Goal: Task Accomplishment & Management: Use online tool/utility

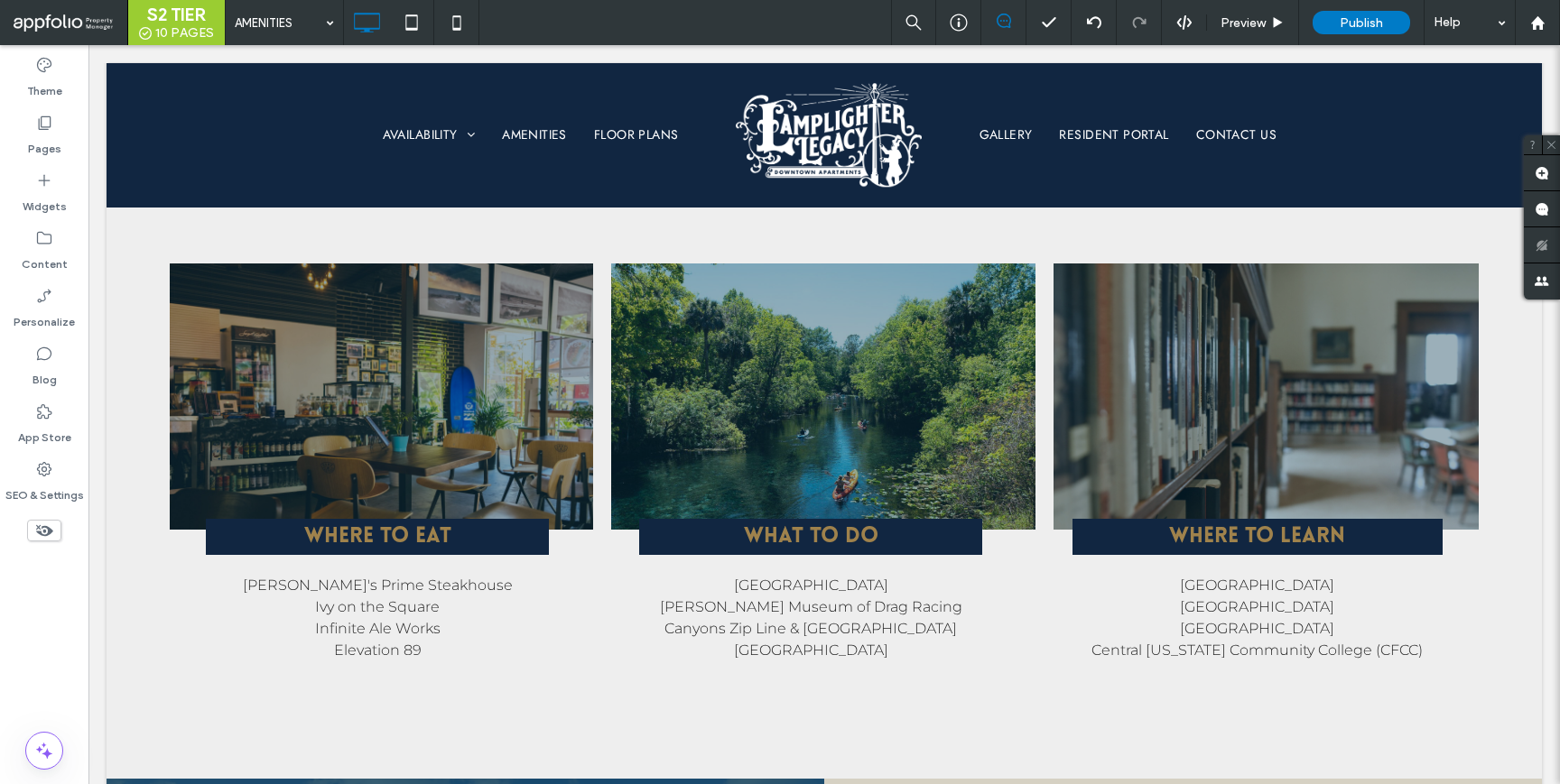
scroll to position [3199, 0]
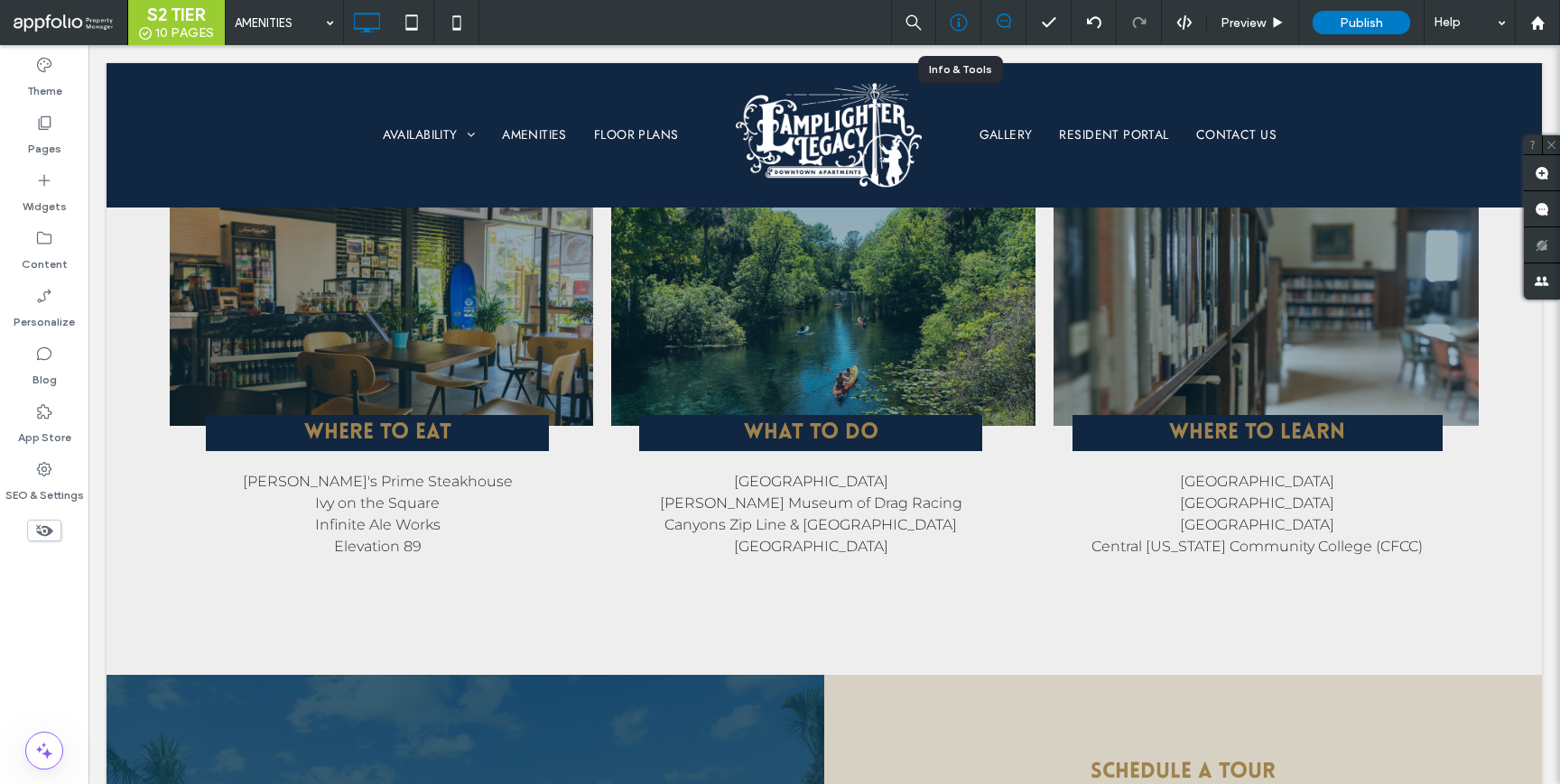
click at [965, 30] on icon at bounding box center [958, 22] width 18 height 18
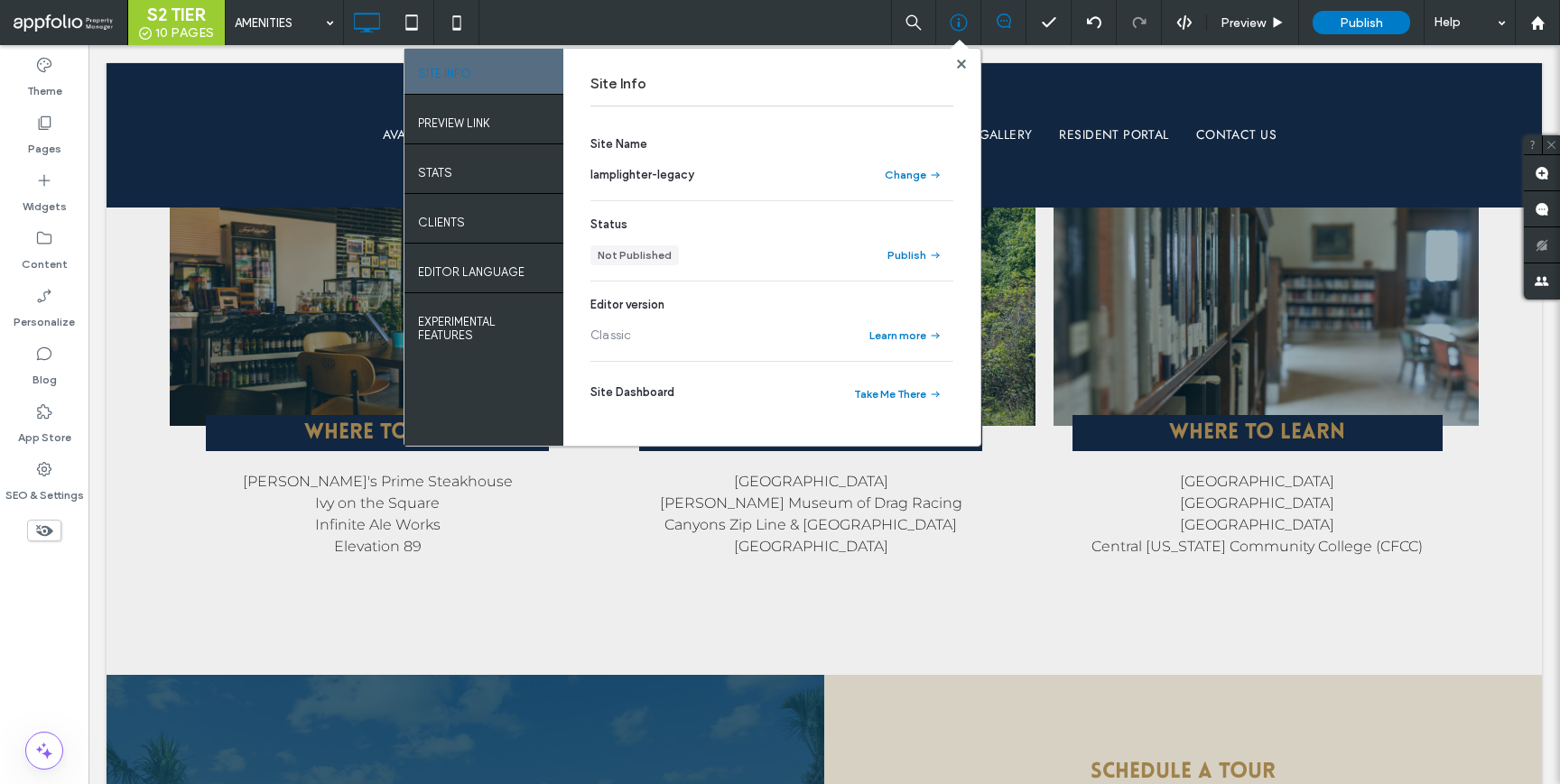
click at [511, 95] on div "SITE INFO" at bounding box center [483, 74] width 159 height 49
click at [500, 124] on div "PREVIEW LINK" at bounding box center [483, 121] width 159 height 45
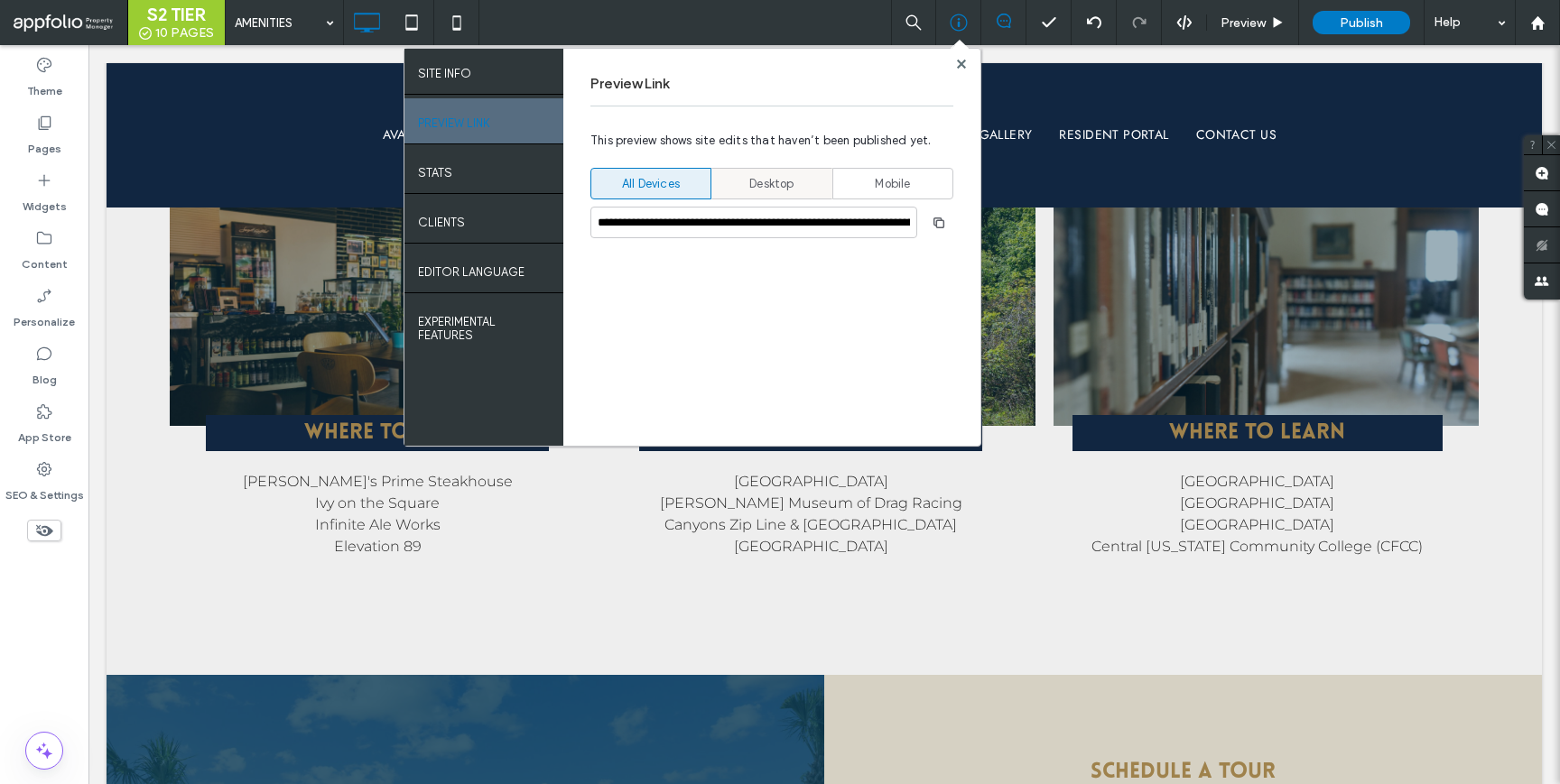
click at [761, 181] on span "Desktop" at bounding box center [771, 183] width 44 height 18
type input "**********"
click at [929, 218] on span "button" at bounding box center [938, 222] width 29 height 29
click at [943, 229] on span "button" at bounding box center [938, 222] width 29 height 29
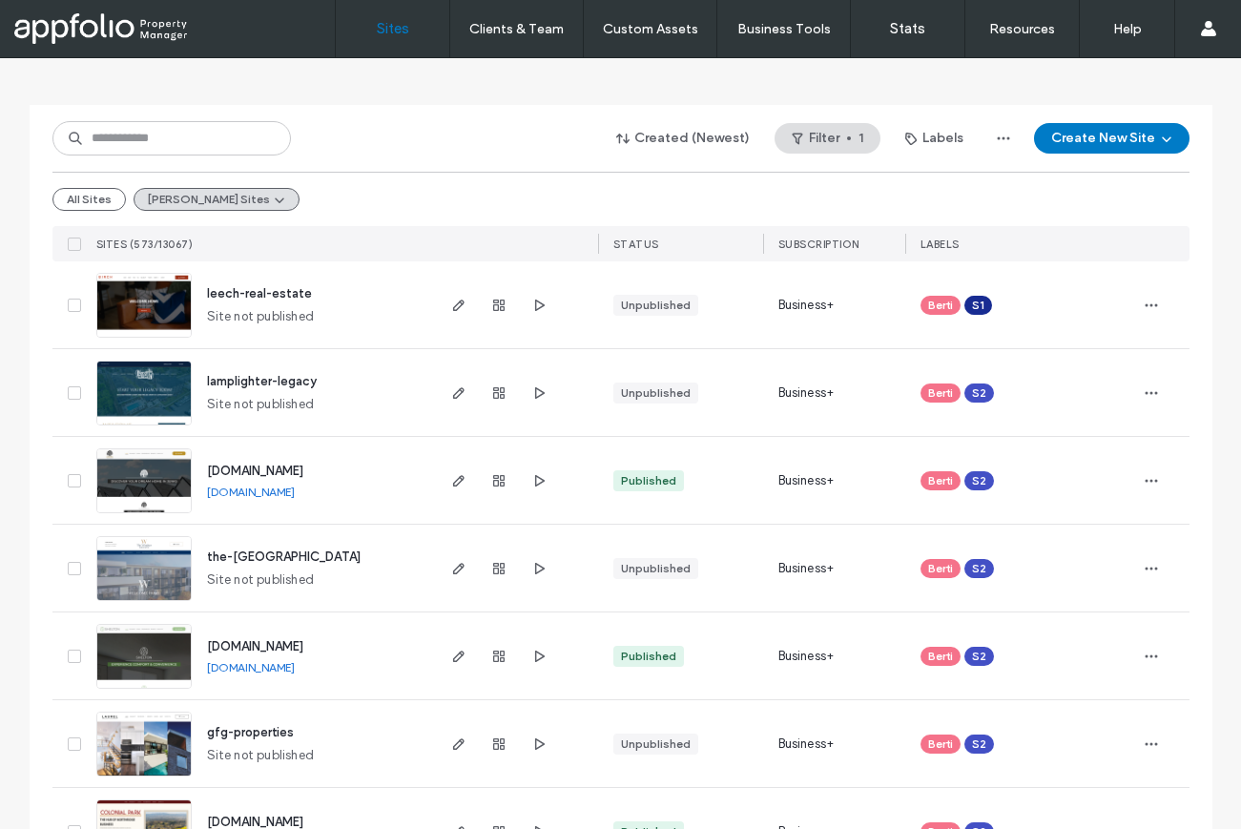
scroll to position [315, 0]
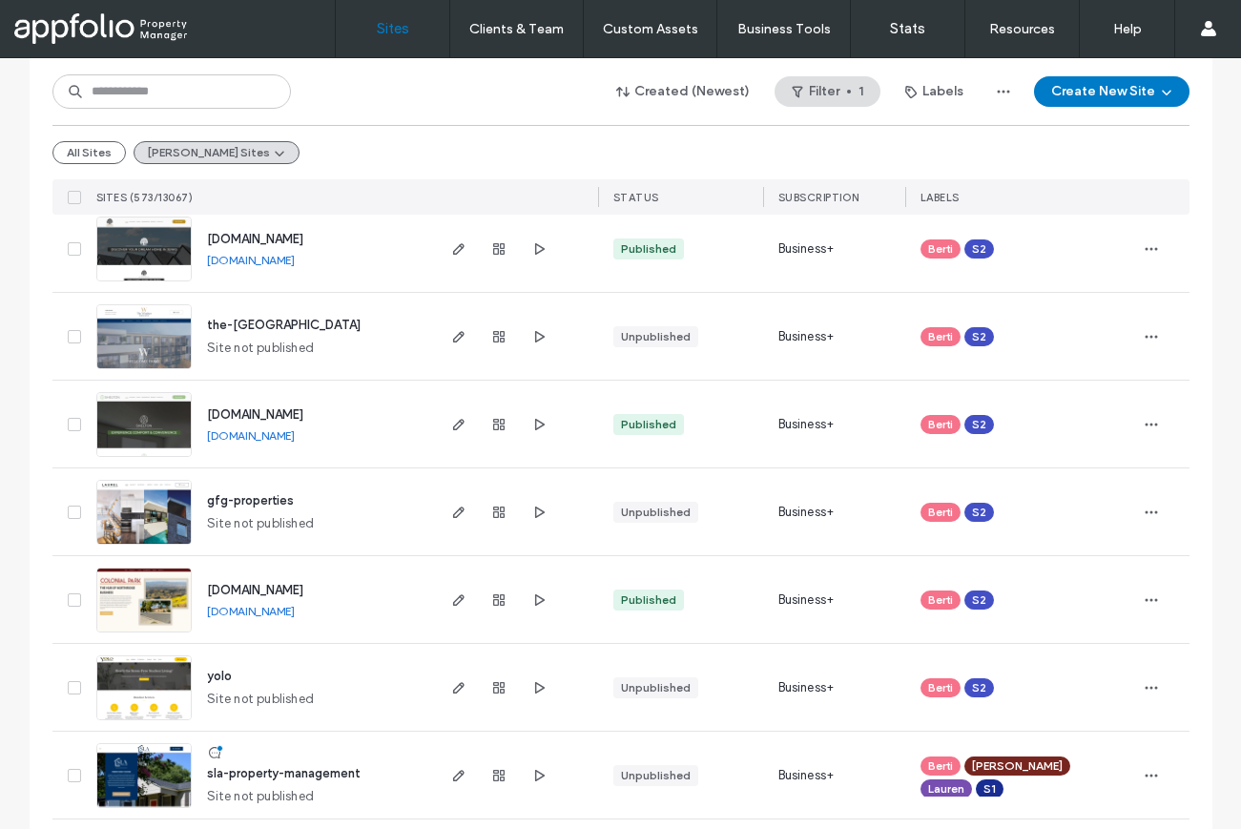
click at [211, 675] on span "yolo" at bounding box center [219, 676] width 25 height 14
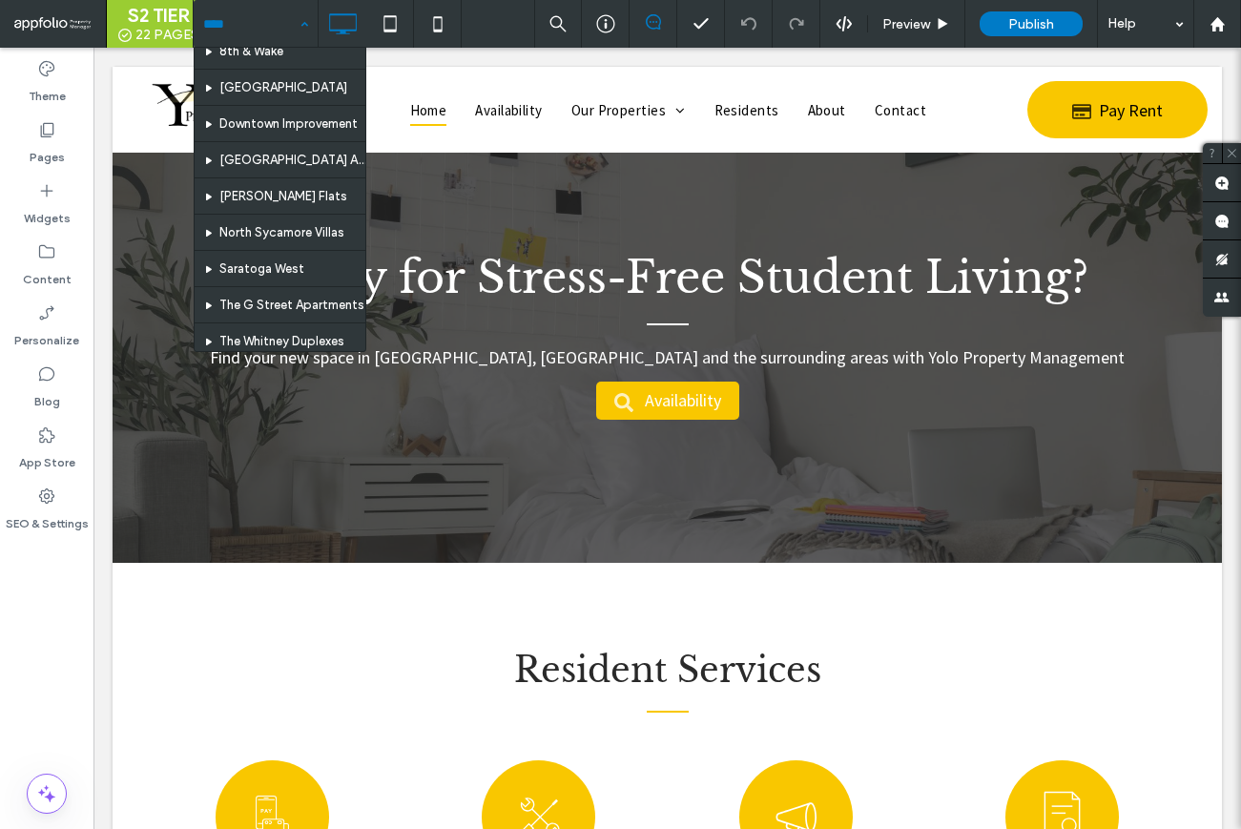
scroll to position [304, 0]
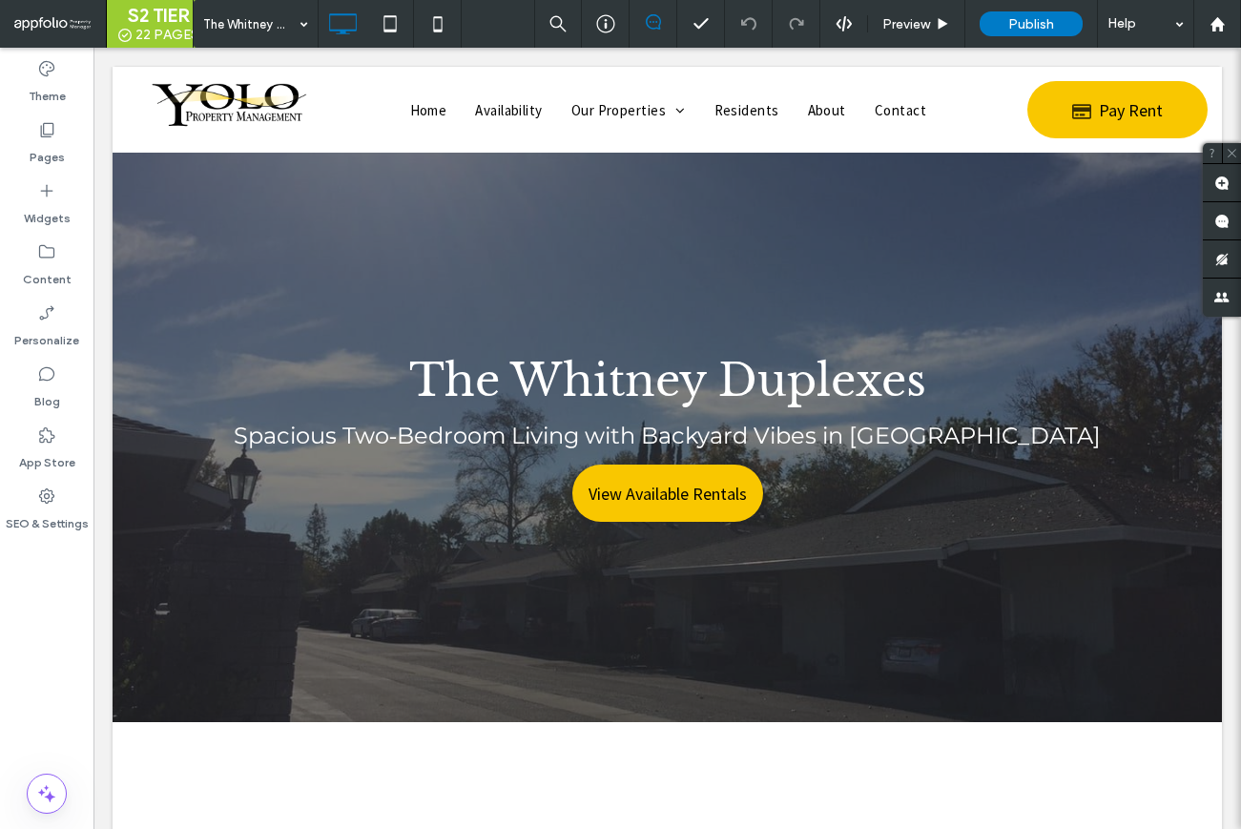
click at [302, 32] on div "The Whitney Duplexes" at bounding box center [256, 24] width 124 height 48
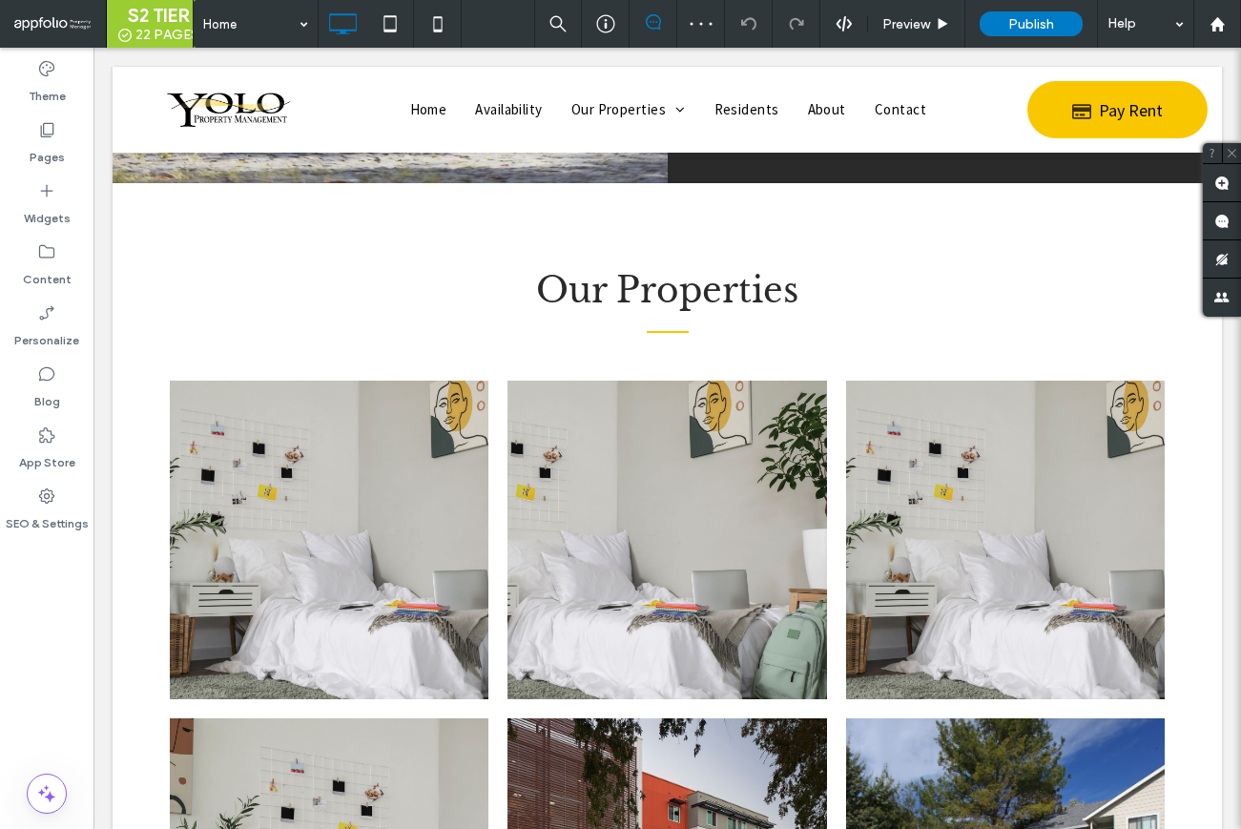
scroll to position [1647, 0]
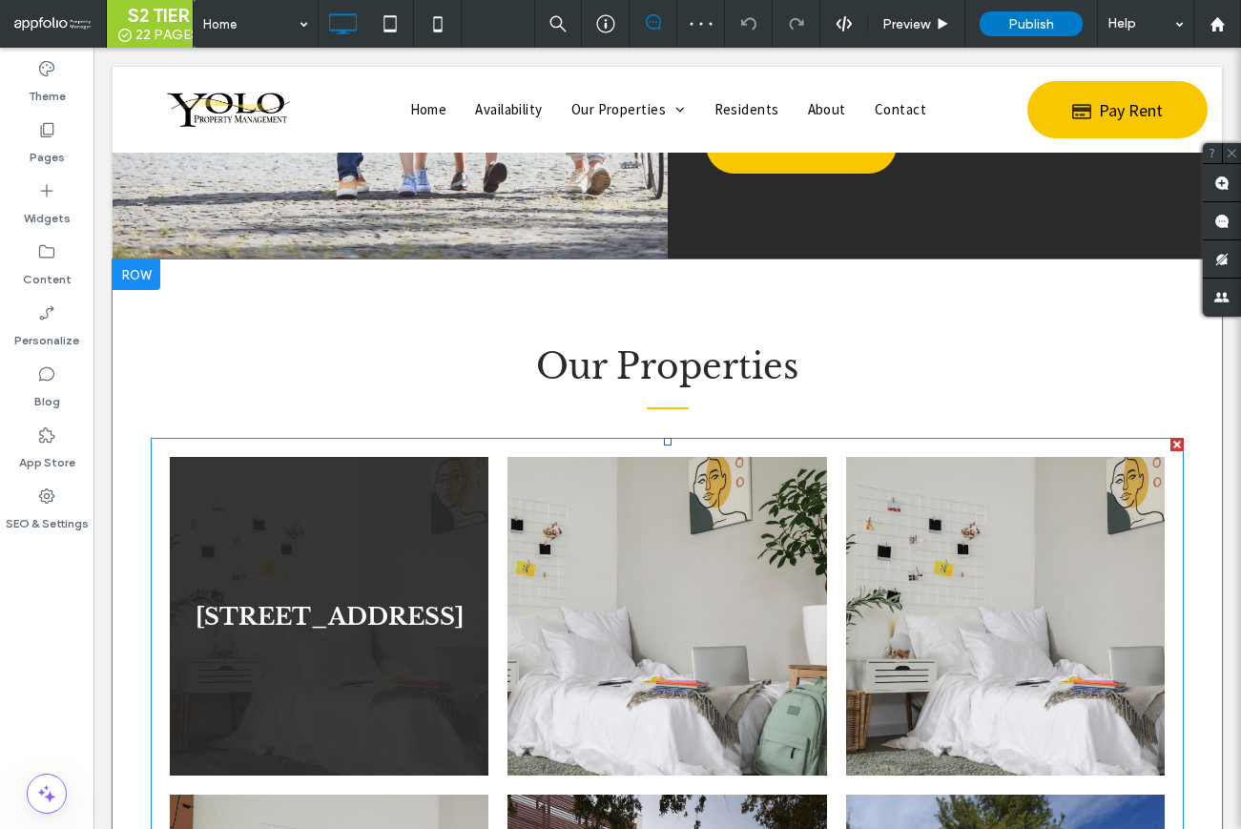
click at [298, 592] on link at bounding box center [329, 616] width 319 height 319
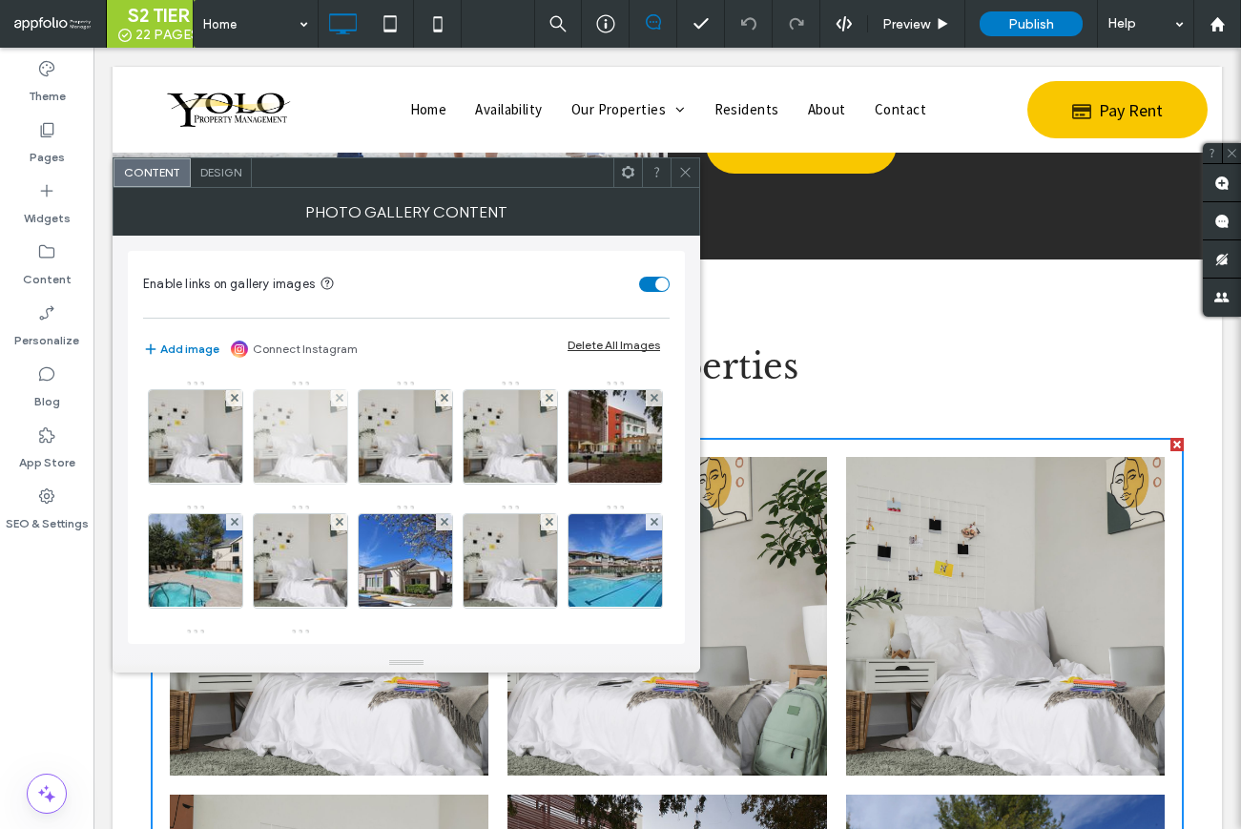
click at [292, 461] on img at bounding box center [301, 436] width 140 height 93
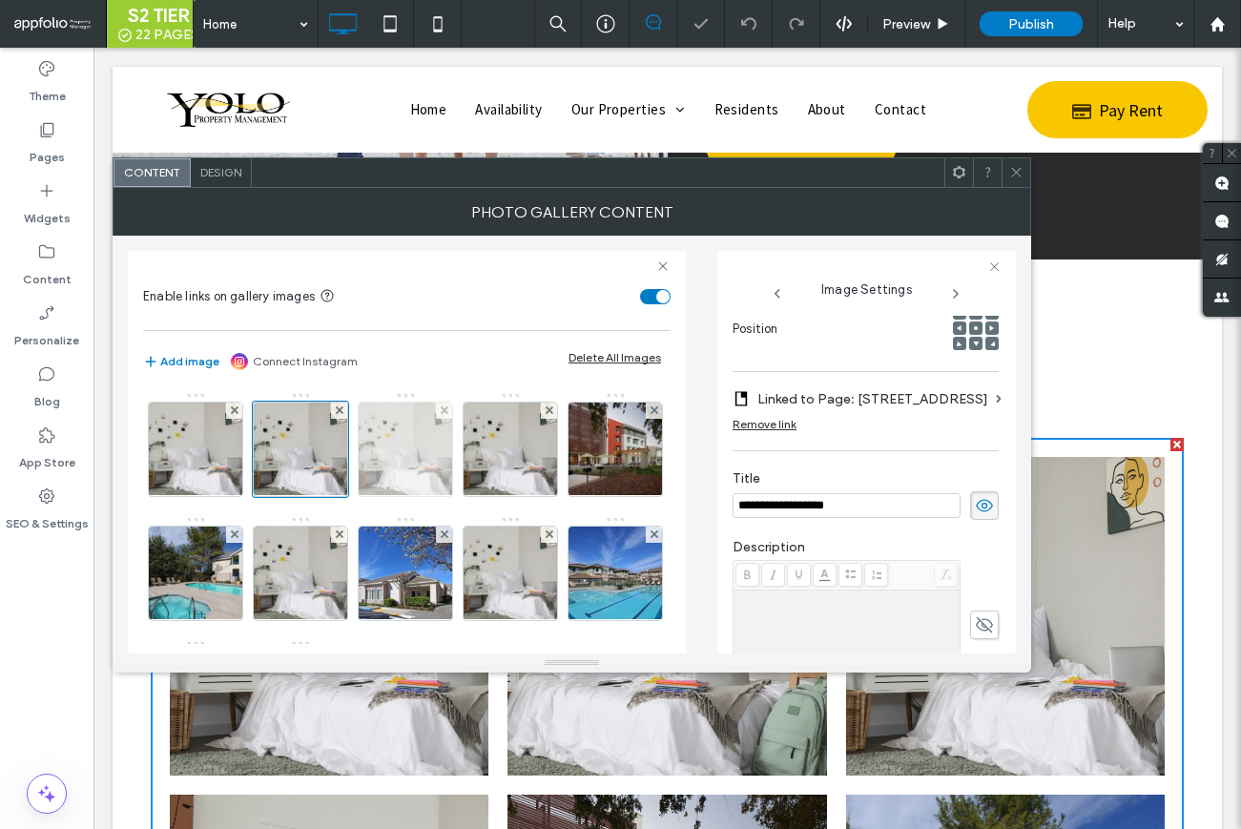
scroll to position [0, 0]
click at [412, 469] on img at bounding box center [406, 449] width 140 height 93
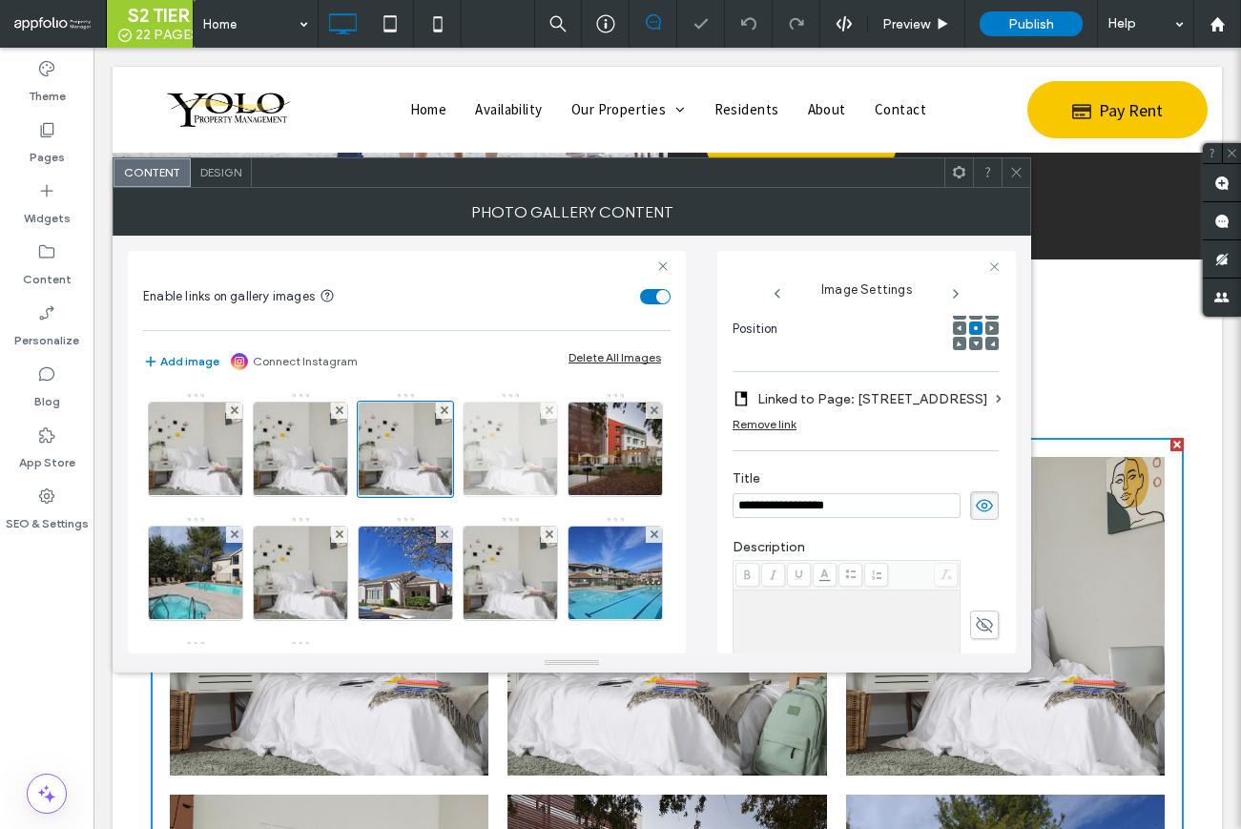
click at [544, 478] on img at bounding box center [511, 449] width 140 height 93
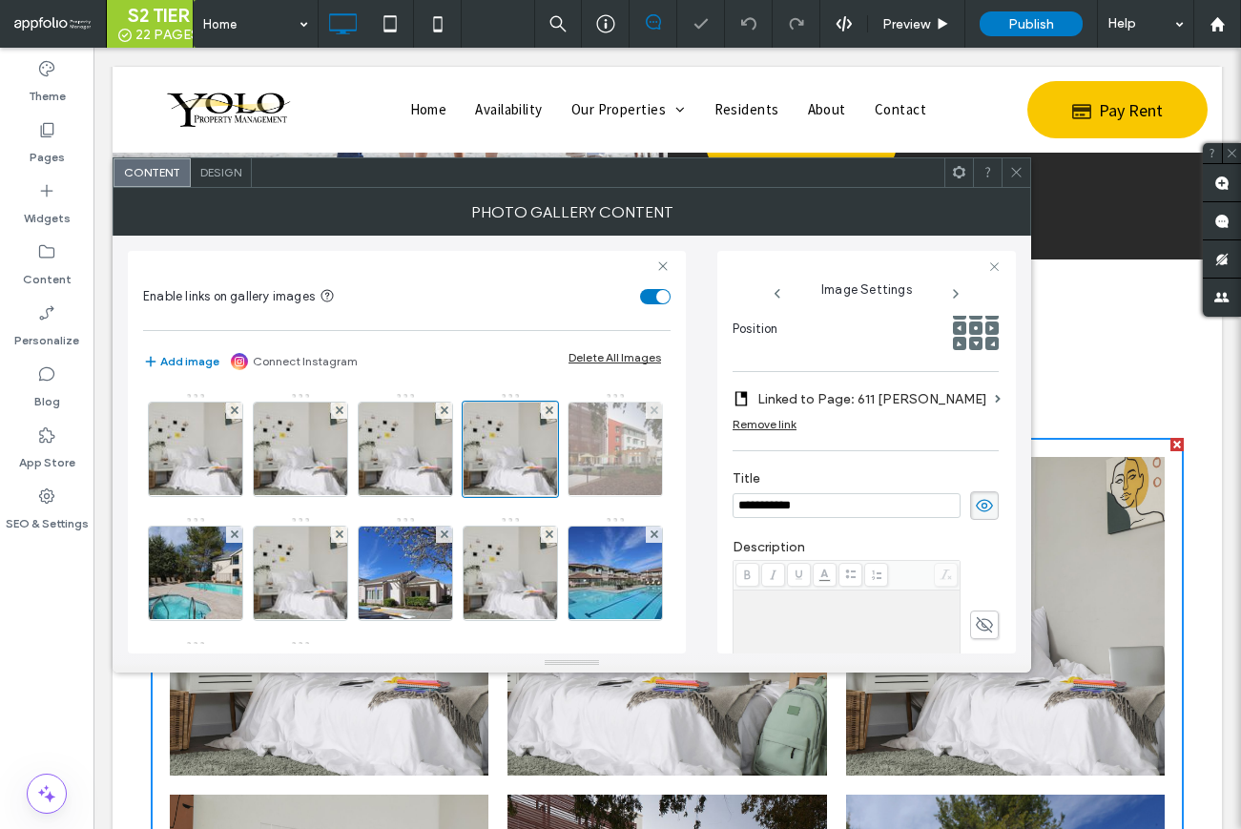
click at [546, 496] on img at bounding box center [616, 449] width 140 height 93
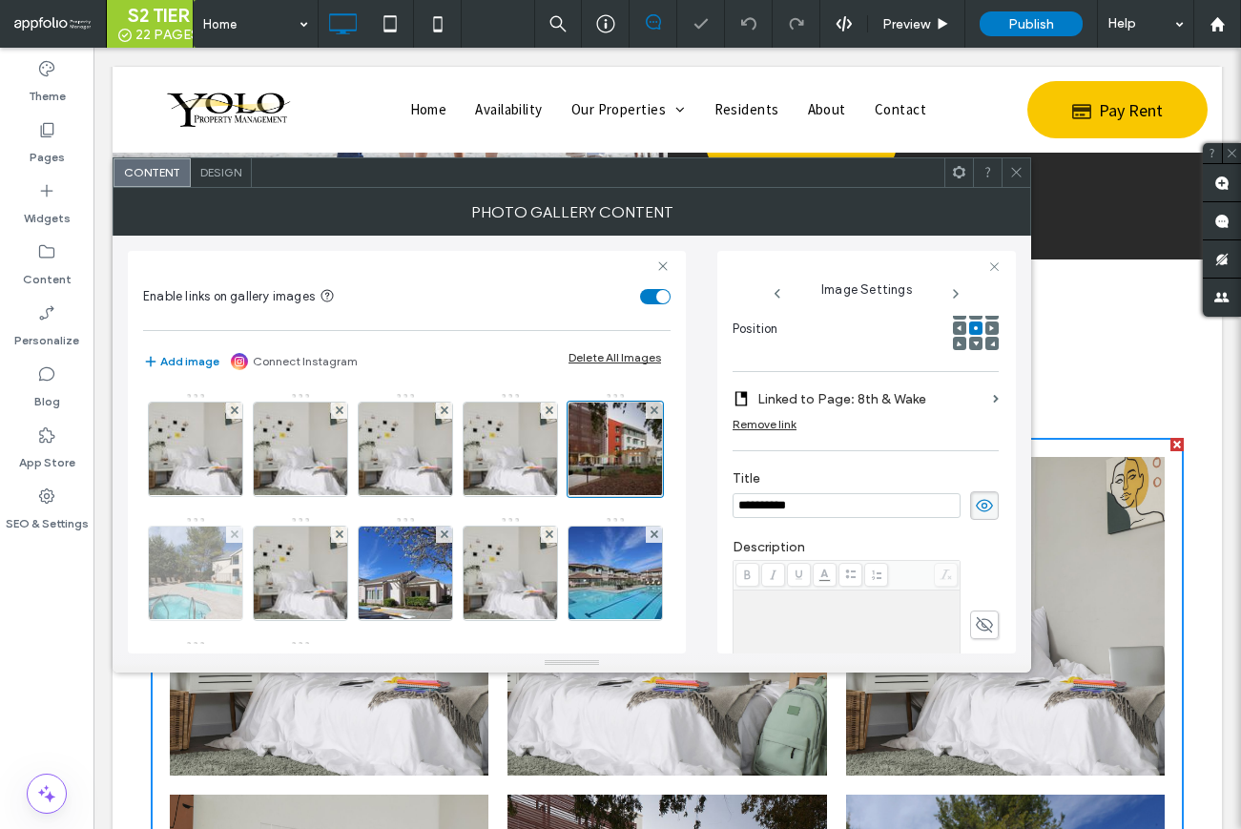
click at [254, 592] on img at bounding box center [195, 573] width 116 height 93
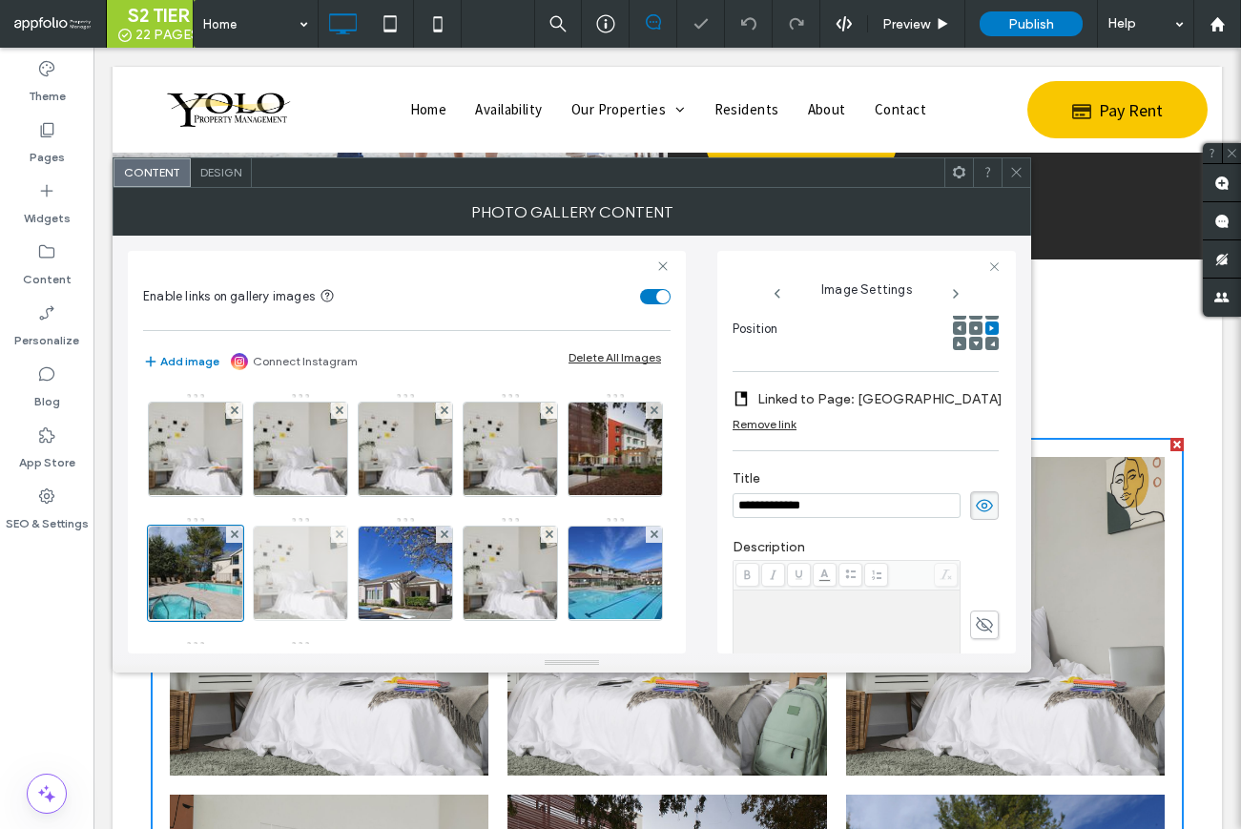
click at [371, 592] on img at bounding box center [301, 573] width 140 height 93
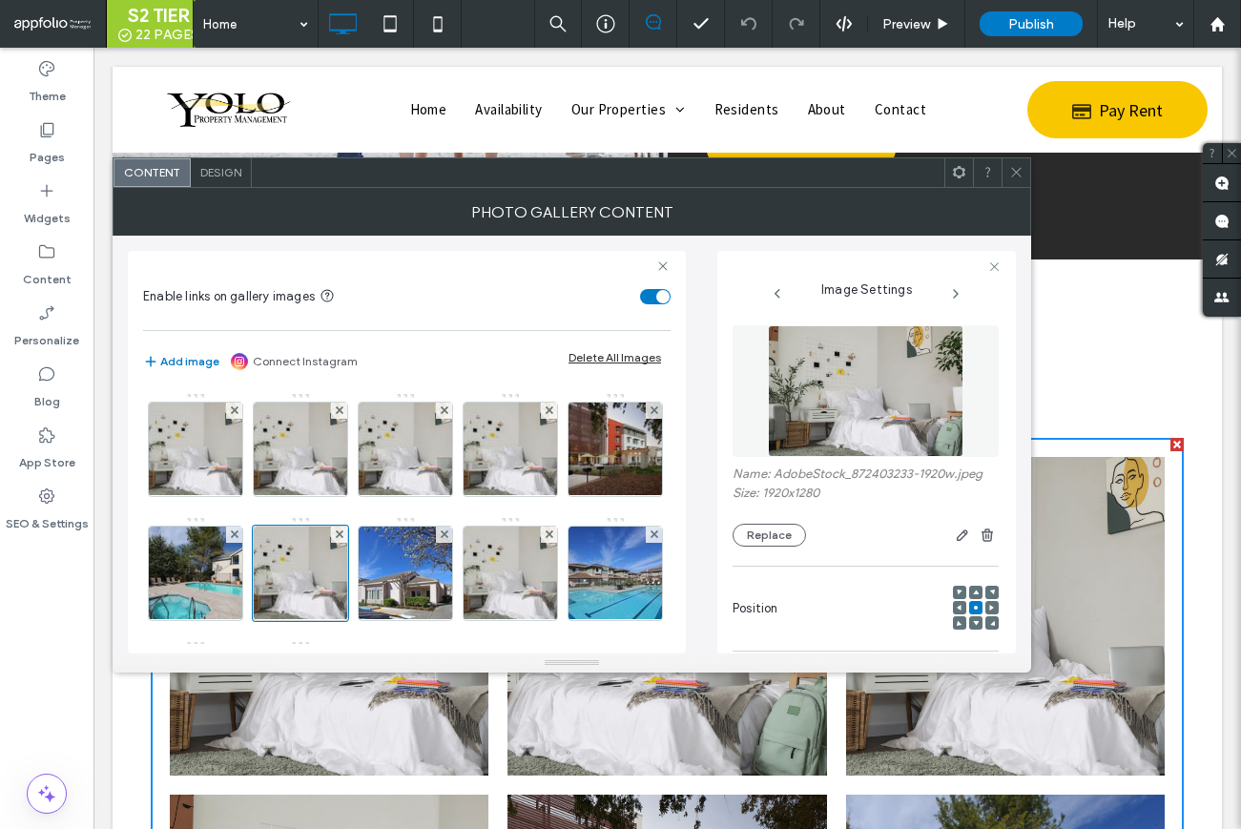
click at [795, 542] on button "Replace" at bounding box center [769, 535] width 73 height 23
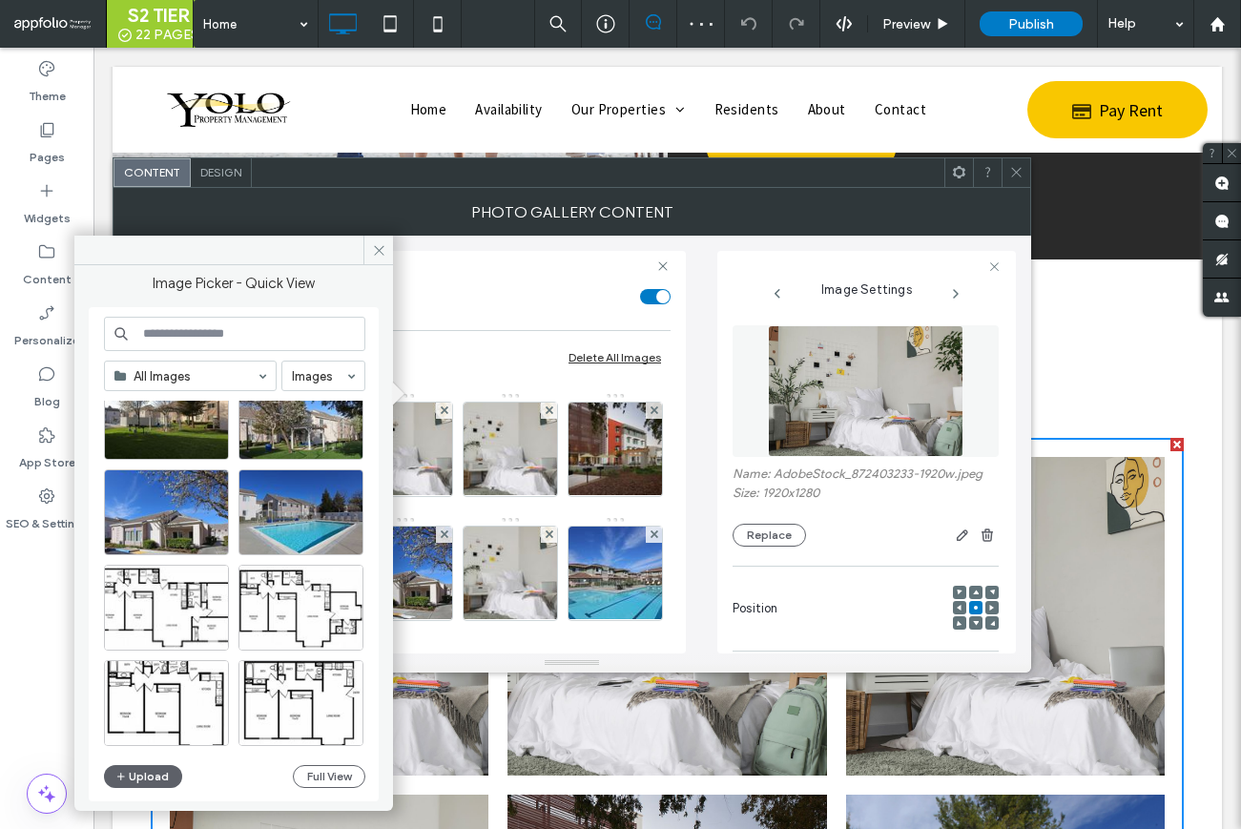
scroll to position [4011, 0]
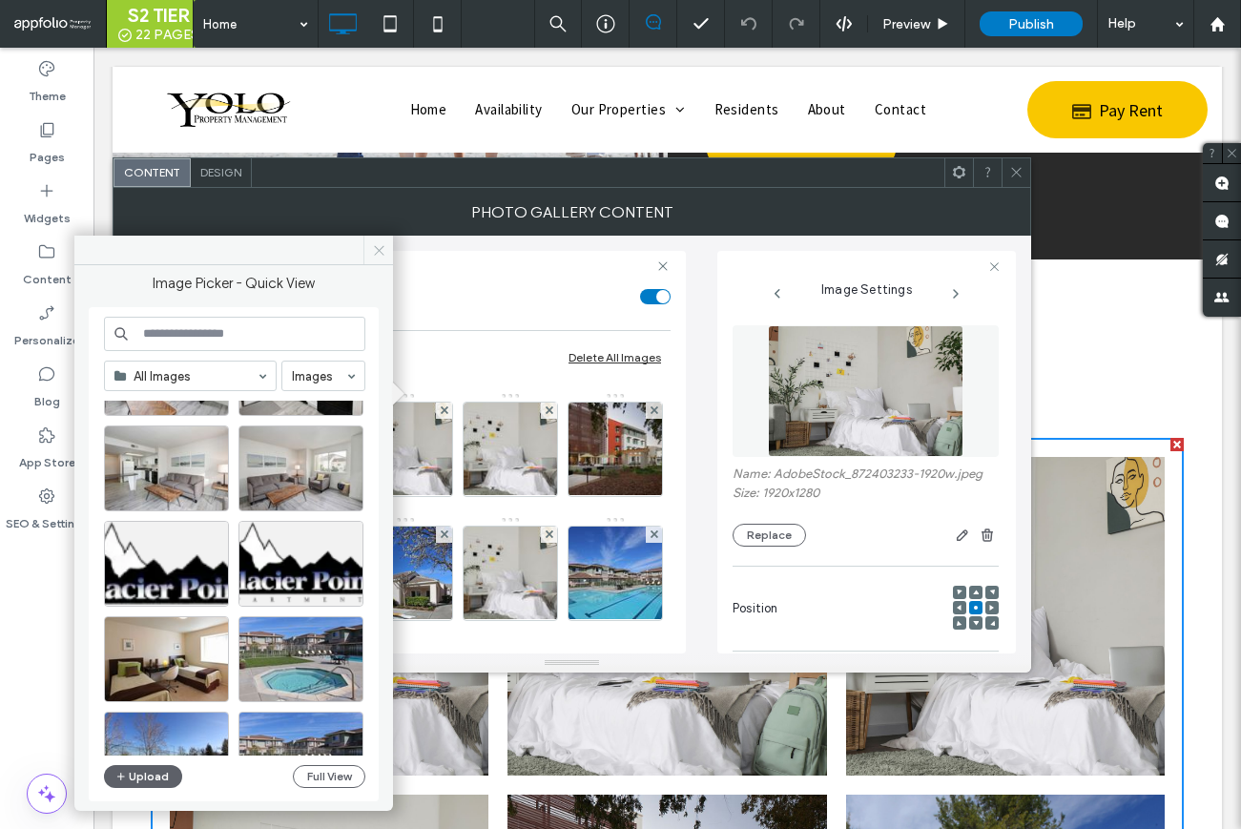
click at [377, 241] on span at bounding box center [379, 250] width 30 height 29
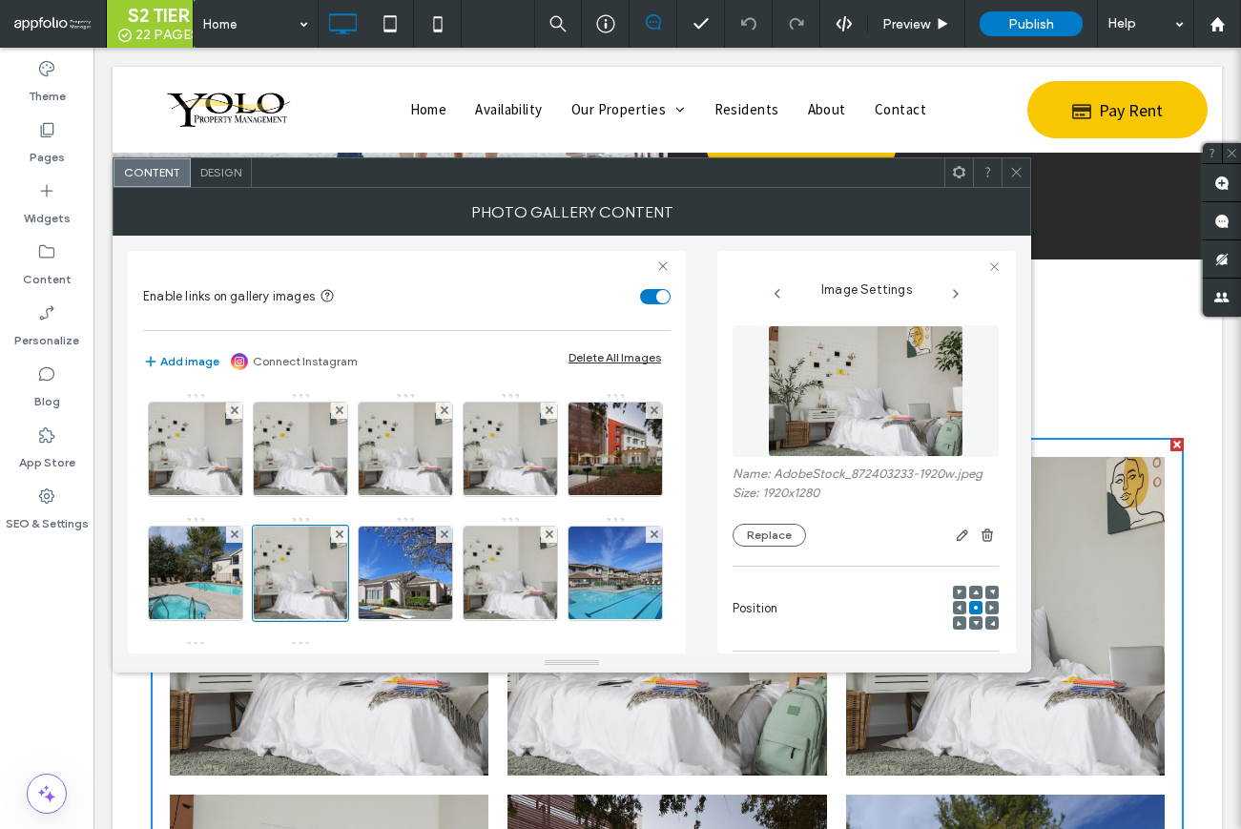
click at [1019, 183] on span at bounding box center [1016, 172] width 14 height 29
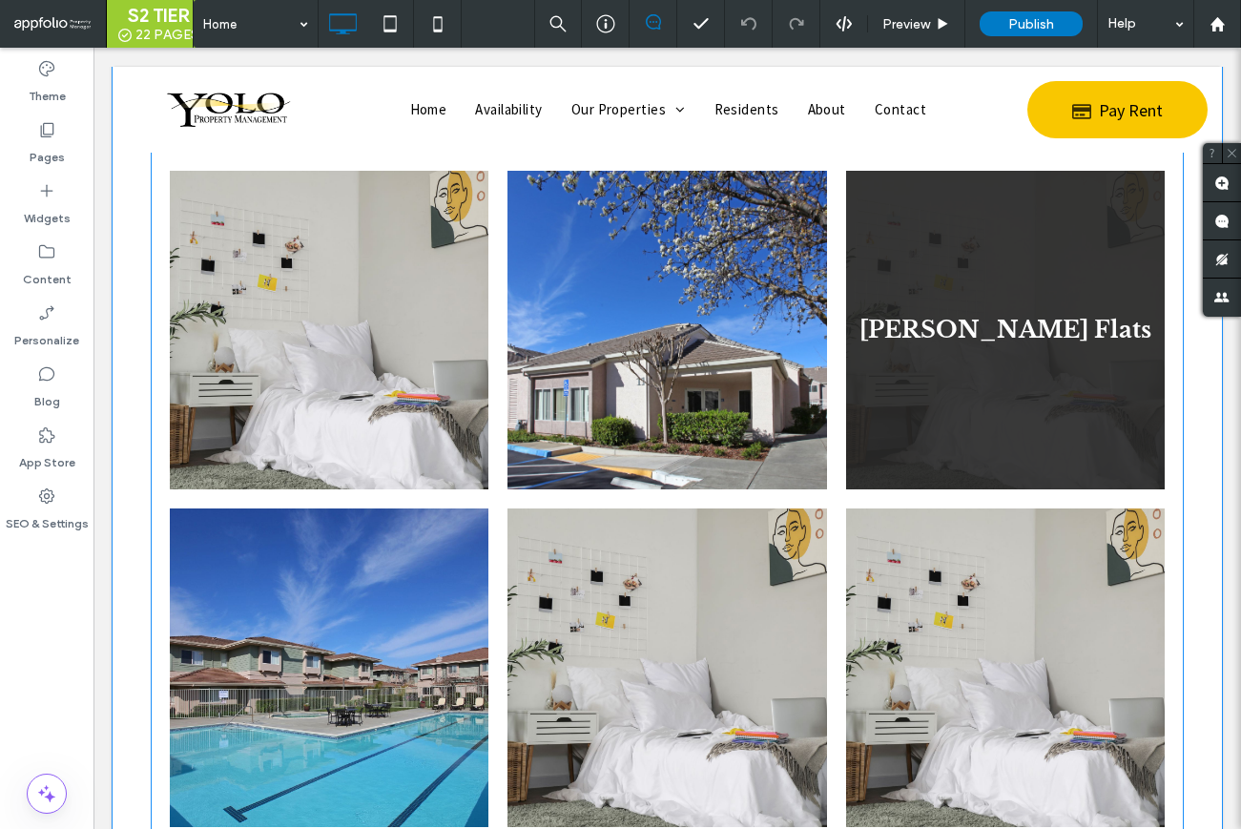
scroll to position [2616, 0]
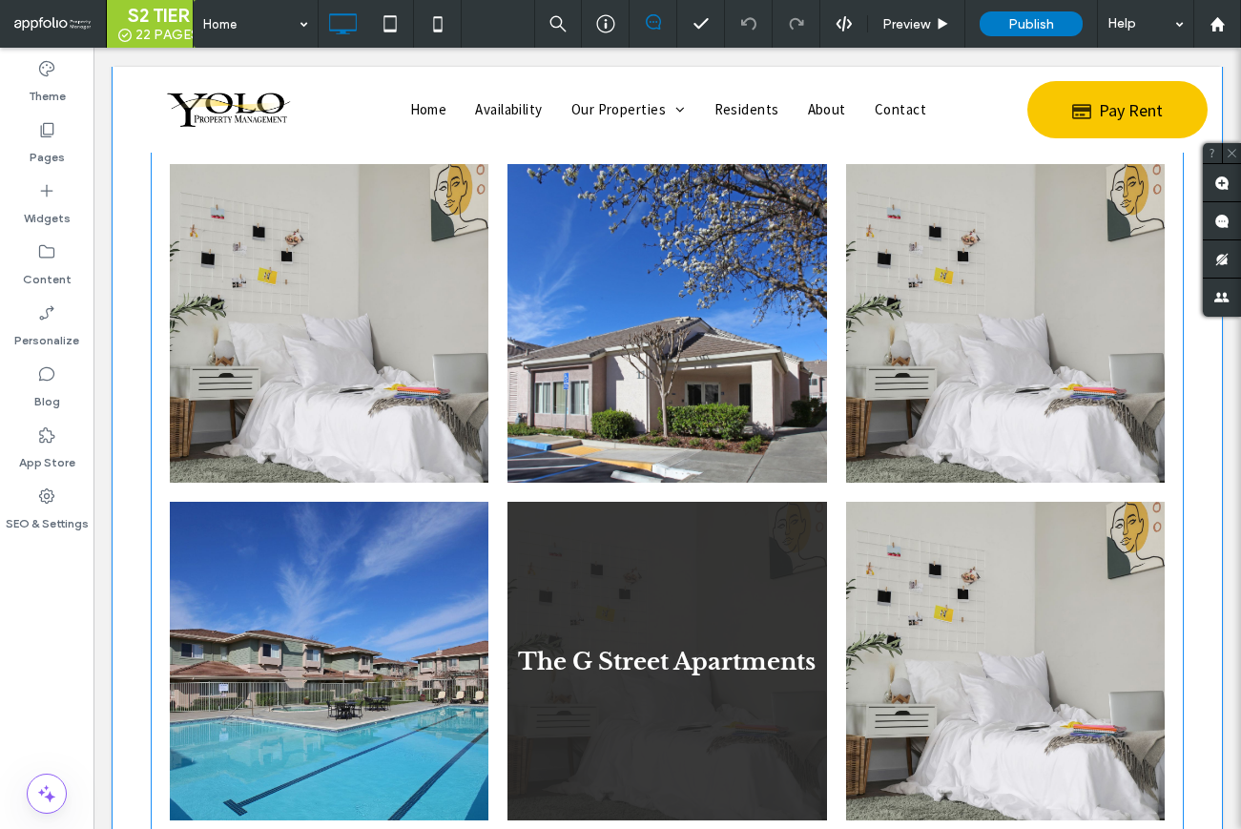
click at [665, 594] on link at bounding box center [667, 661] width 319 height 319
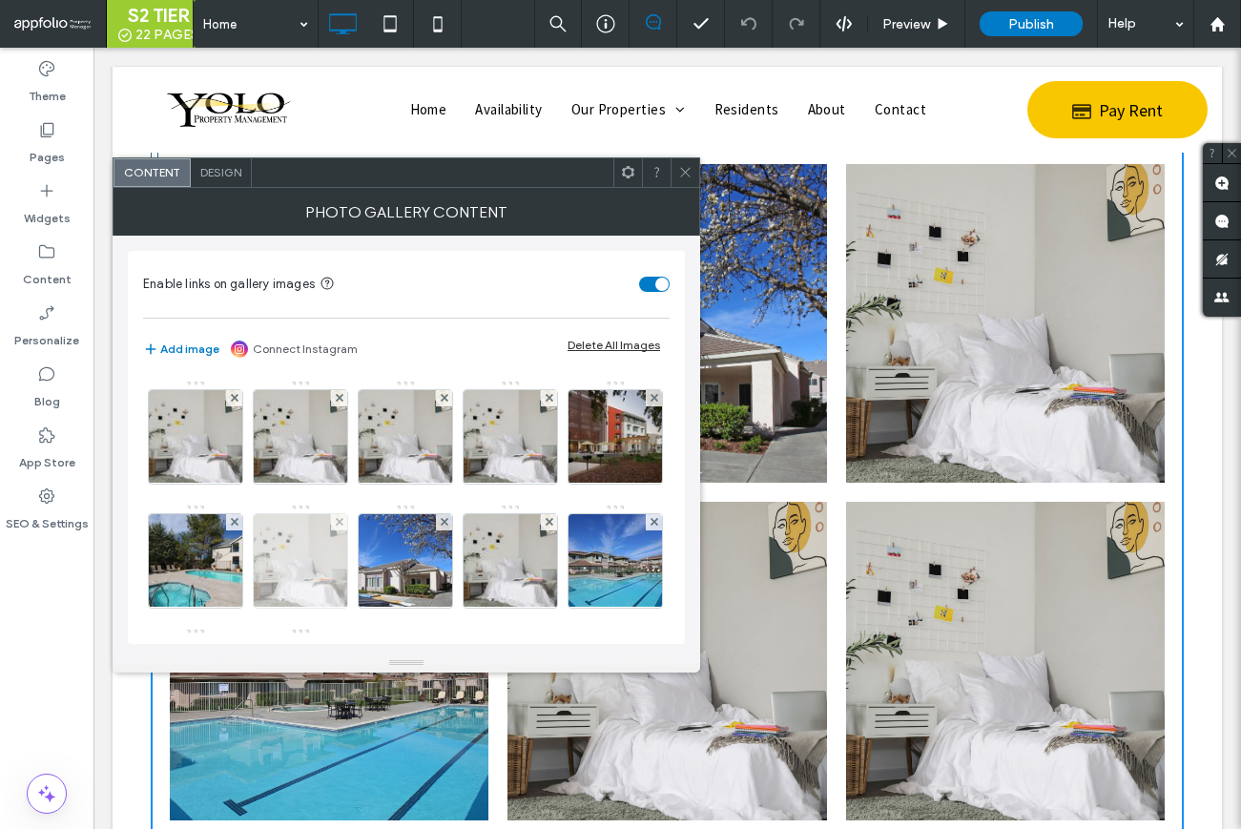
click at [371, 533] on img at bounding box center [301, 560] width 140 height 93
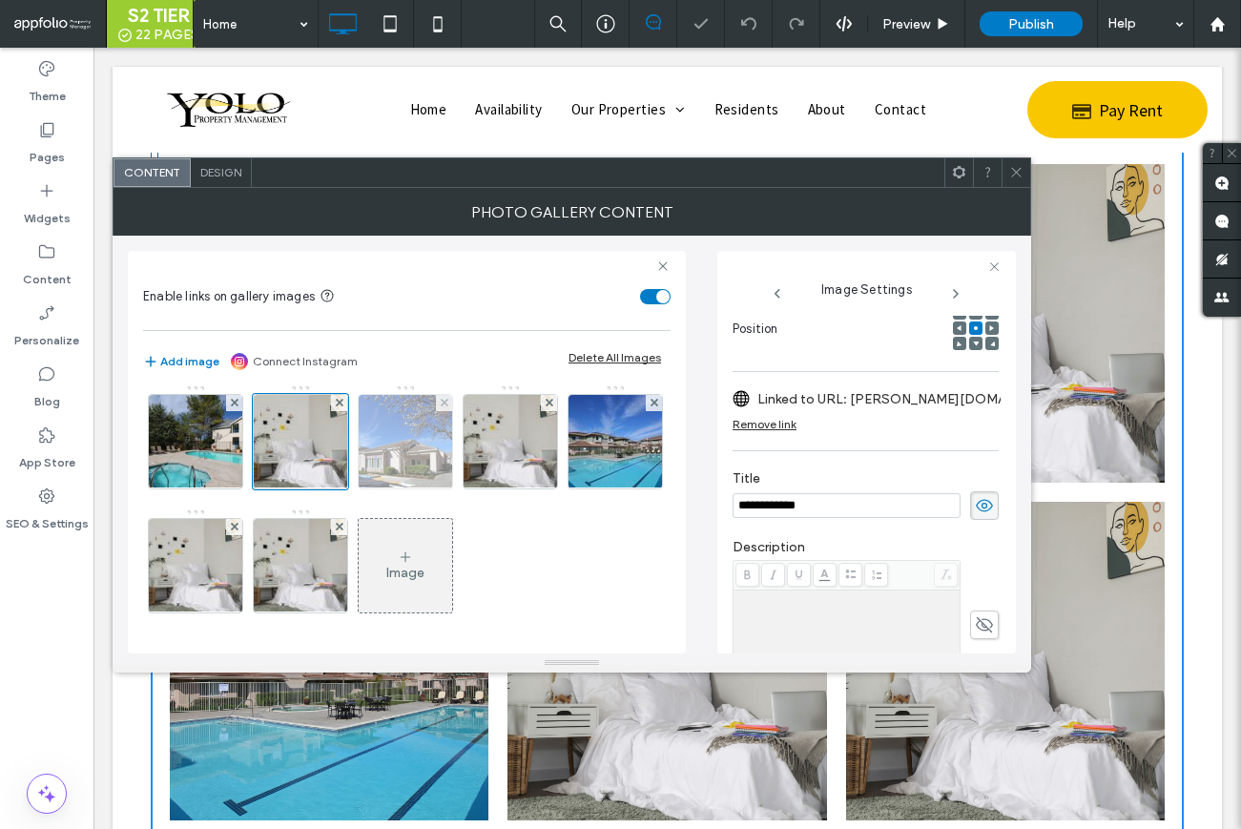
scroll to position [256, 0]
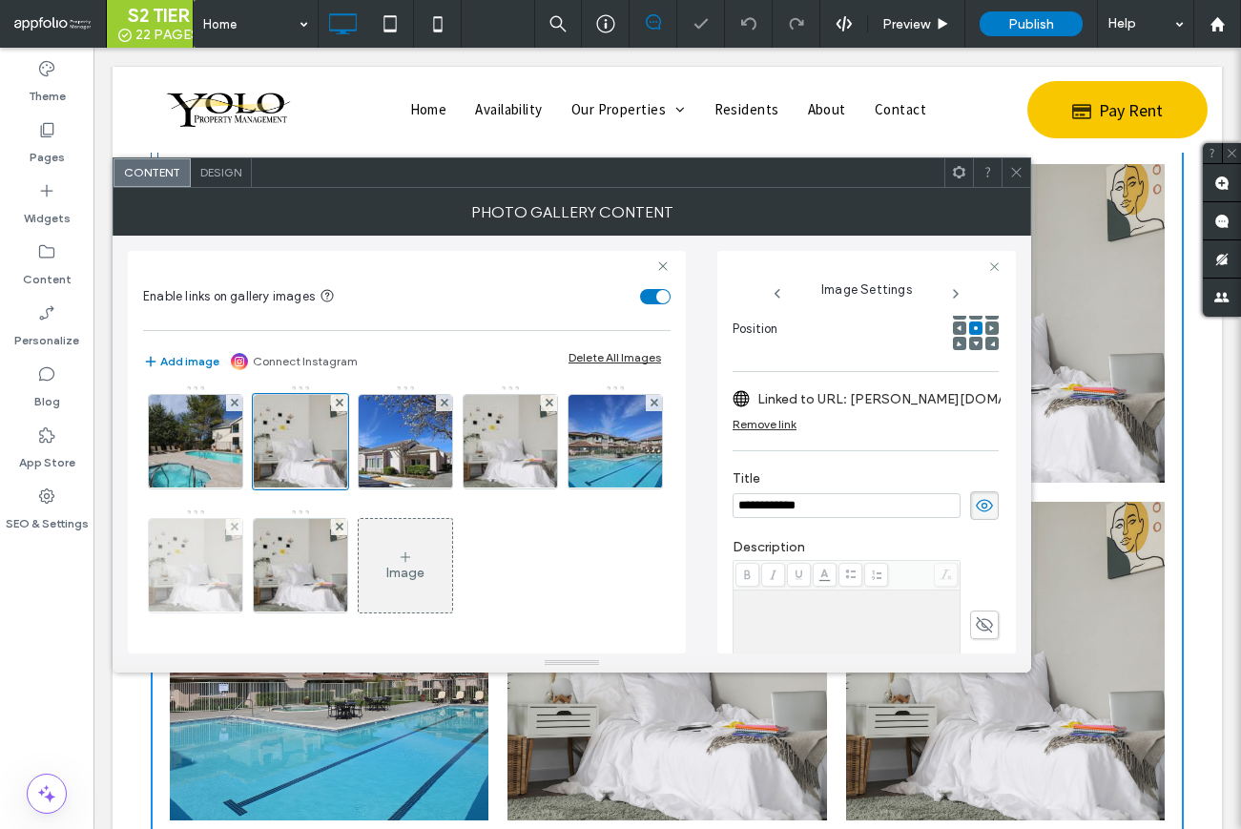
click at [266, 519] on img at bounding box center [196, 565] width 140 height 93
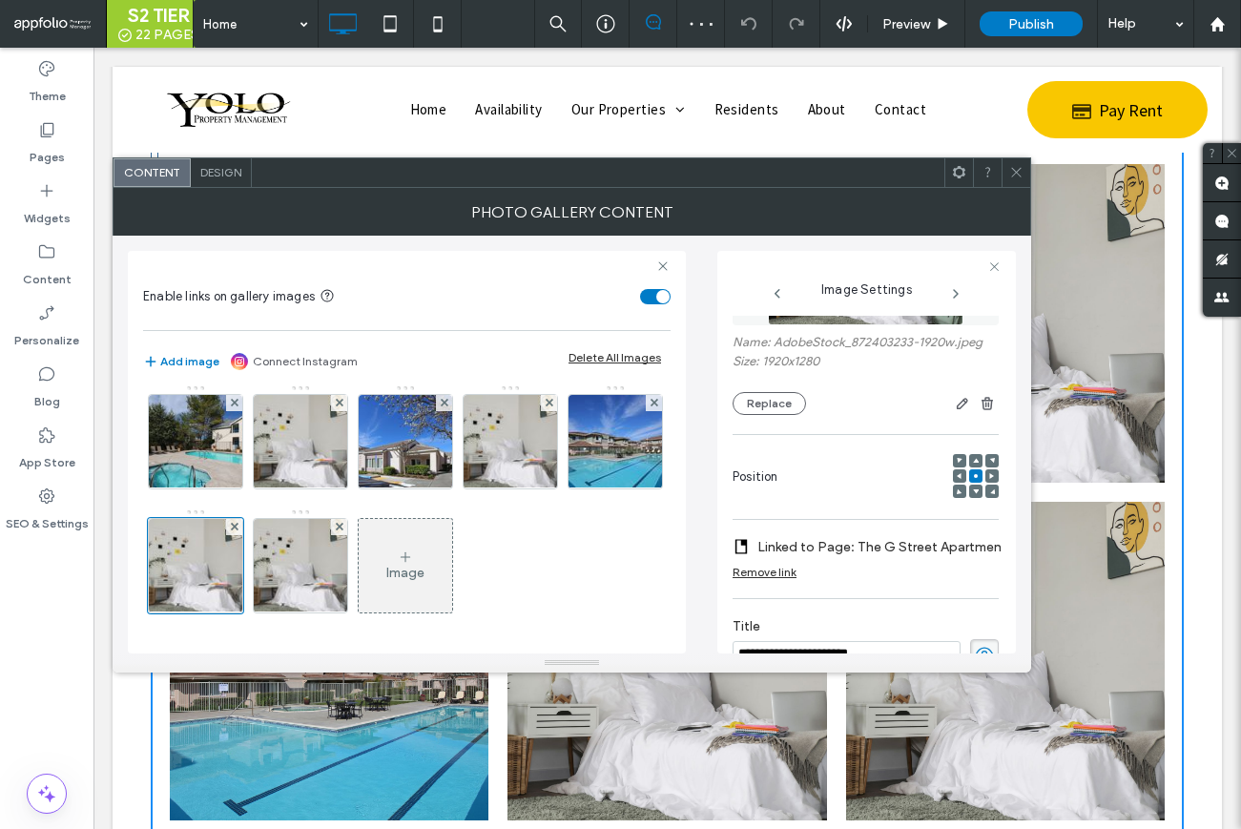
scroll to position [131, 0]
click at [780, 405] on button "Replace" at bounding box center [769, 404] width 73 height 23
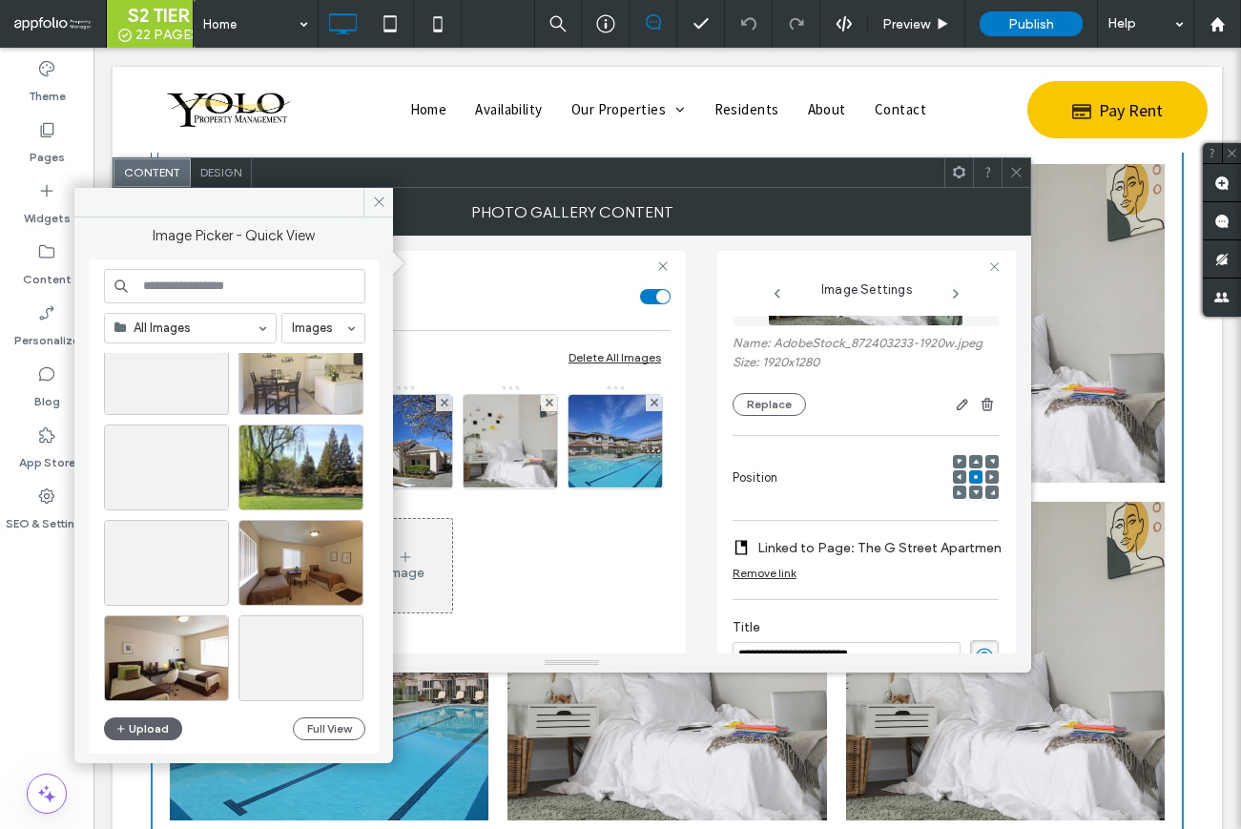
scroll to position [819, 0]
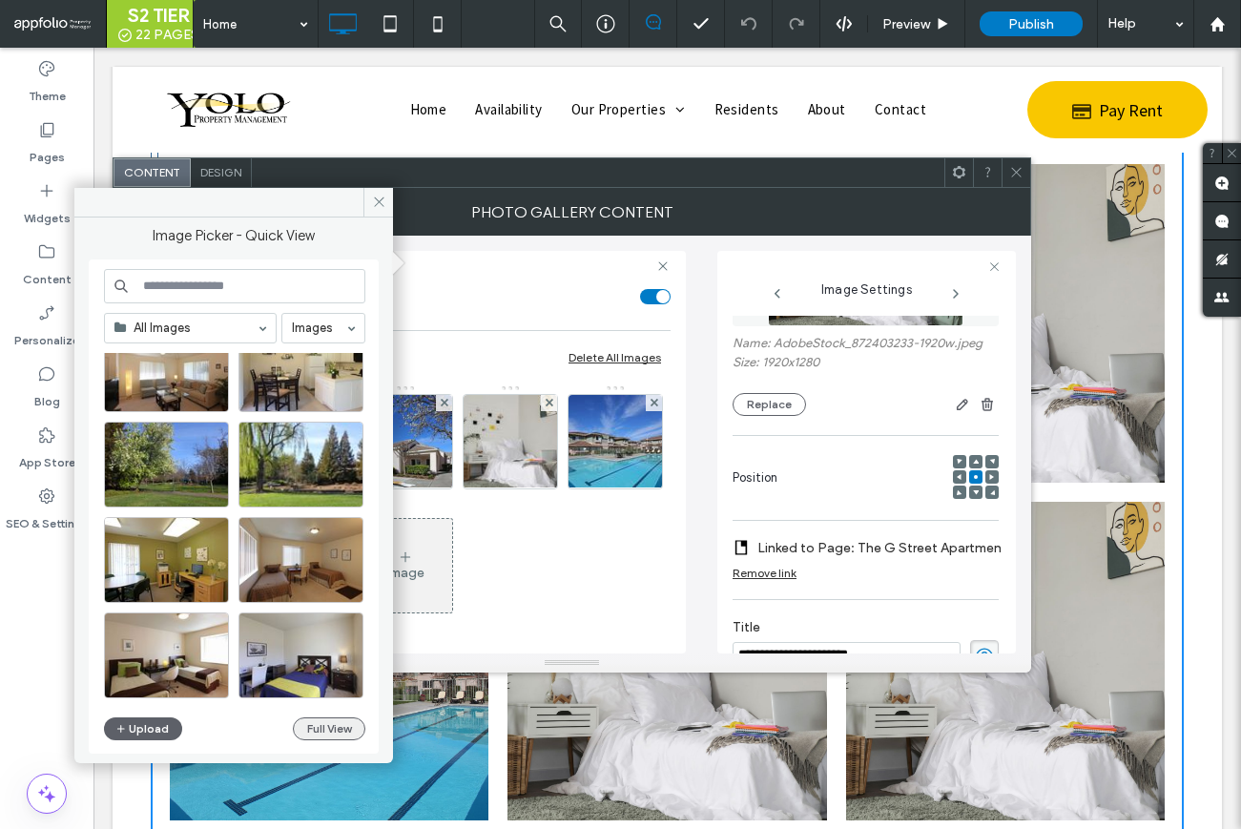
click at [301, 724] on button "Full View" at bounding box center [329, 728] width 73 height 23
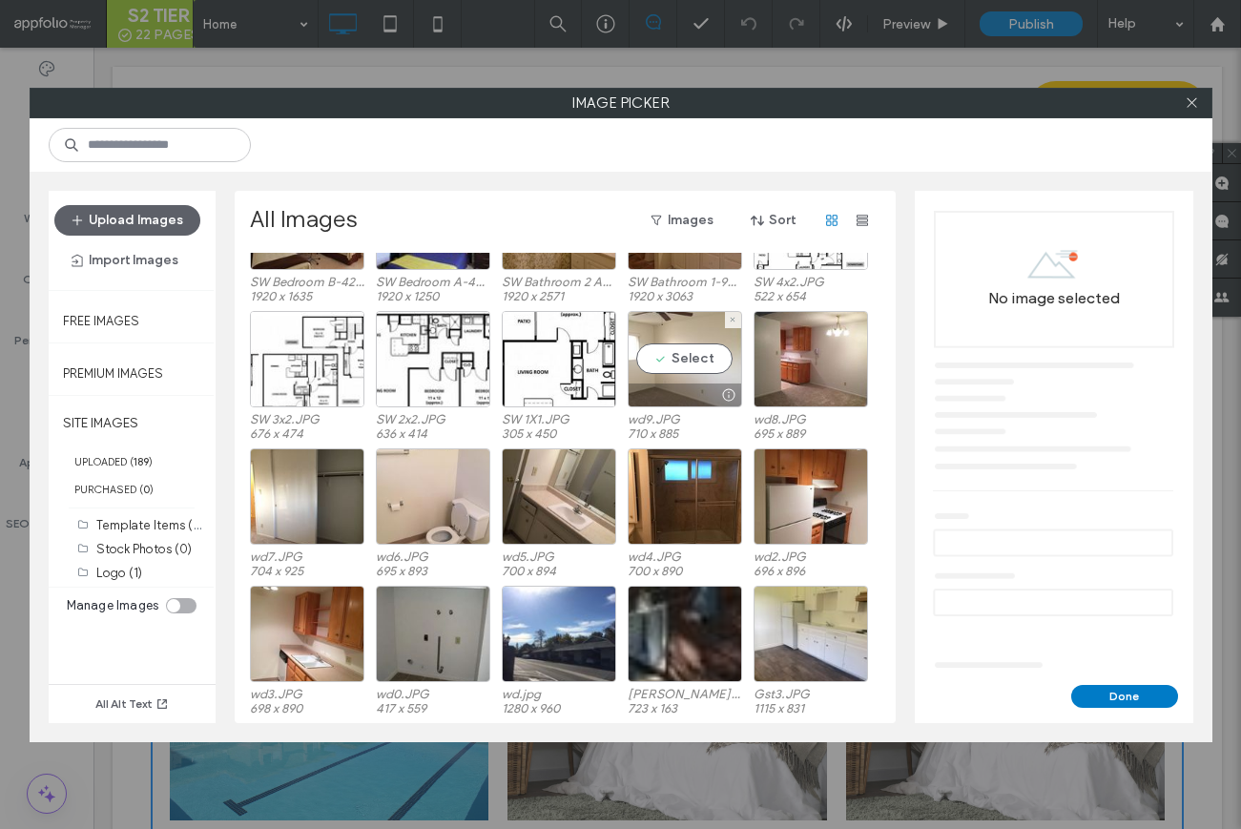
scroll to position [1491, 0]
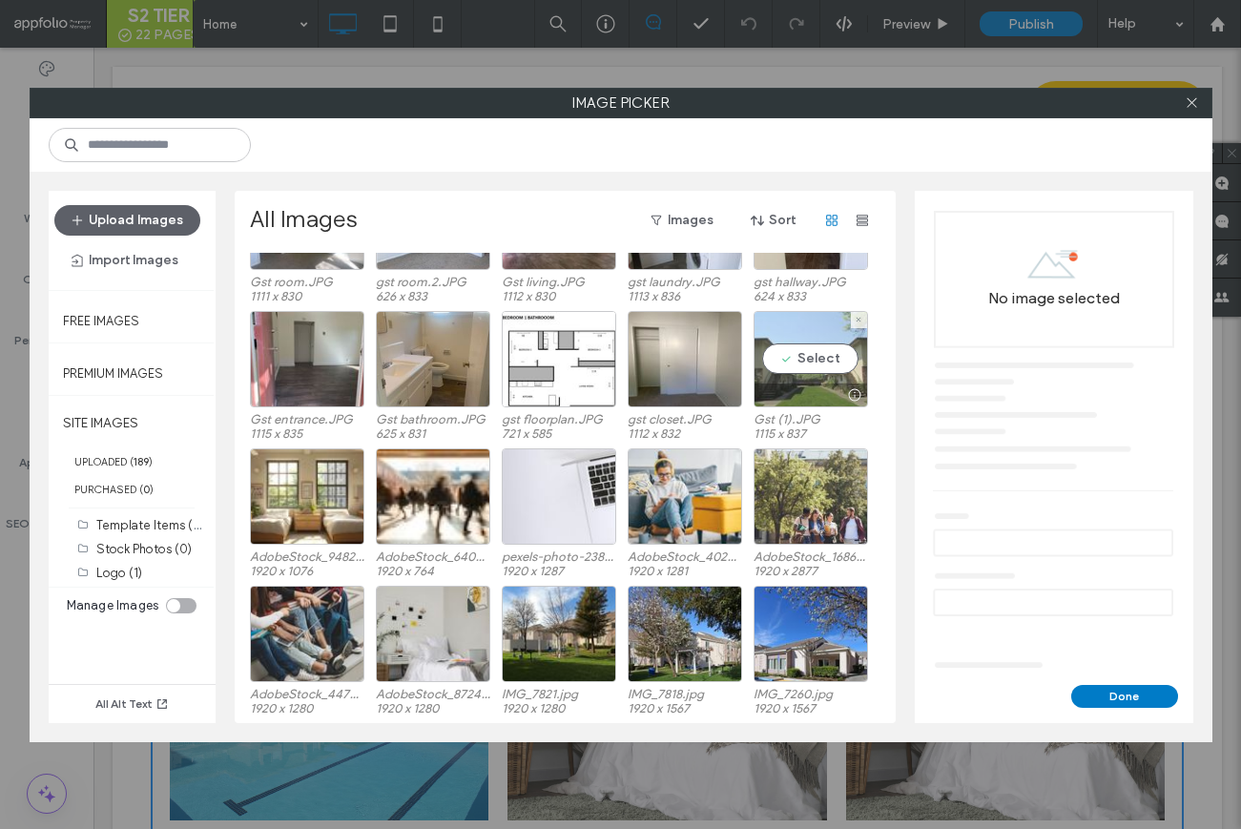
click at [813, 374] on div "Select" at bounding box center [811, 359] width 114 height 96
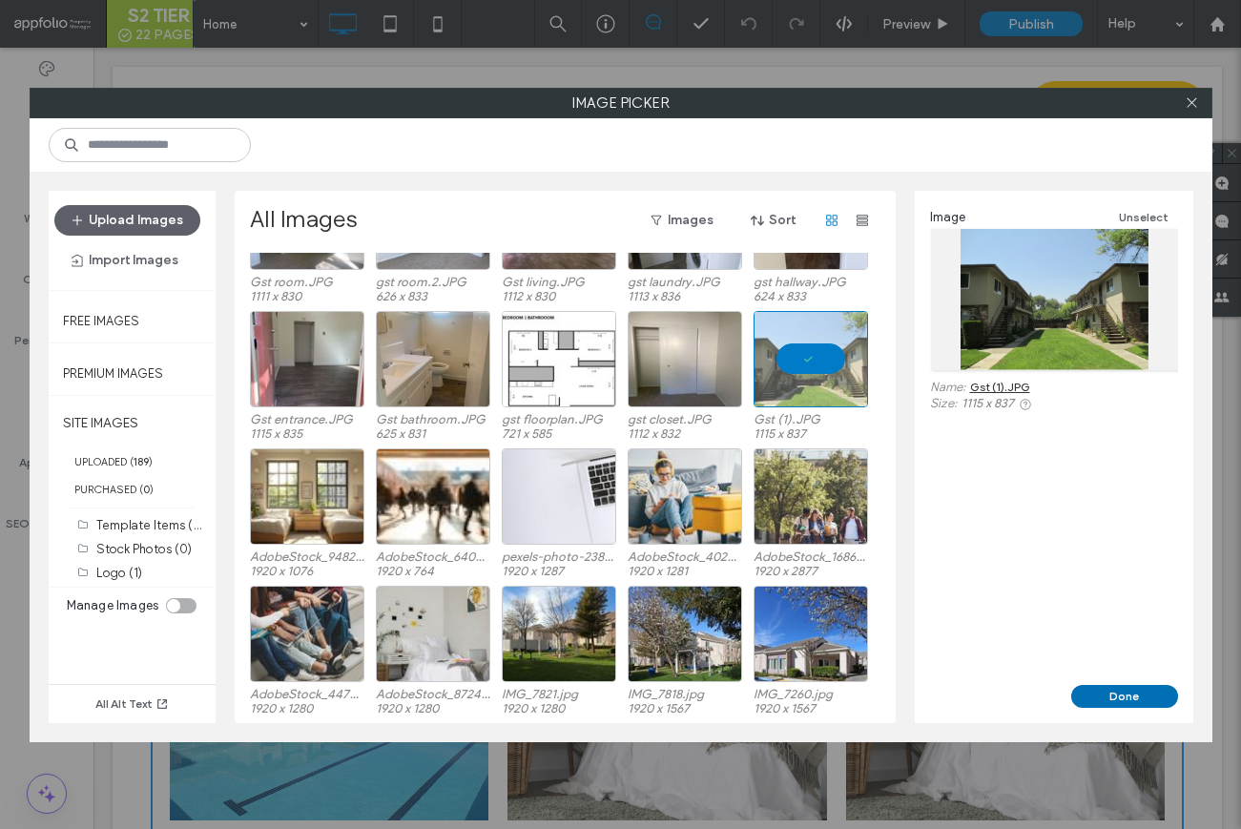
click at [1104, 696] on button "Done" at bounding box center [1124, 696] width 107 height 23
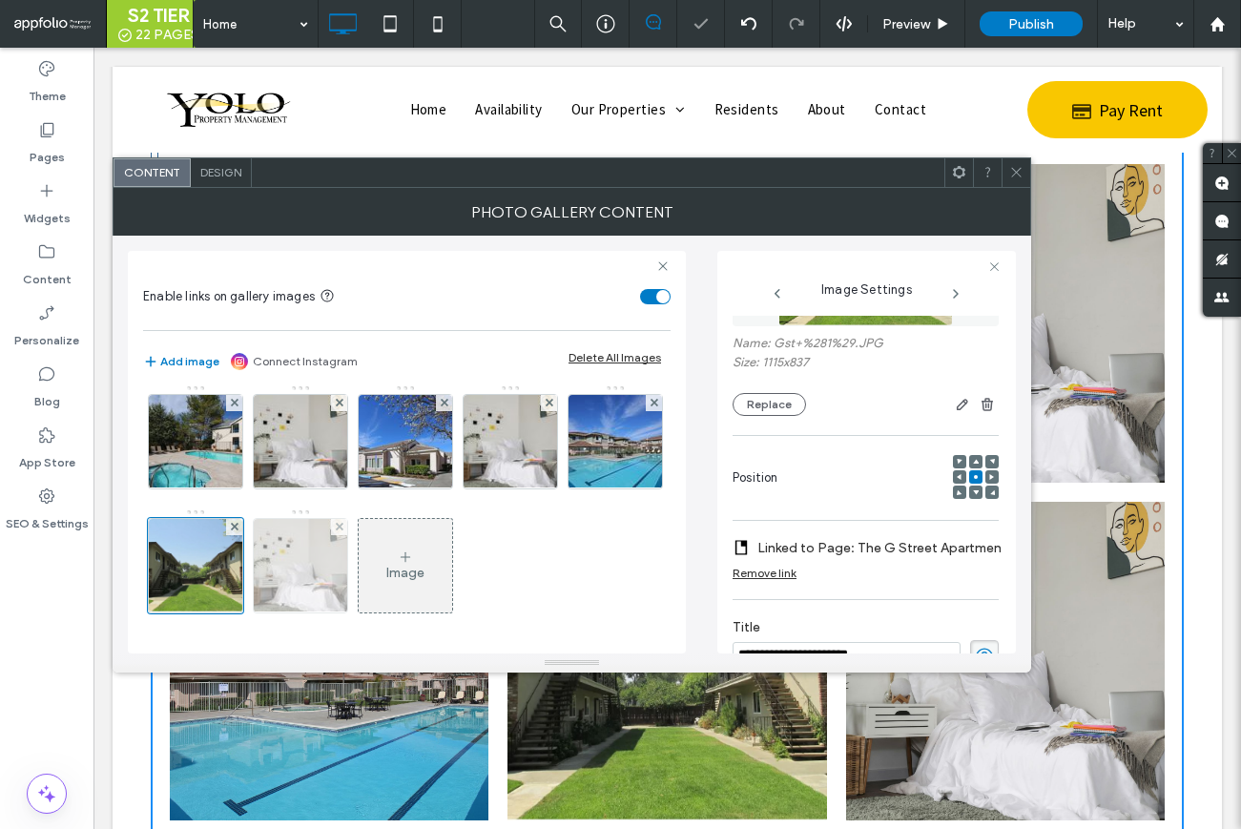
click at [371, 519] on img at bounding box center [301, 565] width 140 height 93
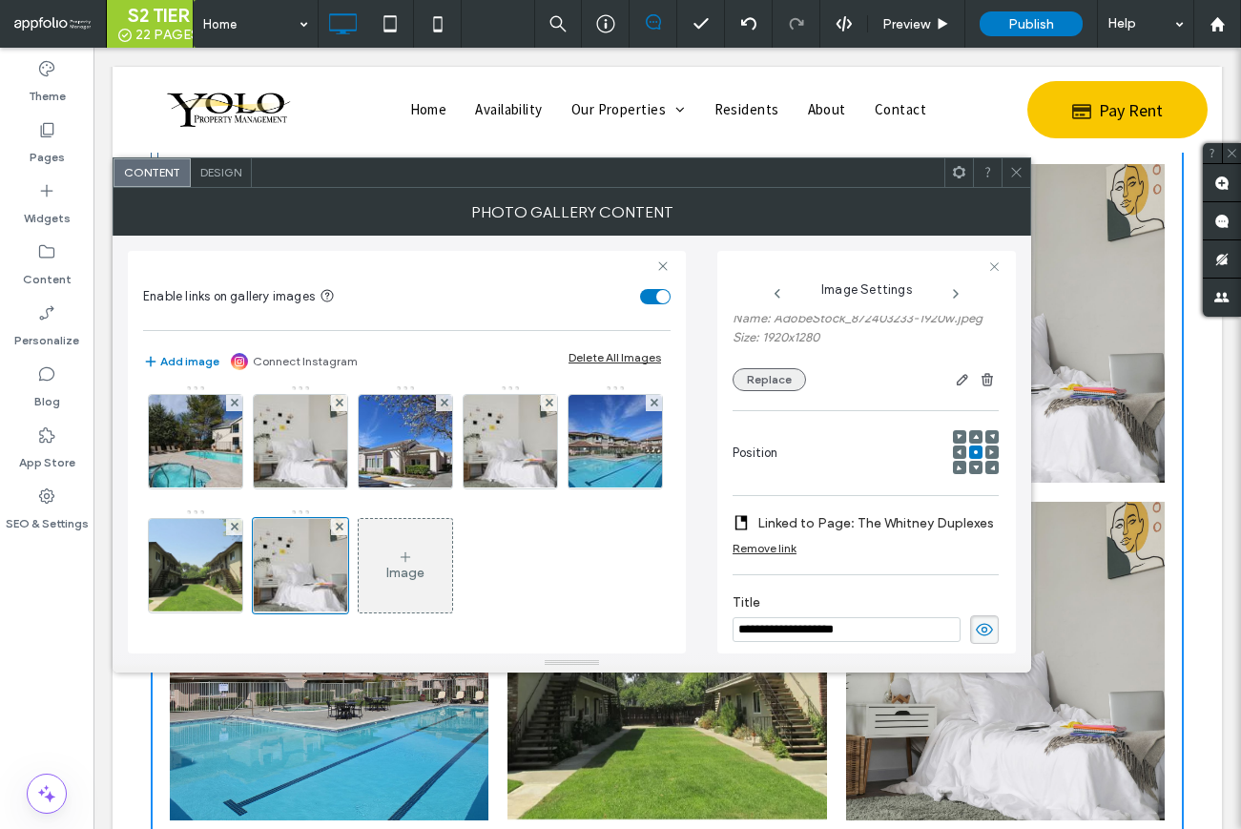
click at [802, 374] on button "Replace" at bounding box center [769, 379] width 73 height 23
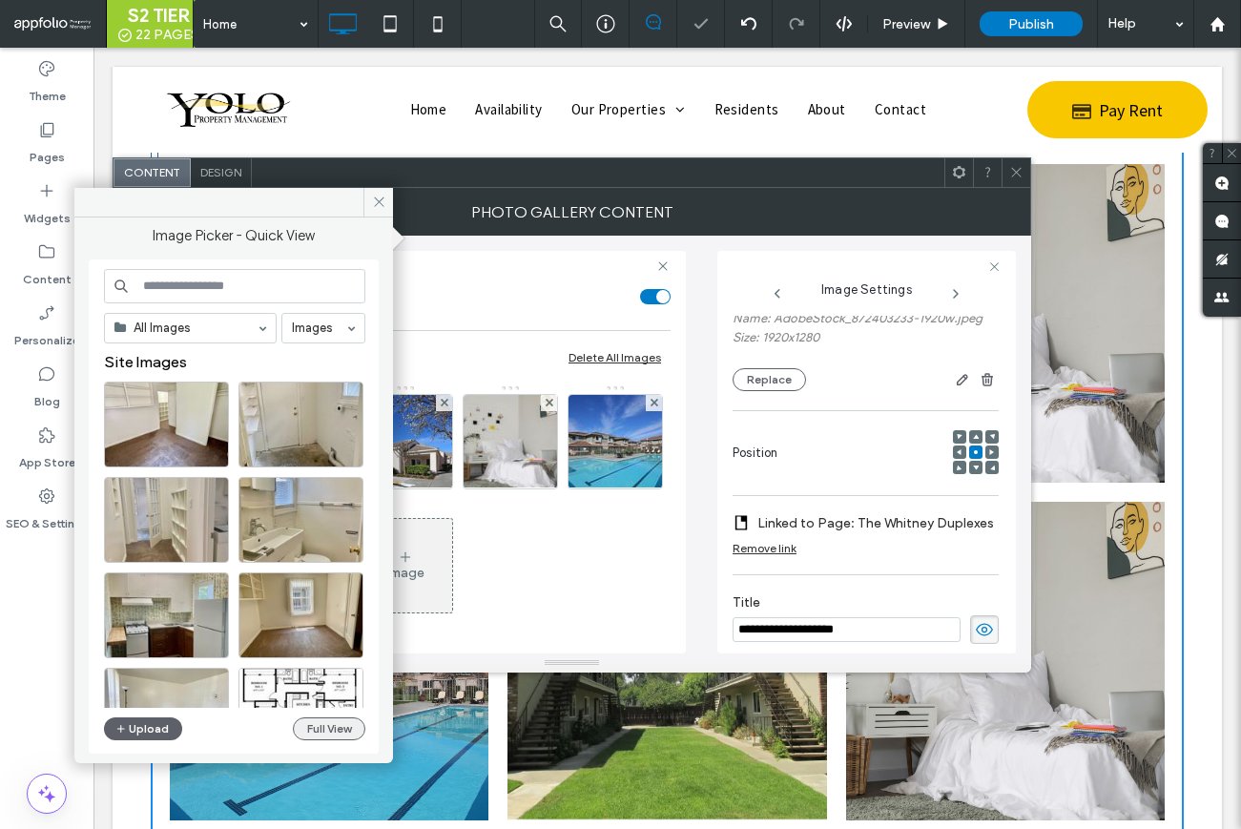
click at [325, 729] on button "Full View" at bounding box center [329, 728] width 73 height 23
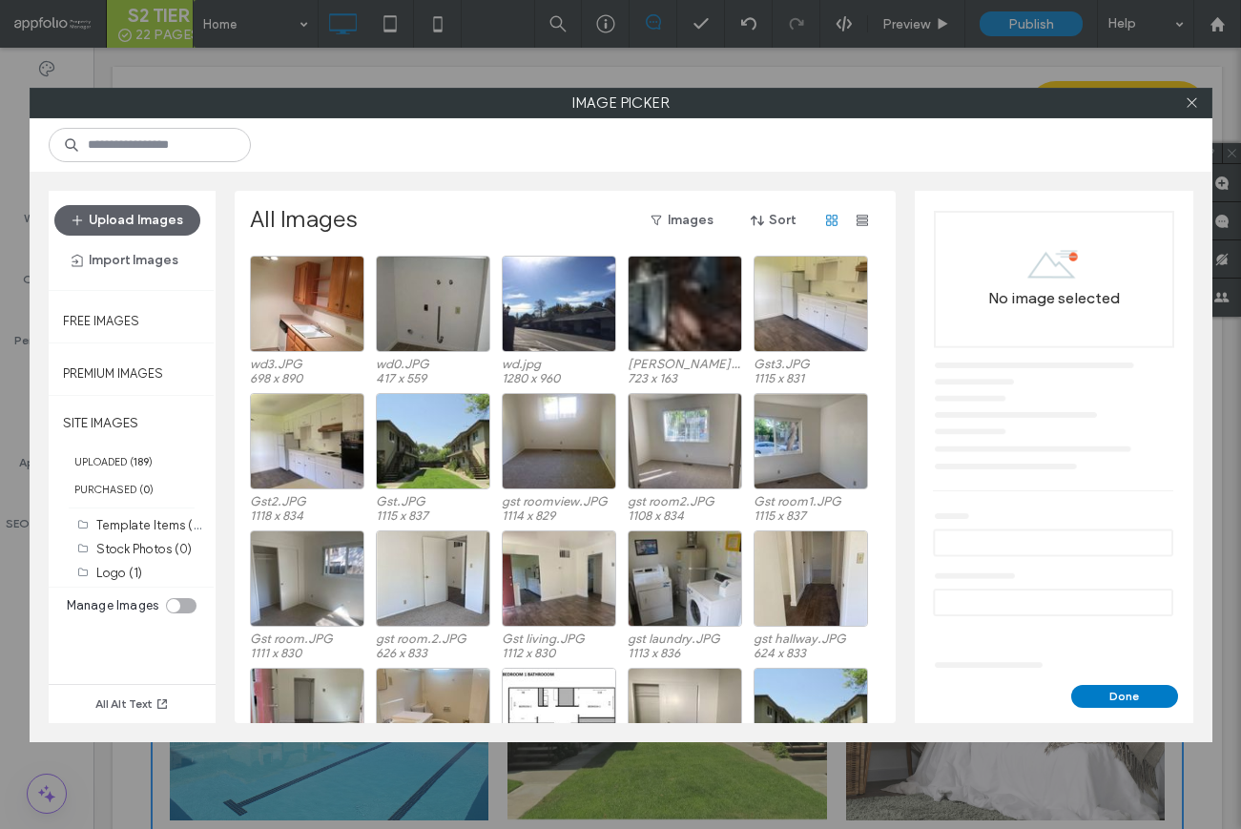
scroll to position [1141, 0]
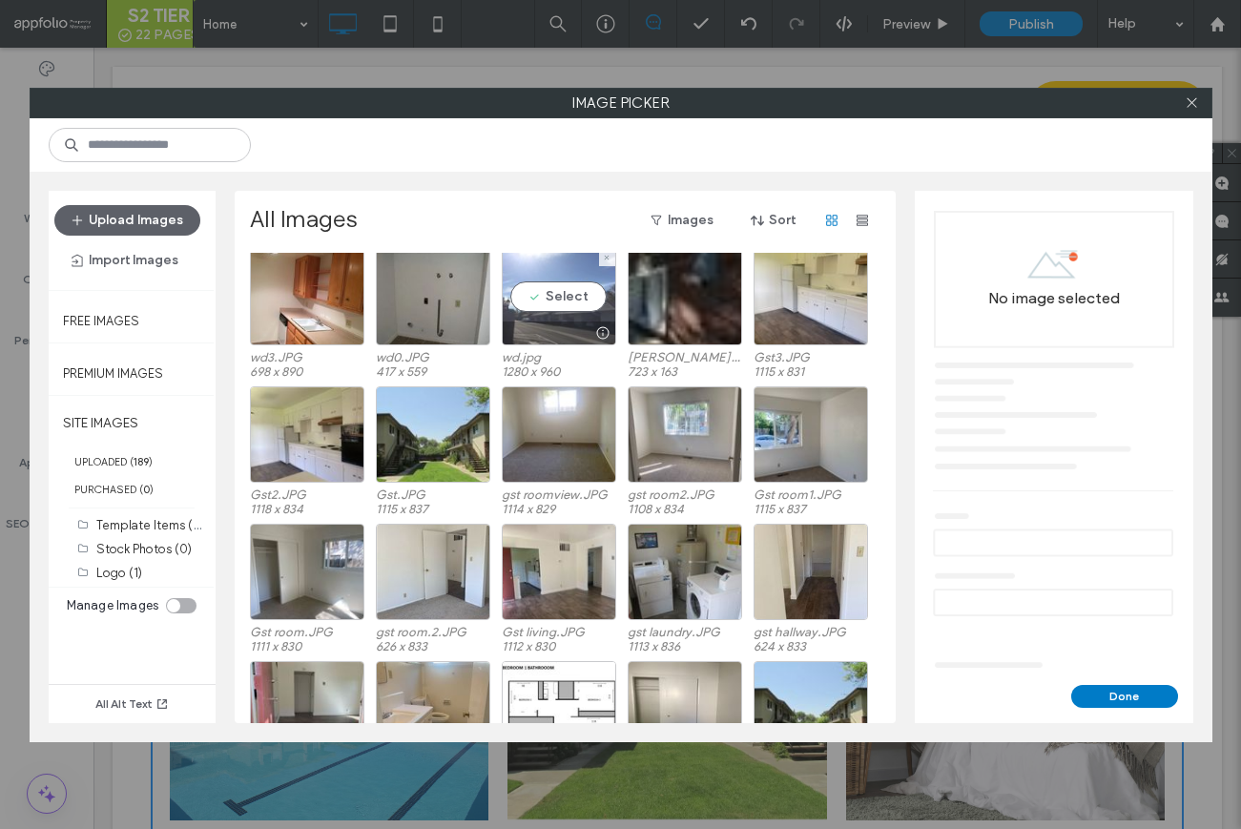
click at [573, 317] on div "Select" at bounding box center [559, 297] width 114 height 96
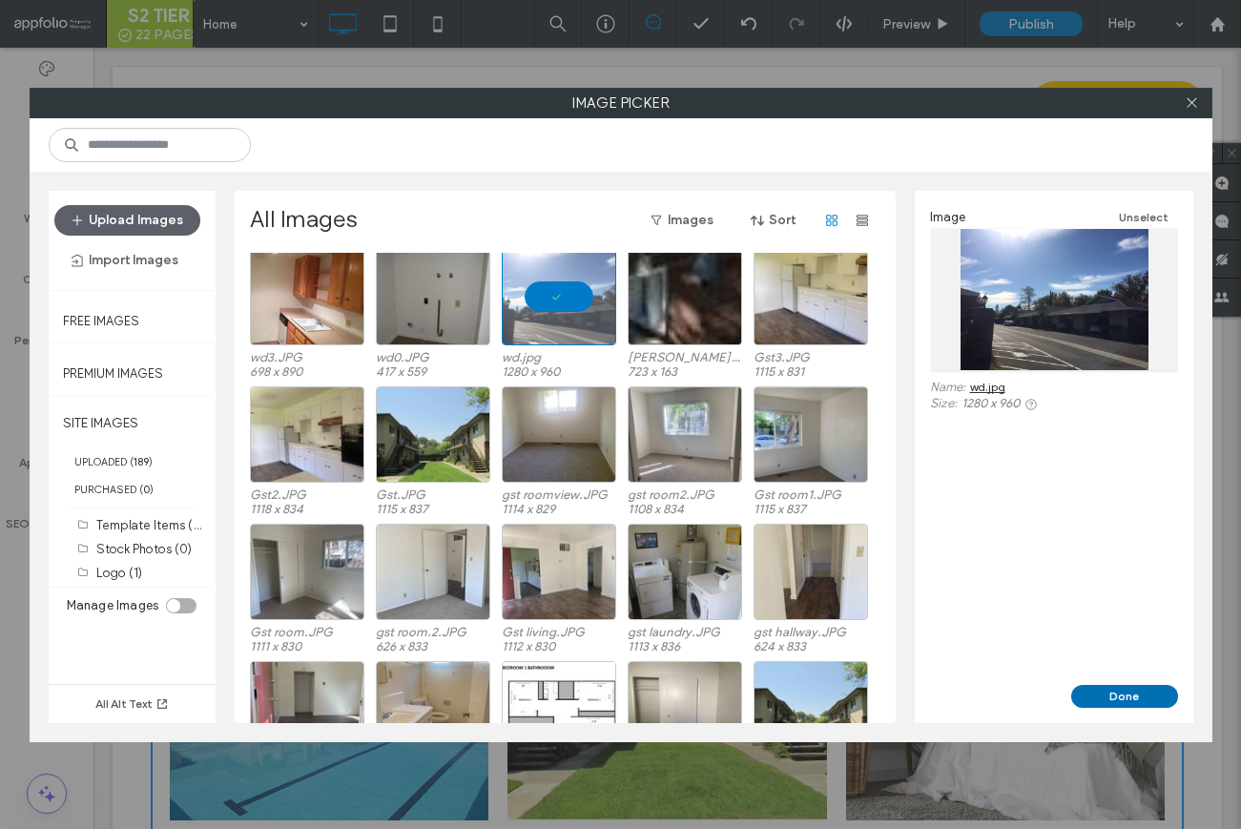
click at [1081, 692] on button "Done" at bounding box center [1124, 696] width 107 height 23
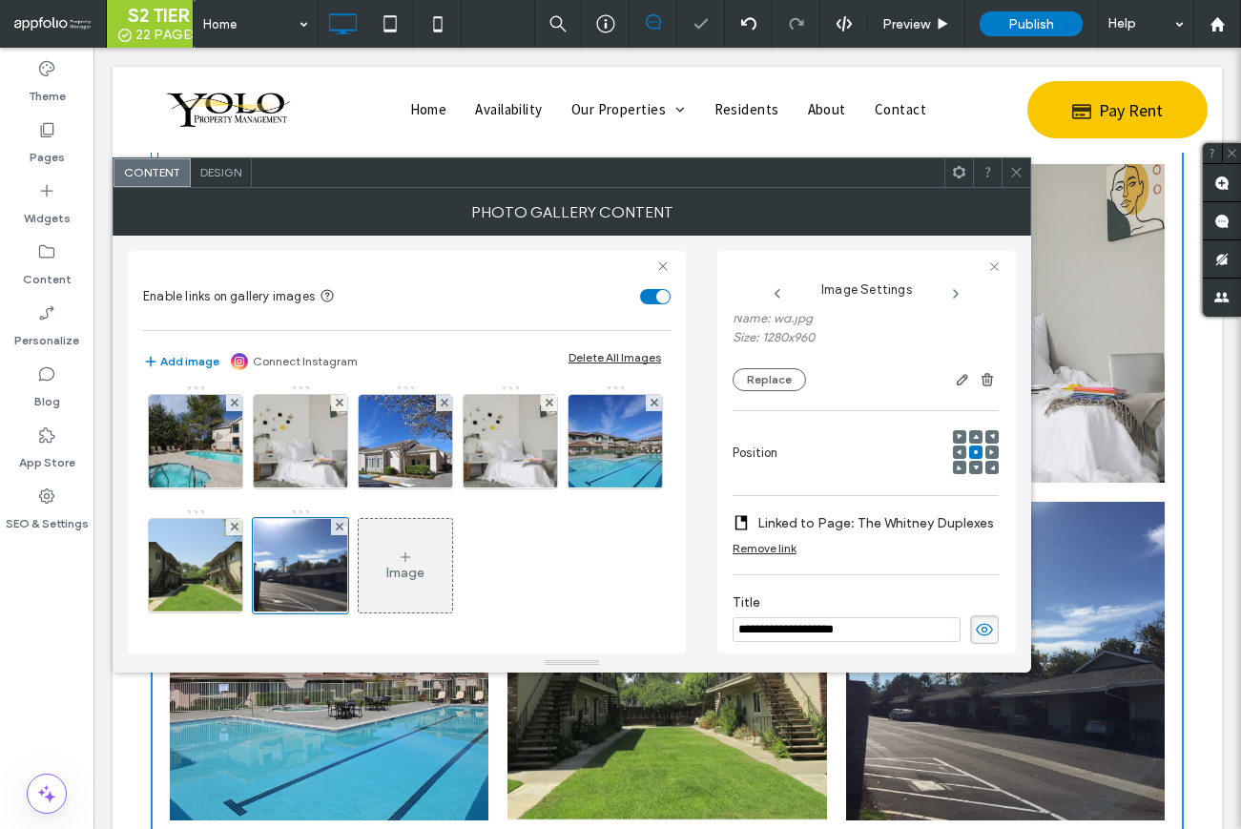
click at [1023, 175] on icon at bounding box center [1016, 172] width 14 height 14
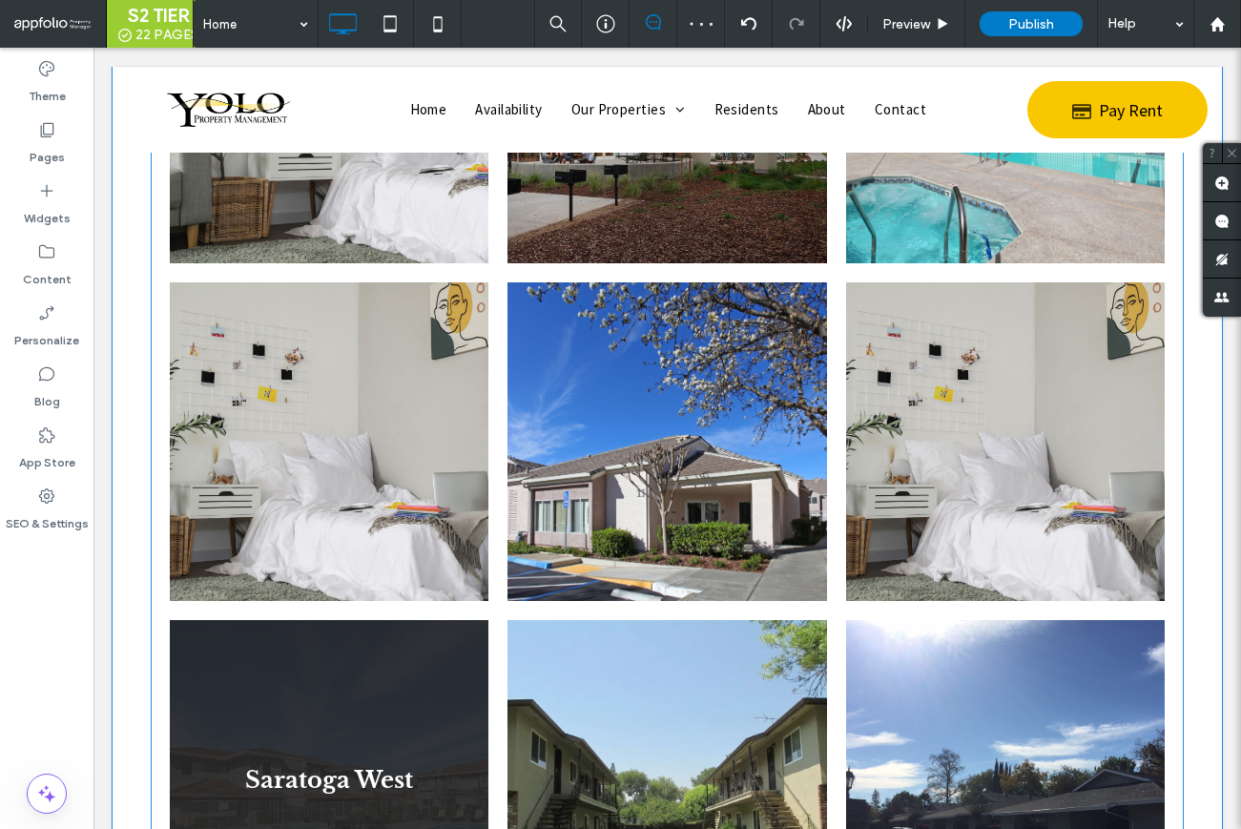
scroll to position [2250, 0]
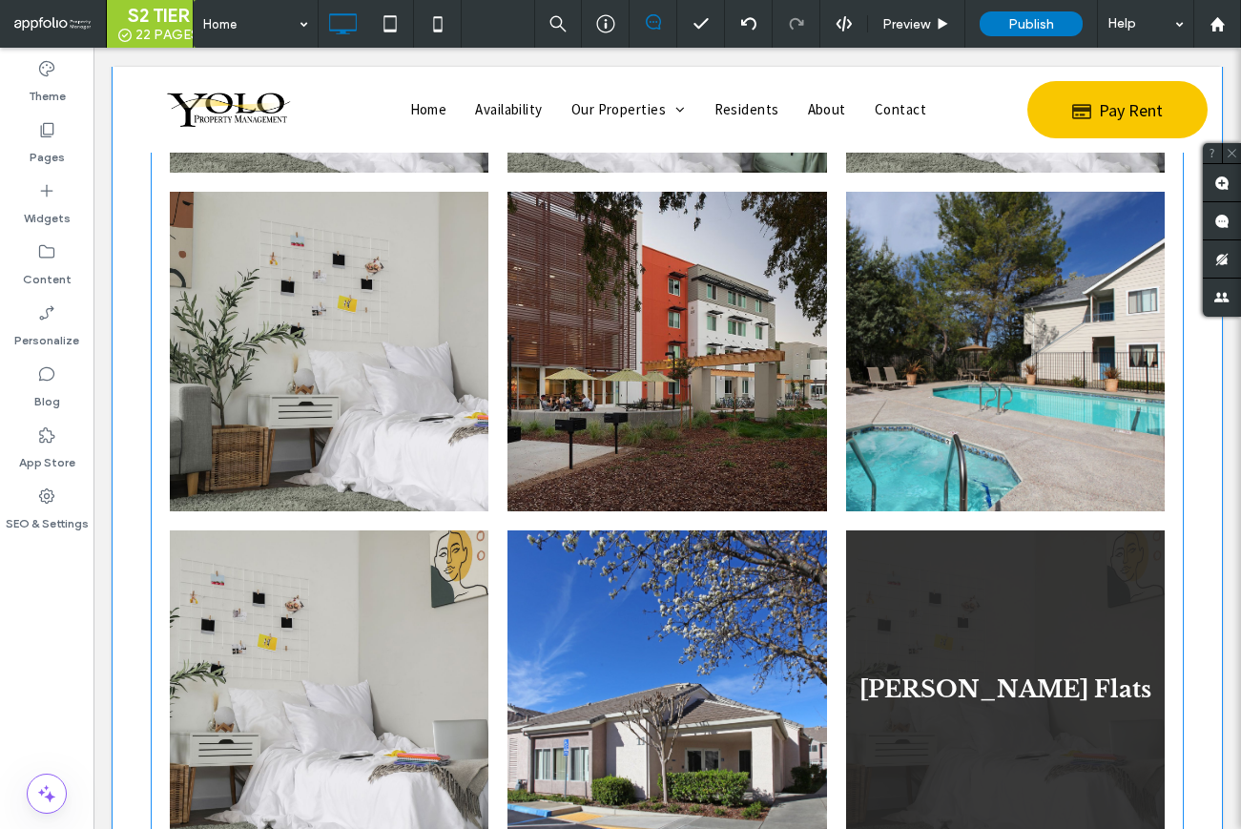
click at [1023, 633] on link at bounding box center [1005, 689] width 319 height 319
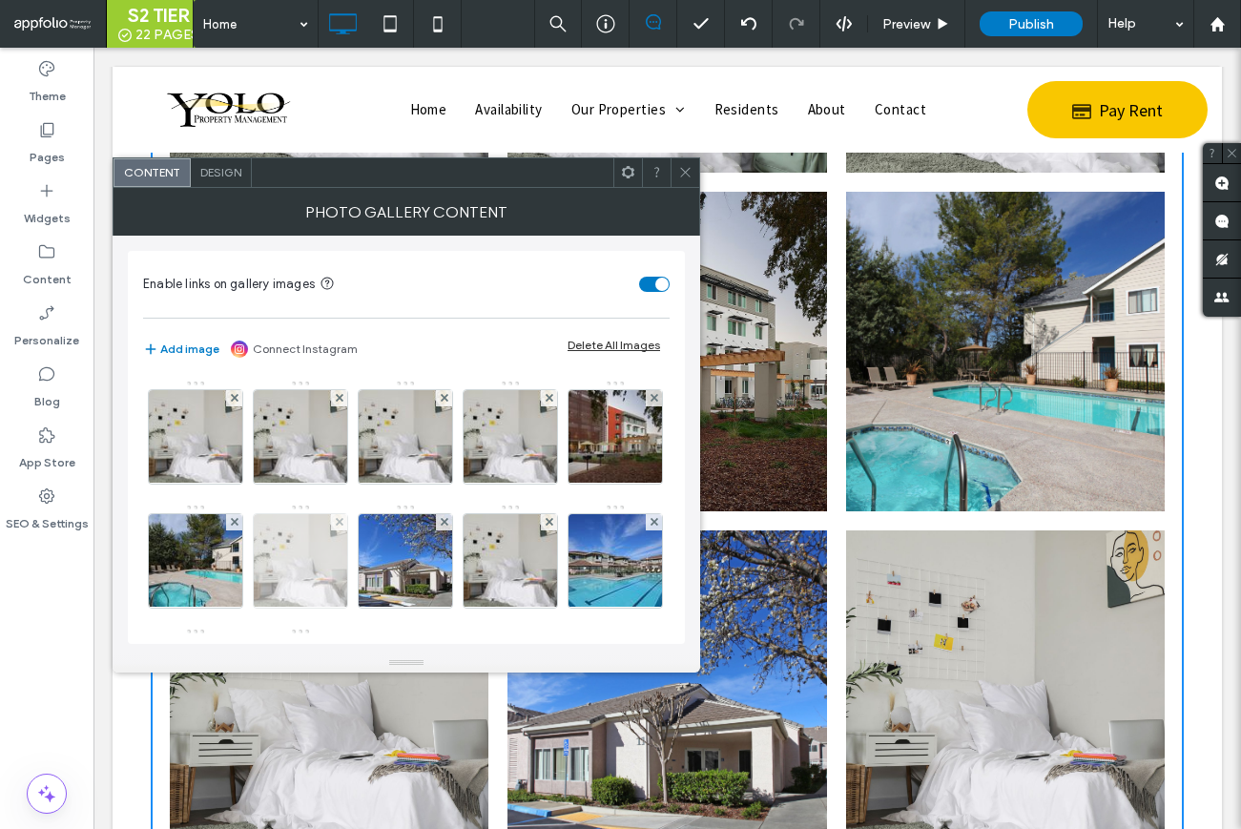
click at [371, 575] on img at bounding box center [301, 560] width 140 height 93
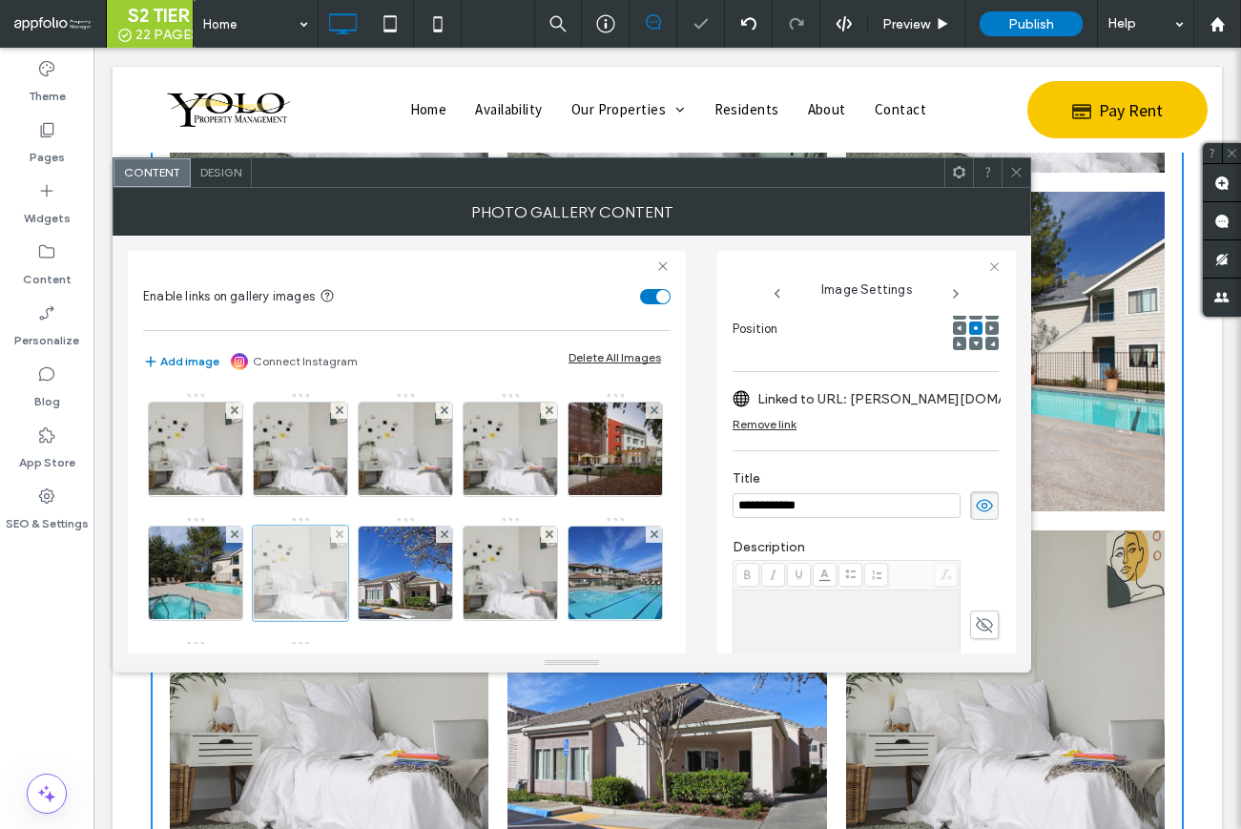
scroll to position [0, 0]
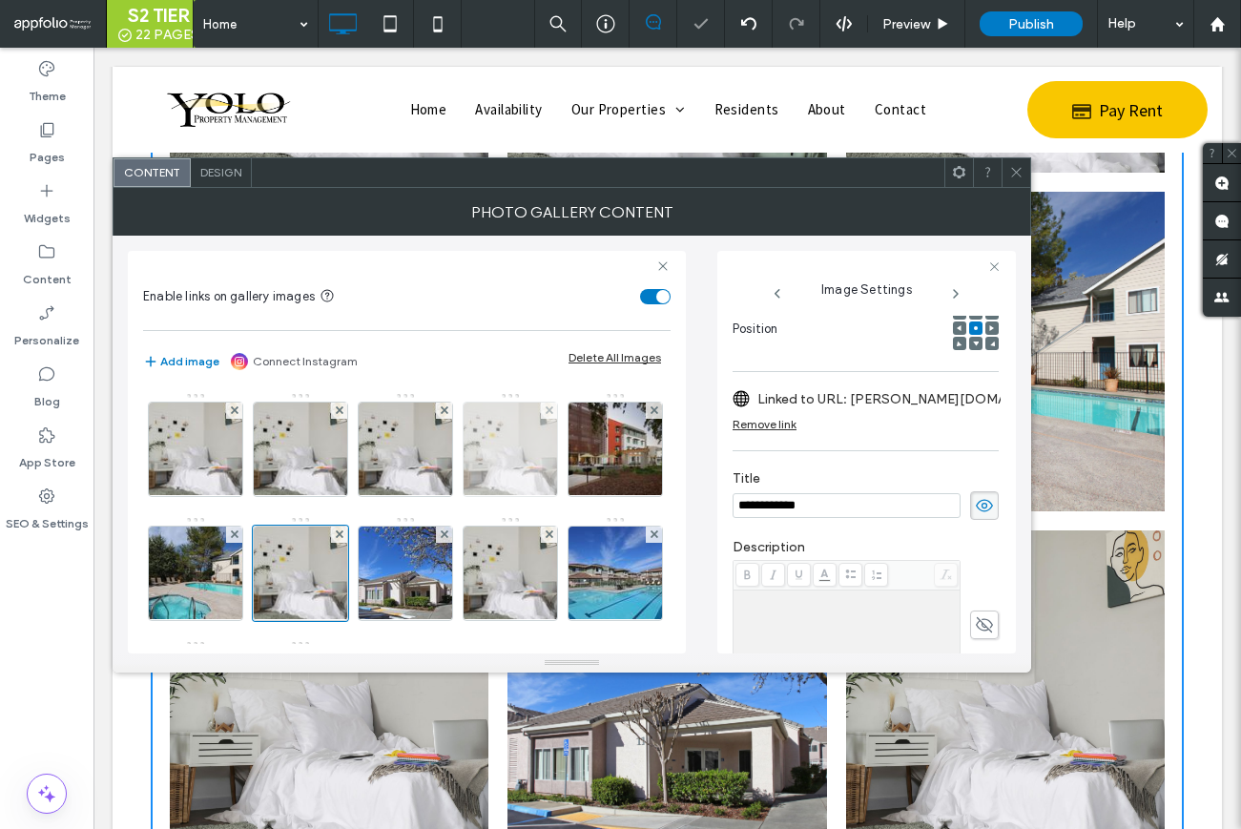
click at [540, 456] on img at bounding box center [511, 449] width 140 height 93
type textarea "*******"
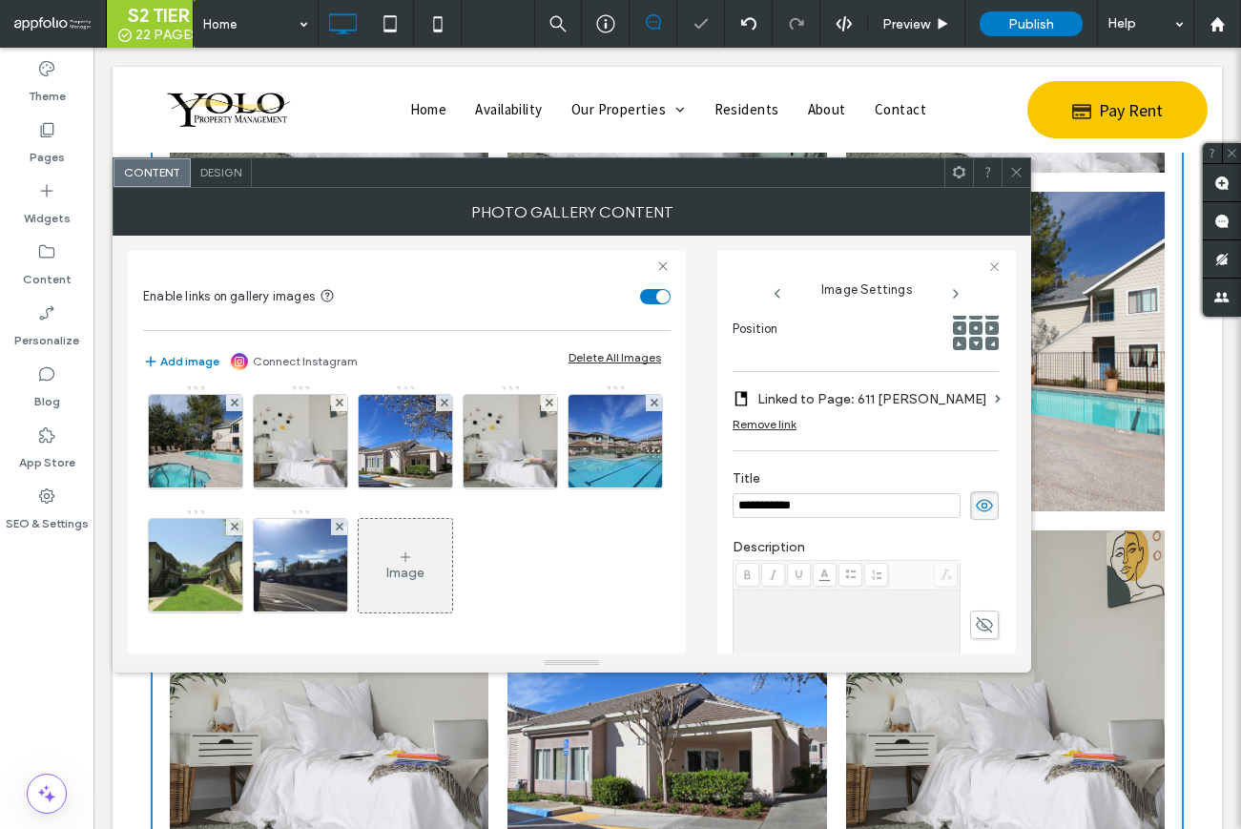
scroll to position [256, 0]
click at [441, 471] on img at bounding box center [511, 441] width 140 height 93
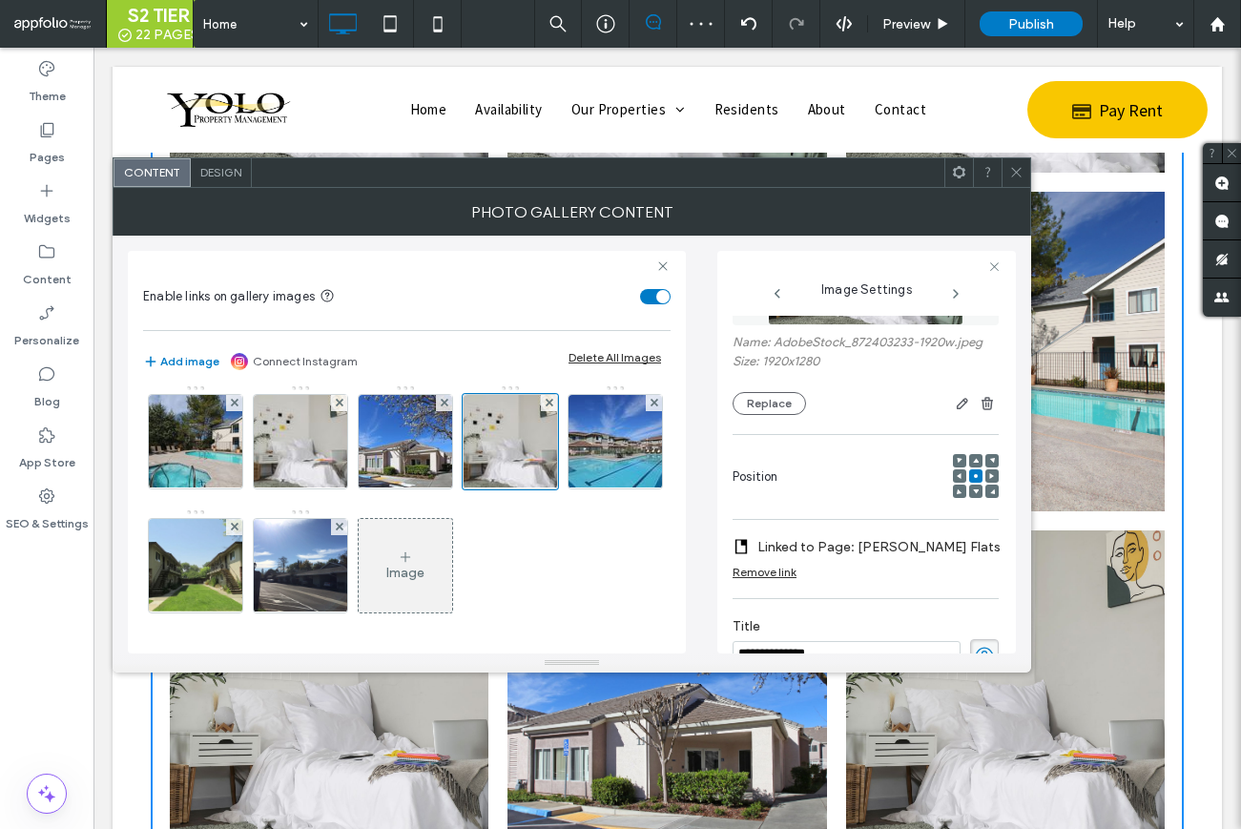
scroll to position [131, 0]
click at [769, 393] on button "Replace" at bounding box center [769, 404] width 73 height 23
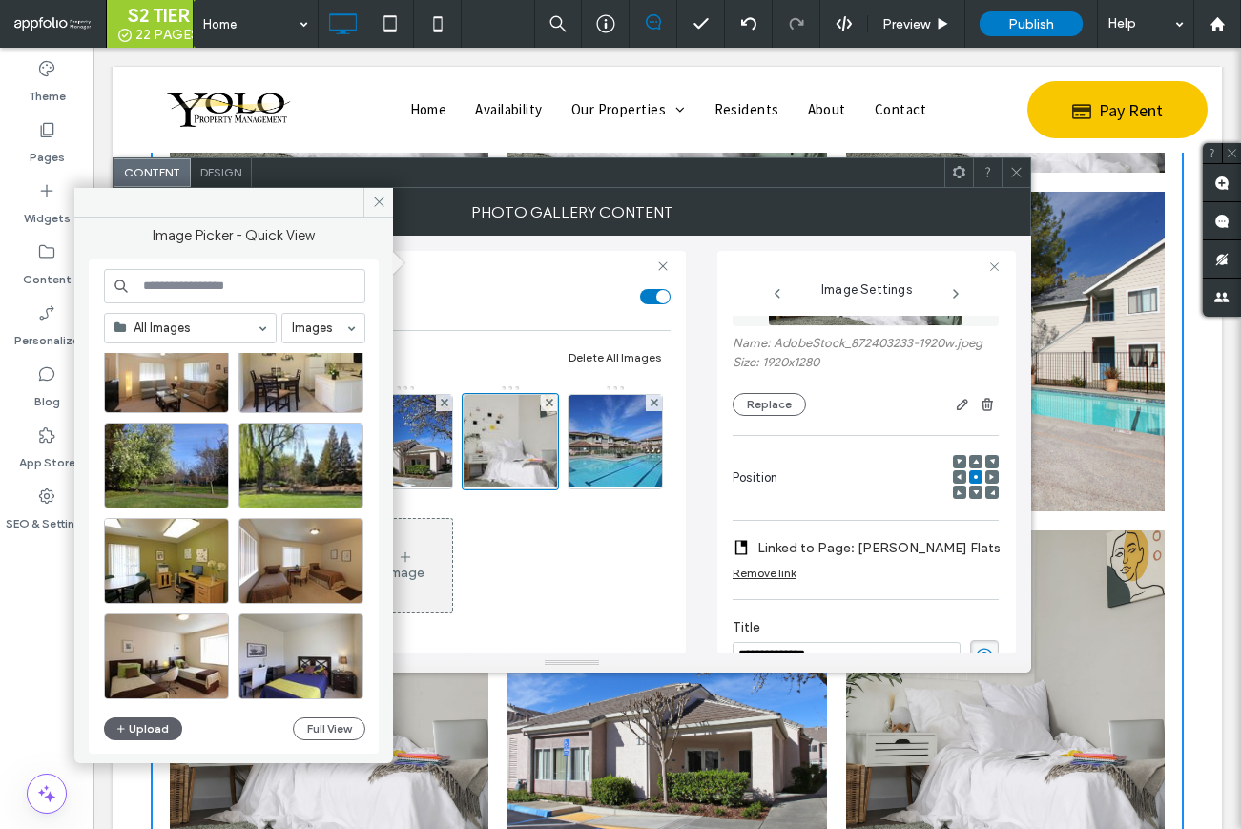
scroll to position [819, 0]
click at [330, 726] on button "Full View" at bounding box center [329, 728] width 73 height 23
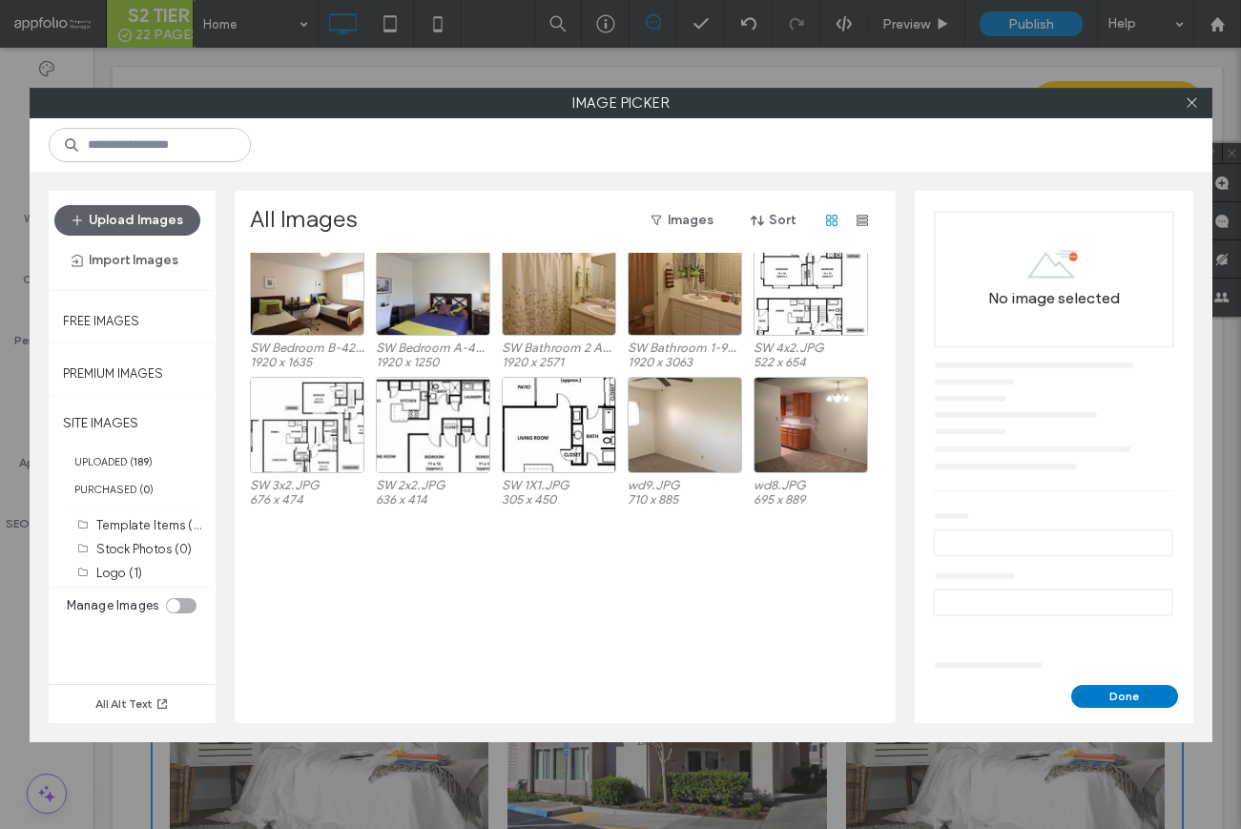
scroll to position [804, 0]
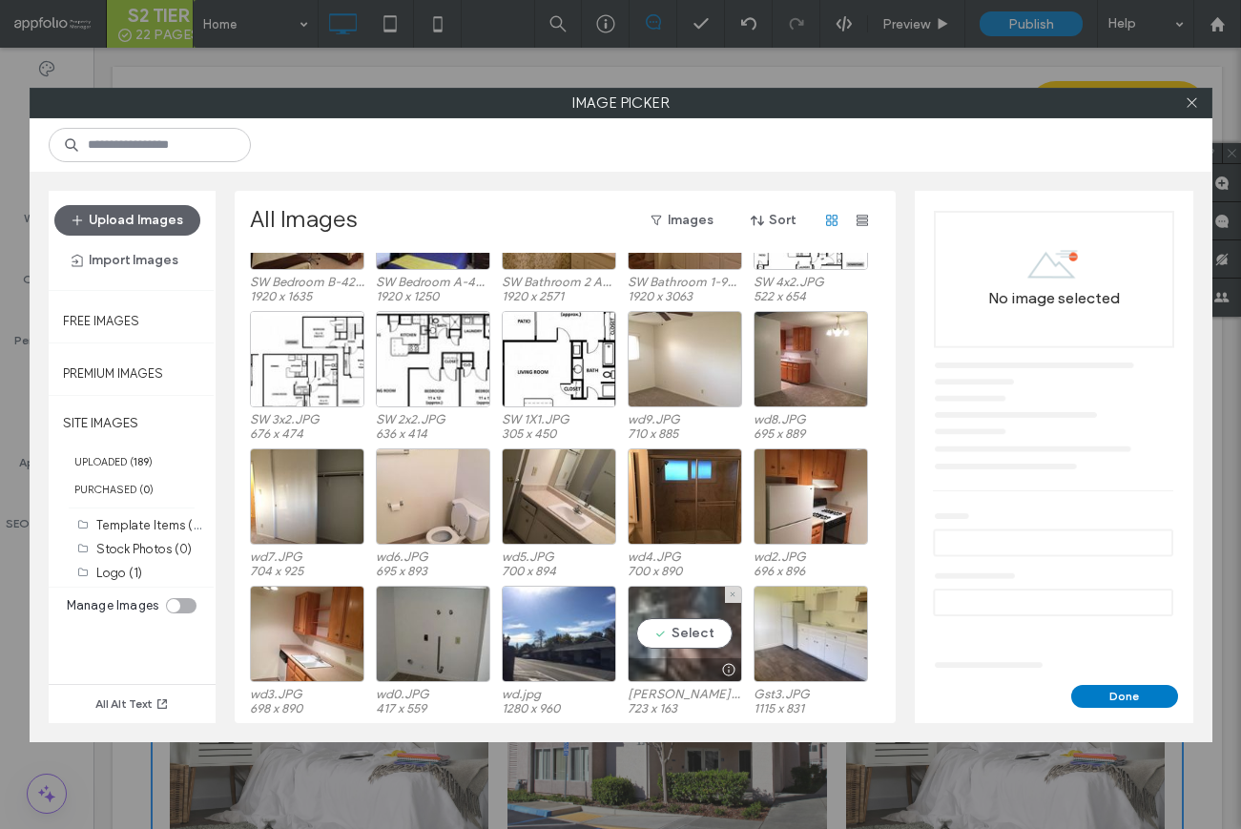
click at [648, 623] on div "Select" at bounding box center [685, 634] width 114 height 96
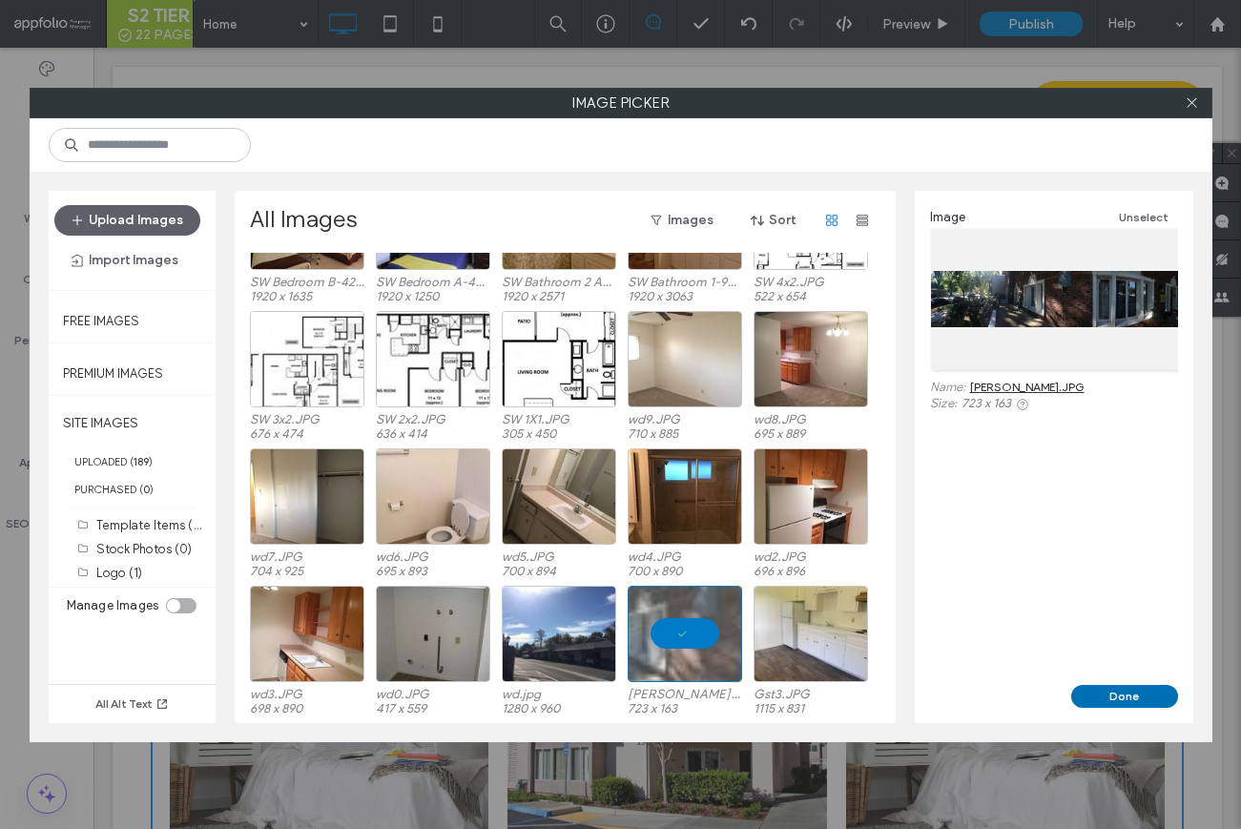
click at [1131, 704] on button "Done" at bounding box center [1124, 696] width 107 height 23
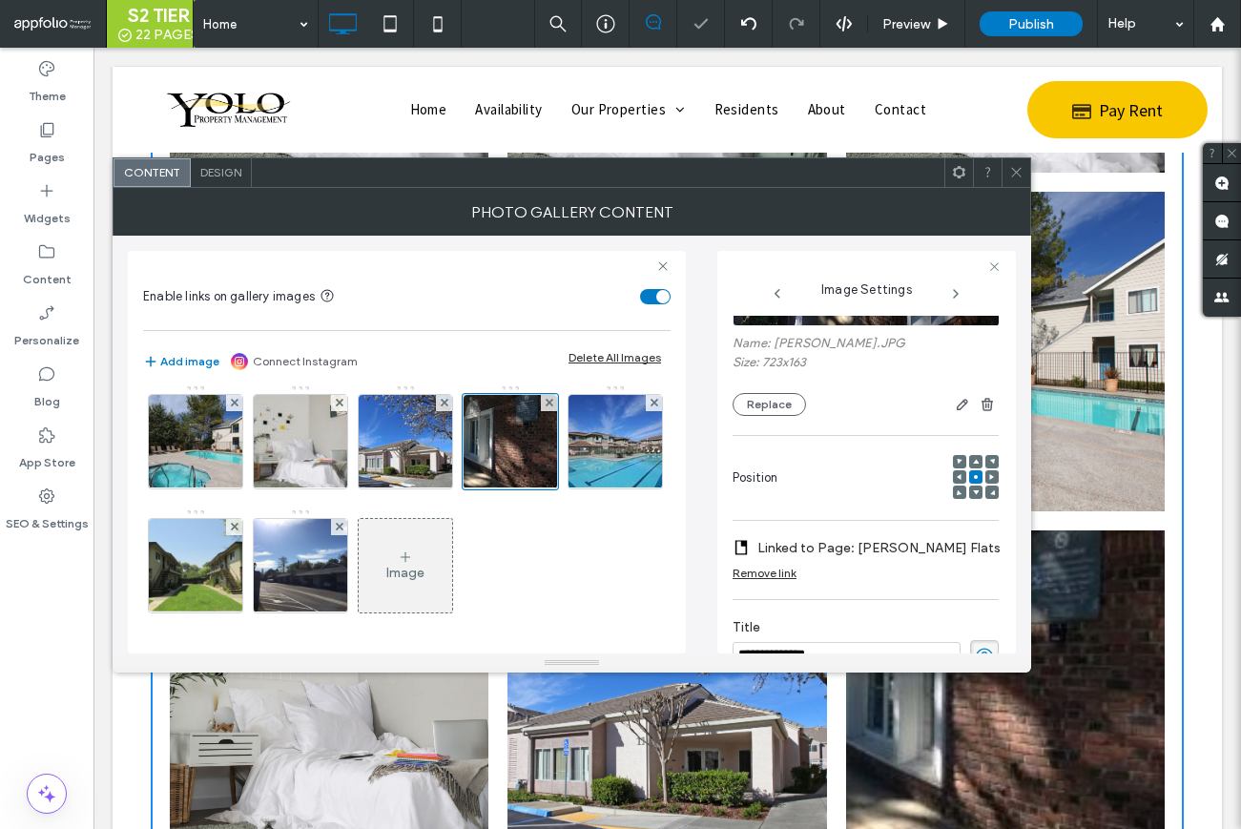
click at [1019, 178] on span at bounding box center [1016, 172] width 14 height 29
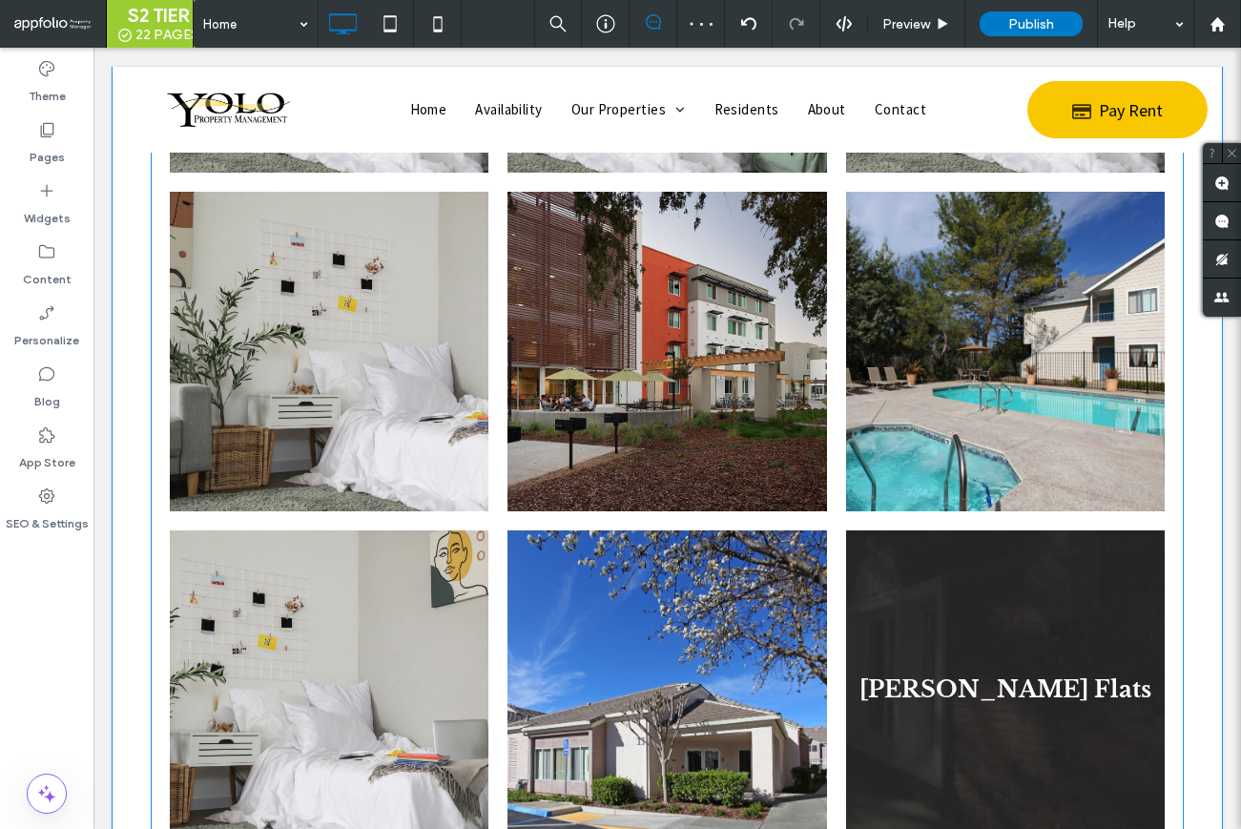
click at [896, 543] on link at bounding box center [1005, 689] width 319 height 319
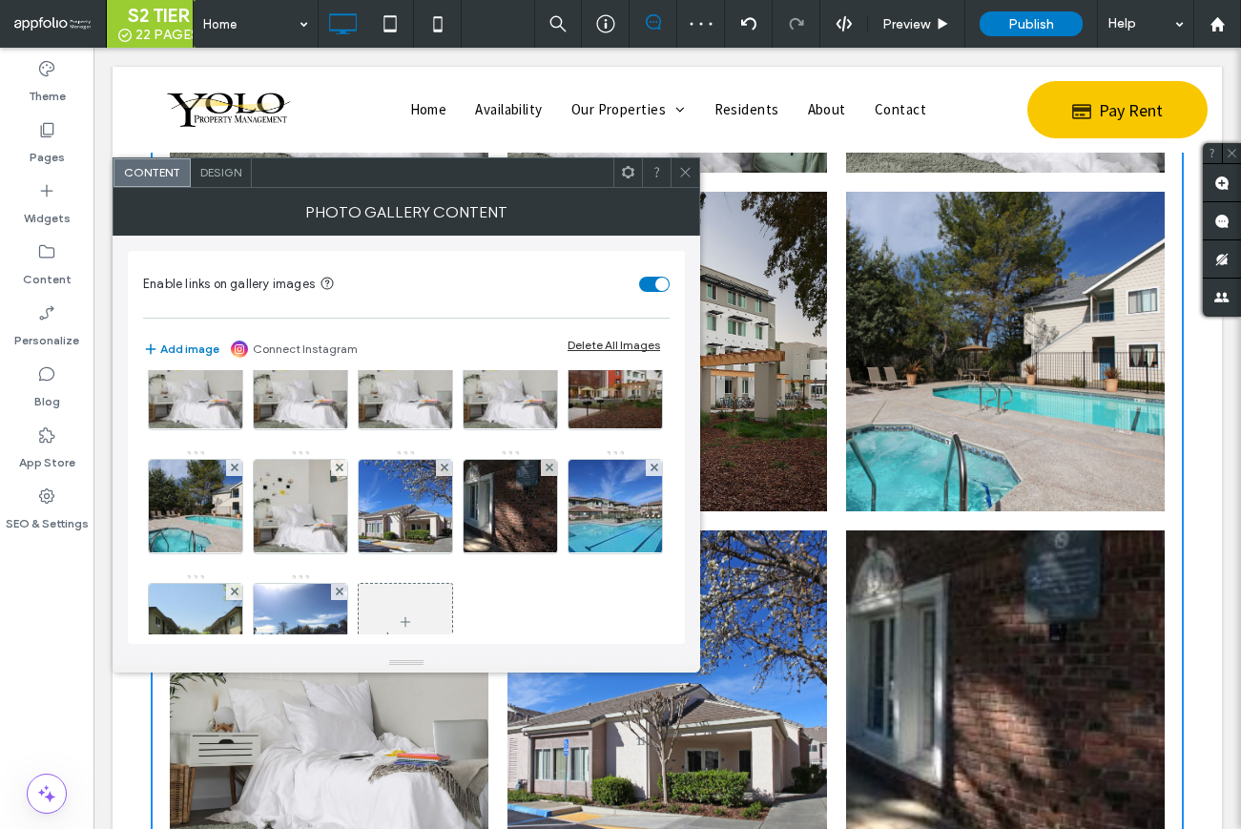
scroll to position [253, 0]
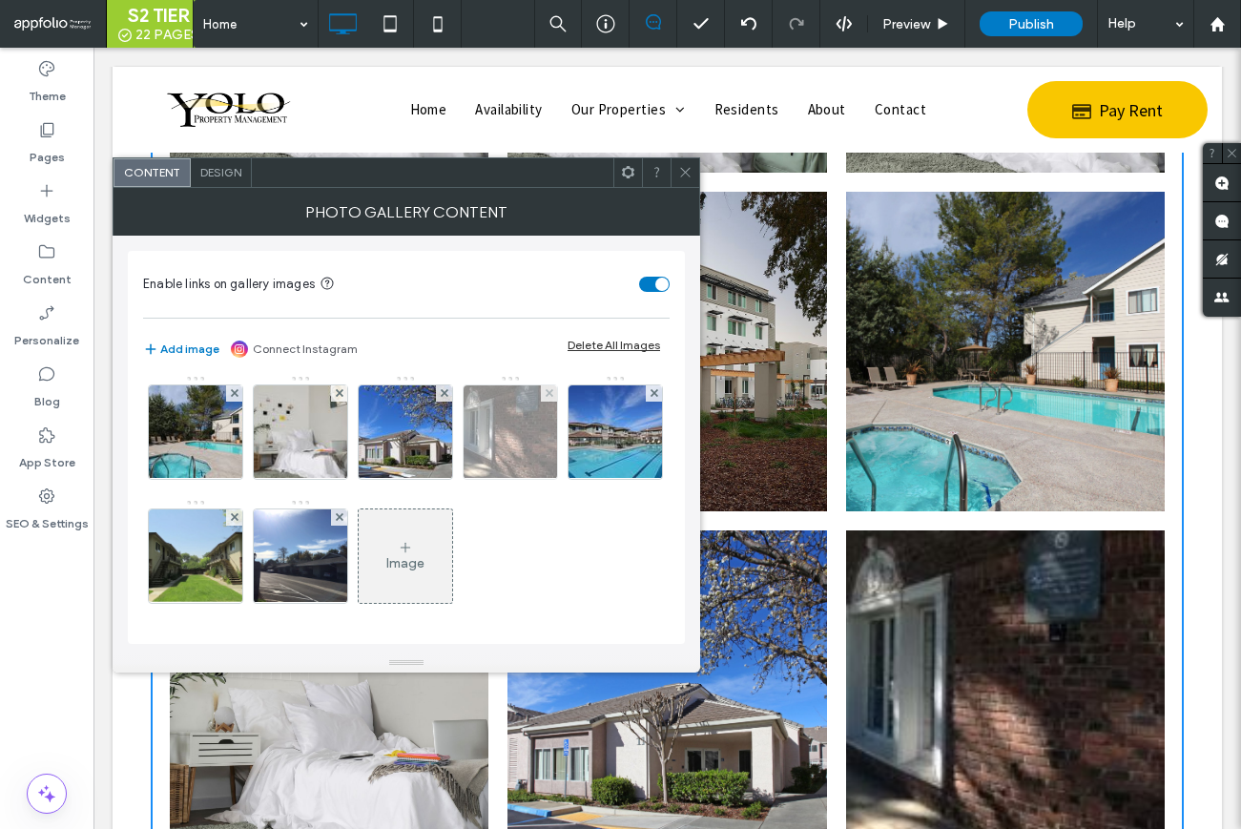
click at [303, 458] on img at bounding box center [510, 431] width 415 height 93
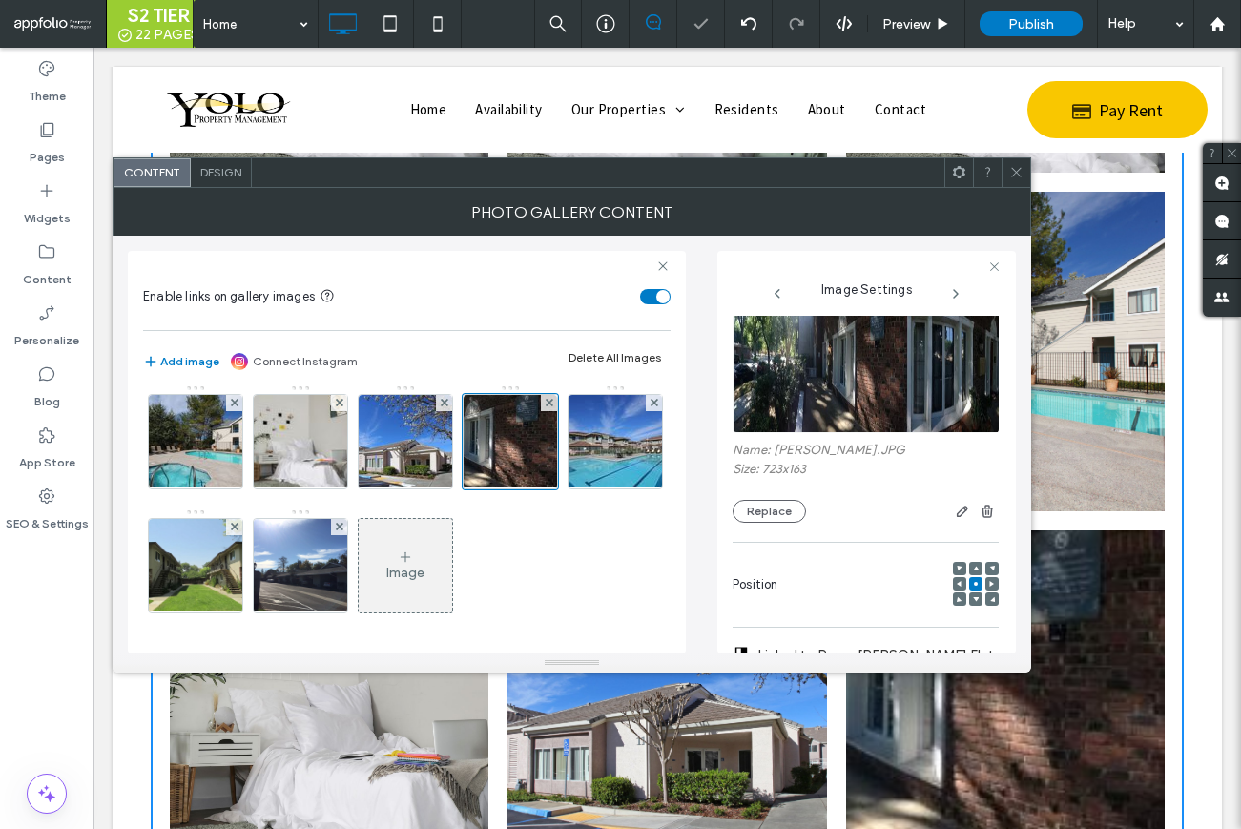
scroll to position [0, 0]
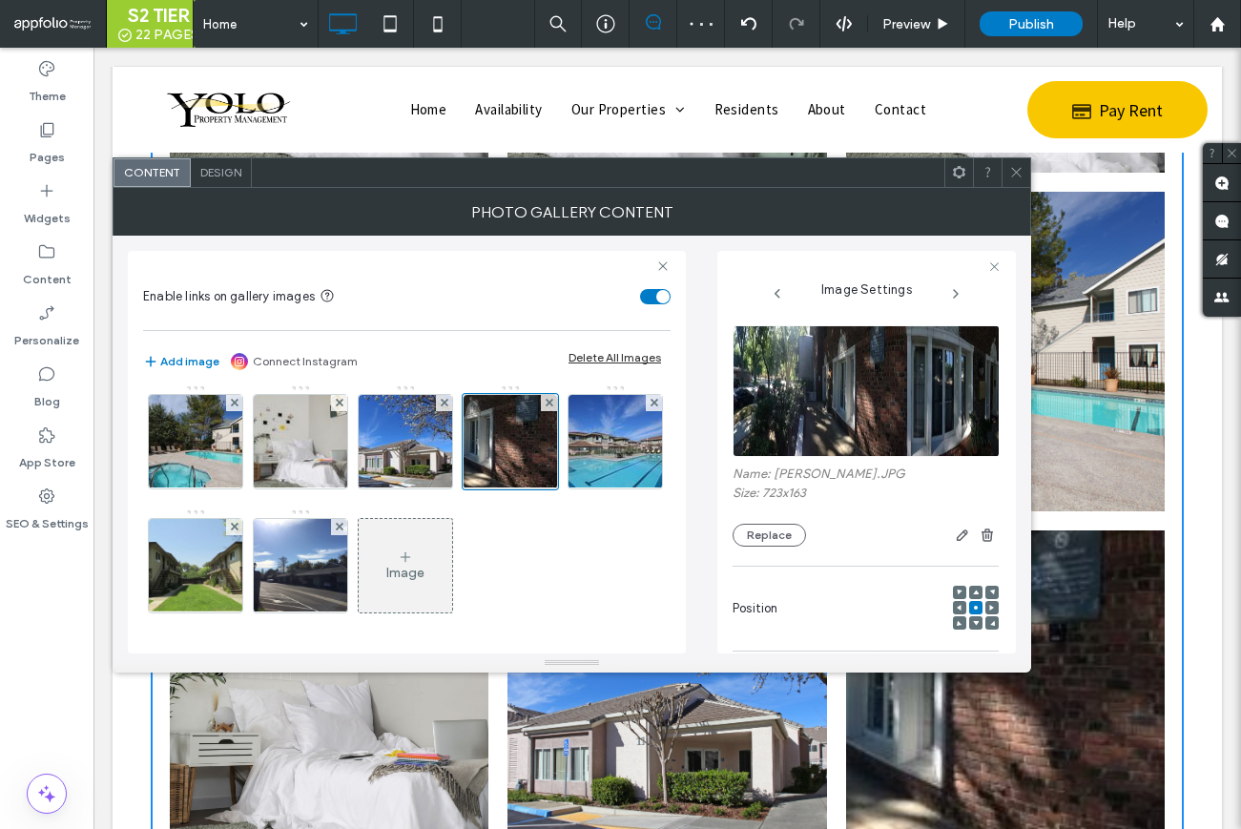
click at [953, 605] on div at bounding box center [959, 607] width 13 height 13
click at [957, 602] on span at bounding box center [960, 607] width 6 height 13
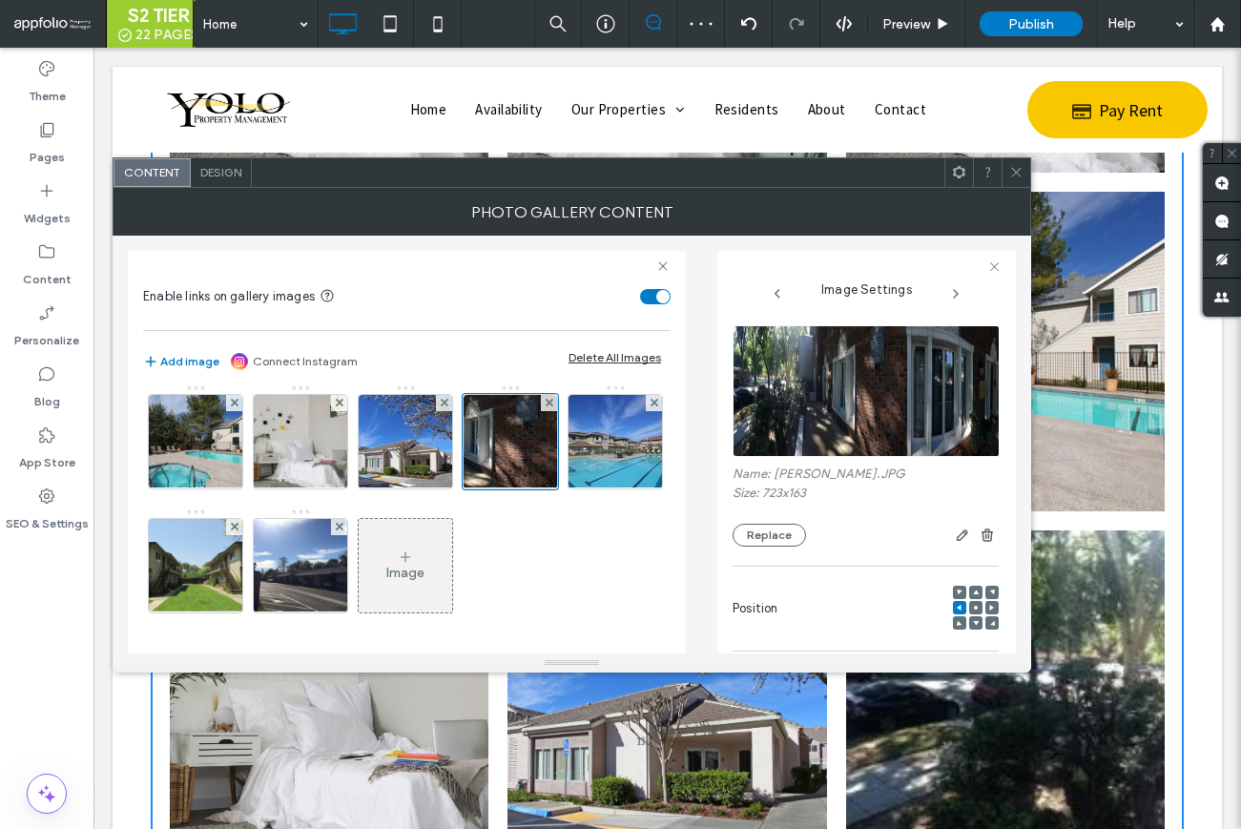
click at [970, 608] on div at bounding box center [975, 607] width 13 height 13
click at [989, 611] on span at bounding box center [992, 607] width 6 height 13
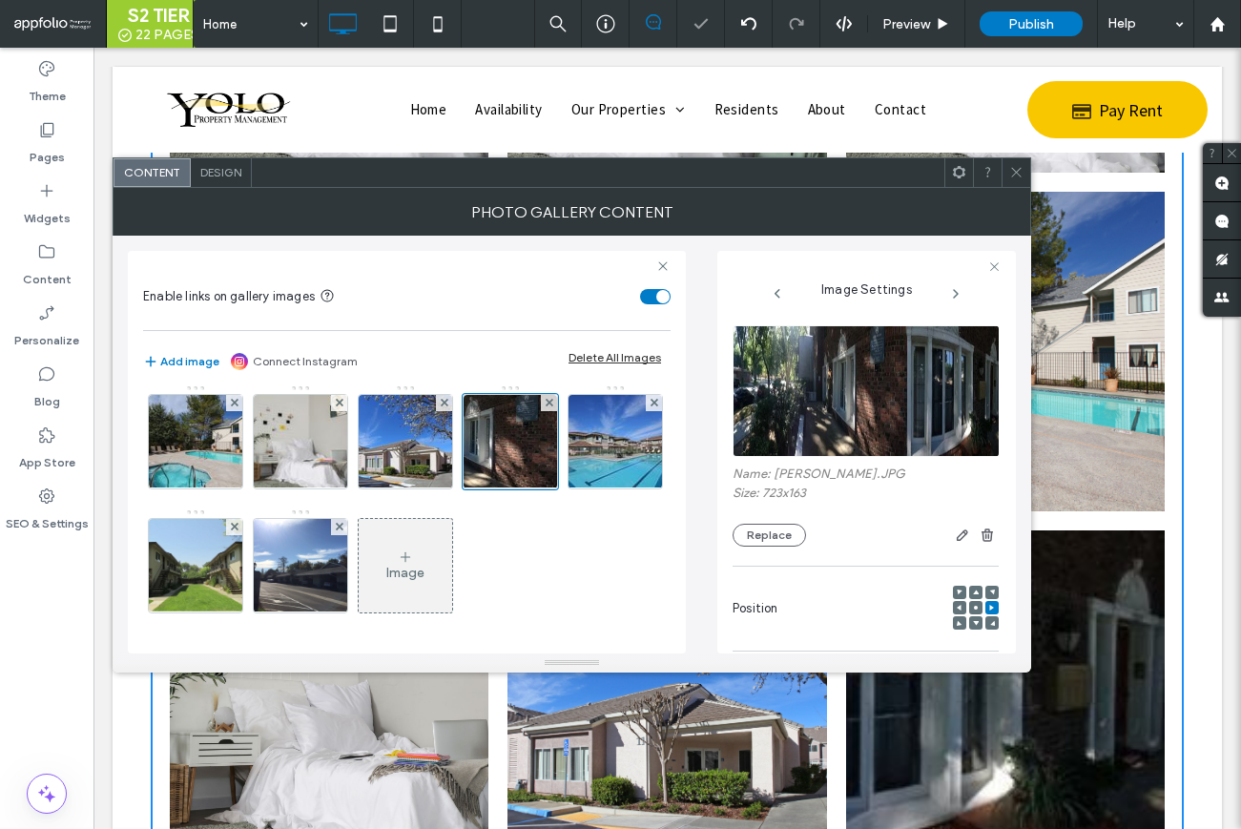
click at [973, 609] on icon at bounding box center [976, 608] width 6 height 6
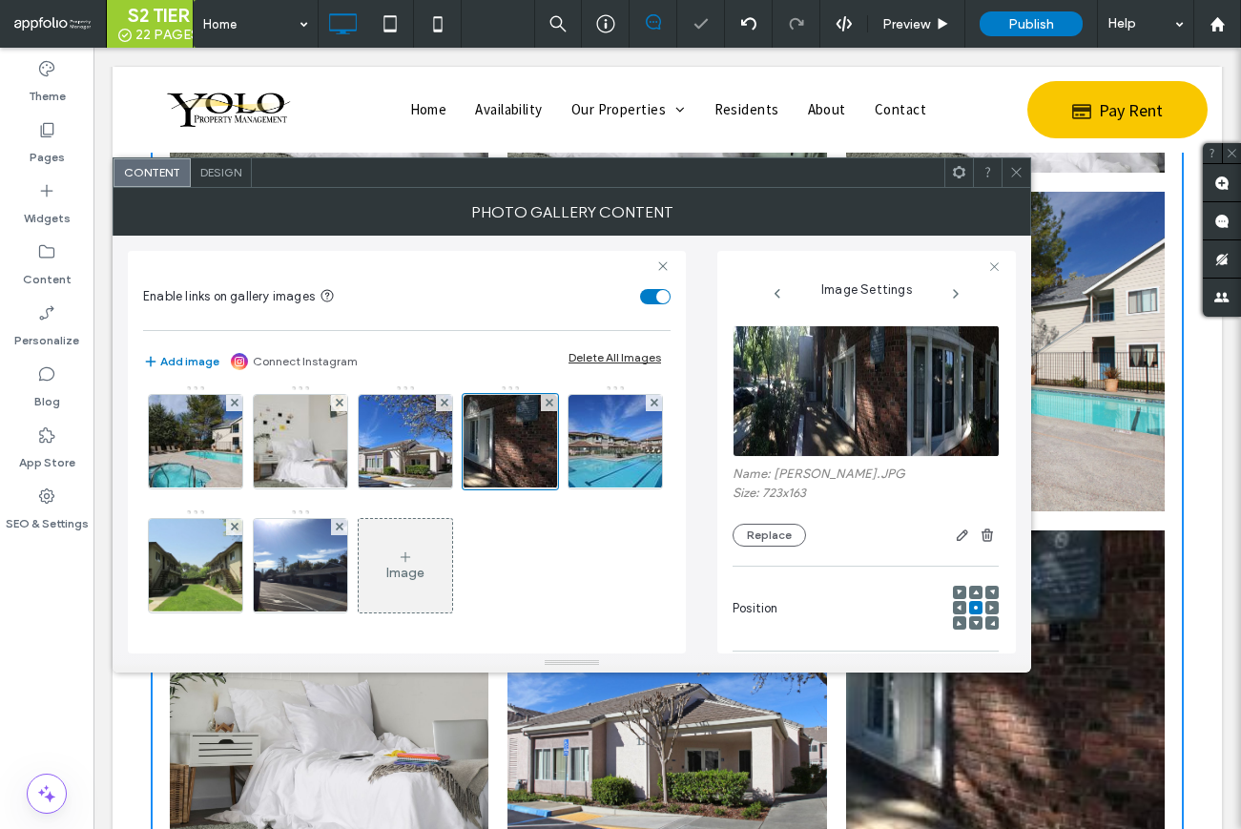
click at [1021, 165] on icon at bounding box center [1016, 172] width 14 height 14
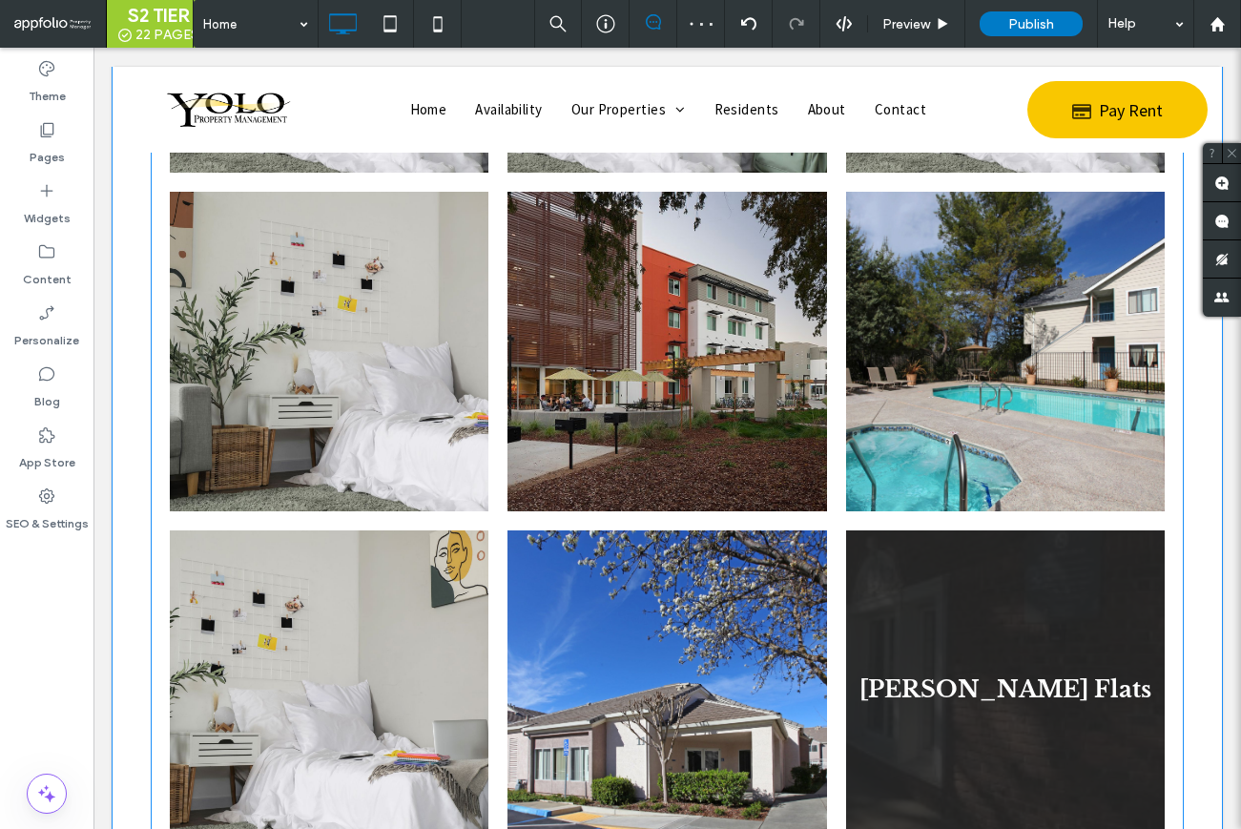
click at [909, 671] on link at bounding box center [1005, 689] width 319 height 319
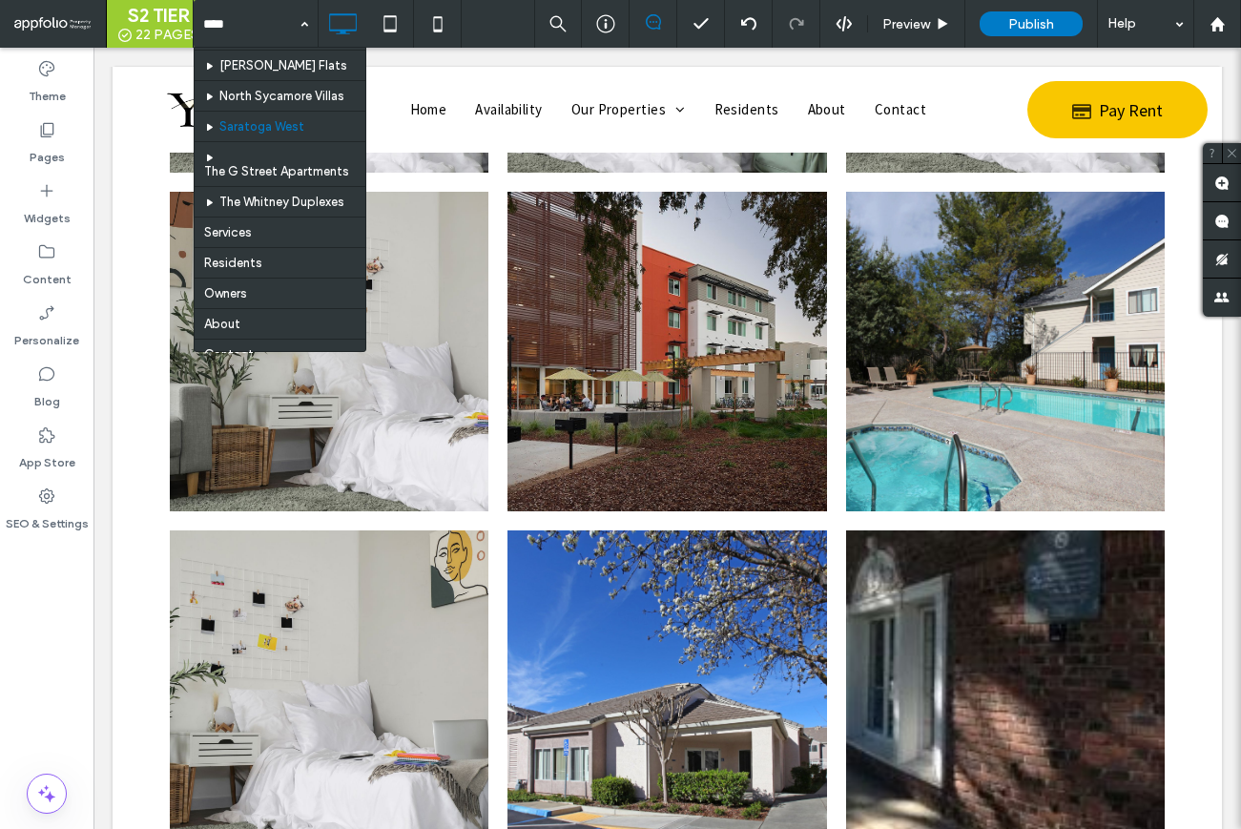
scroll to position [327, 0]
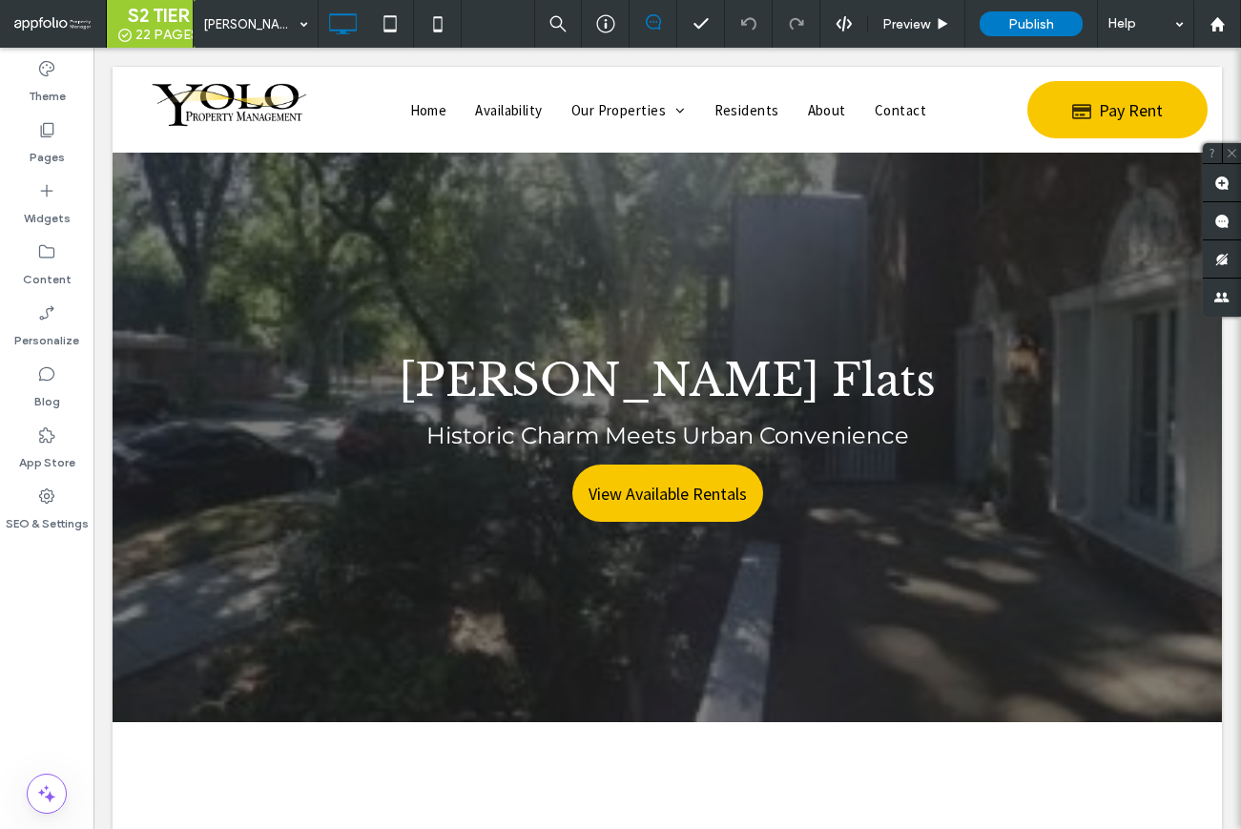
click at [274, 20] on input at bounding box center [250, 24] width 95 height 48
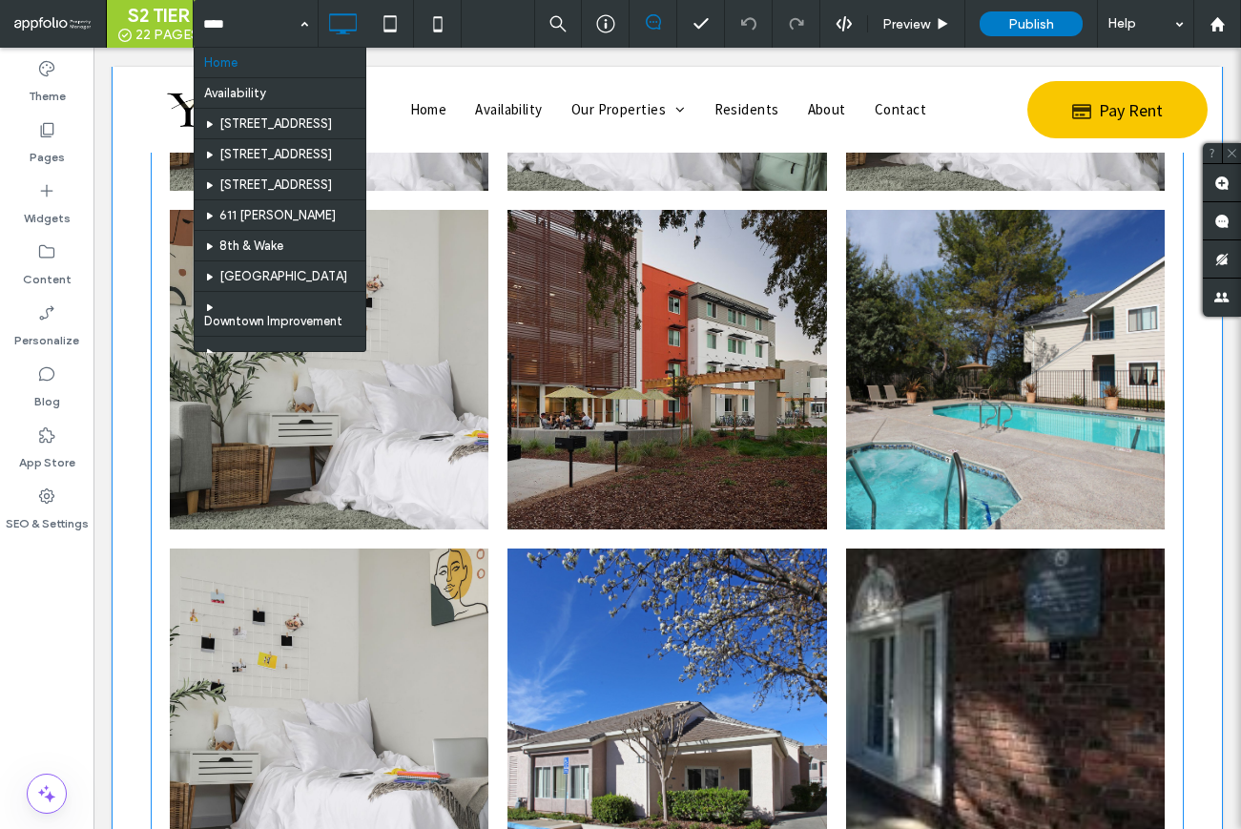
scroll to position [2047, 0]
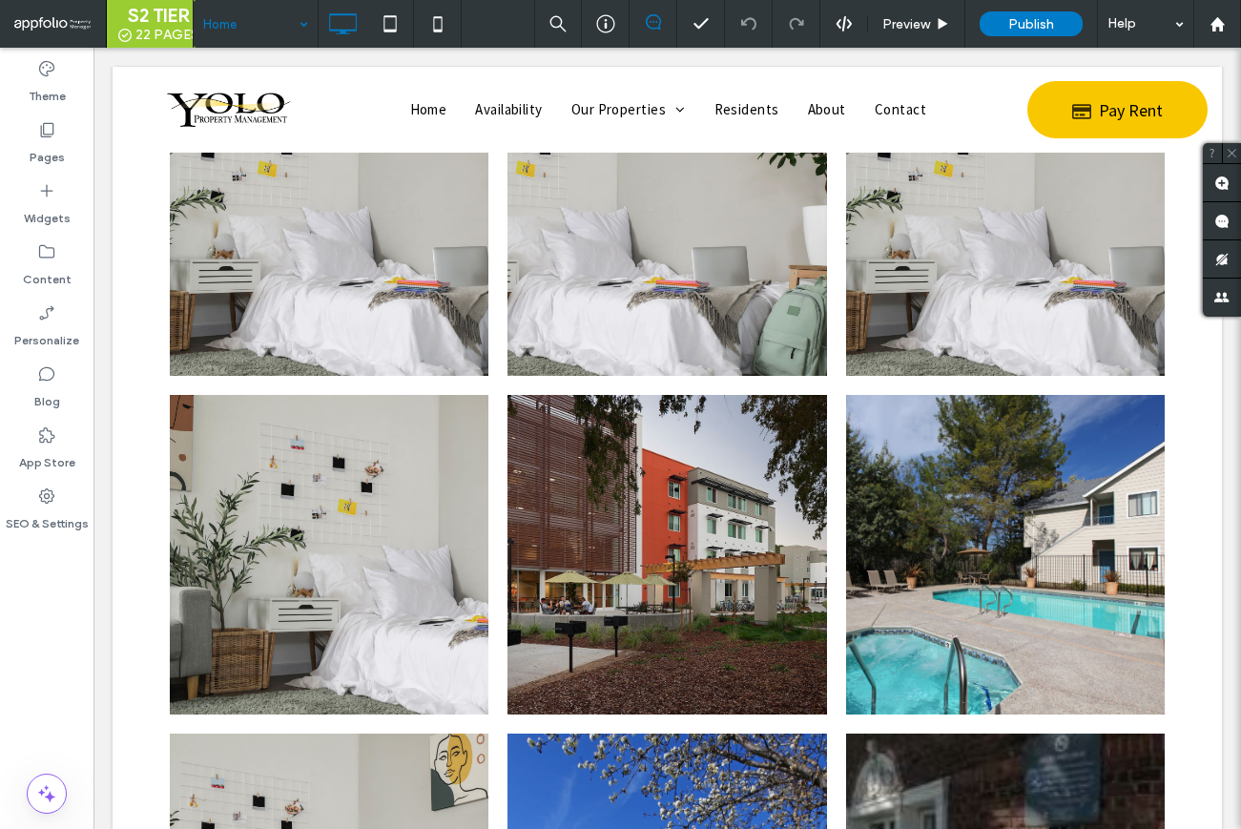
click at [301, 27] on div "Home" at bounding box center [256, 24] width 124 height 48
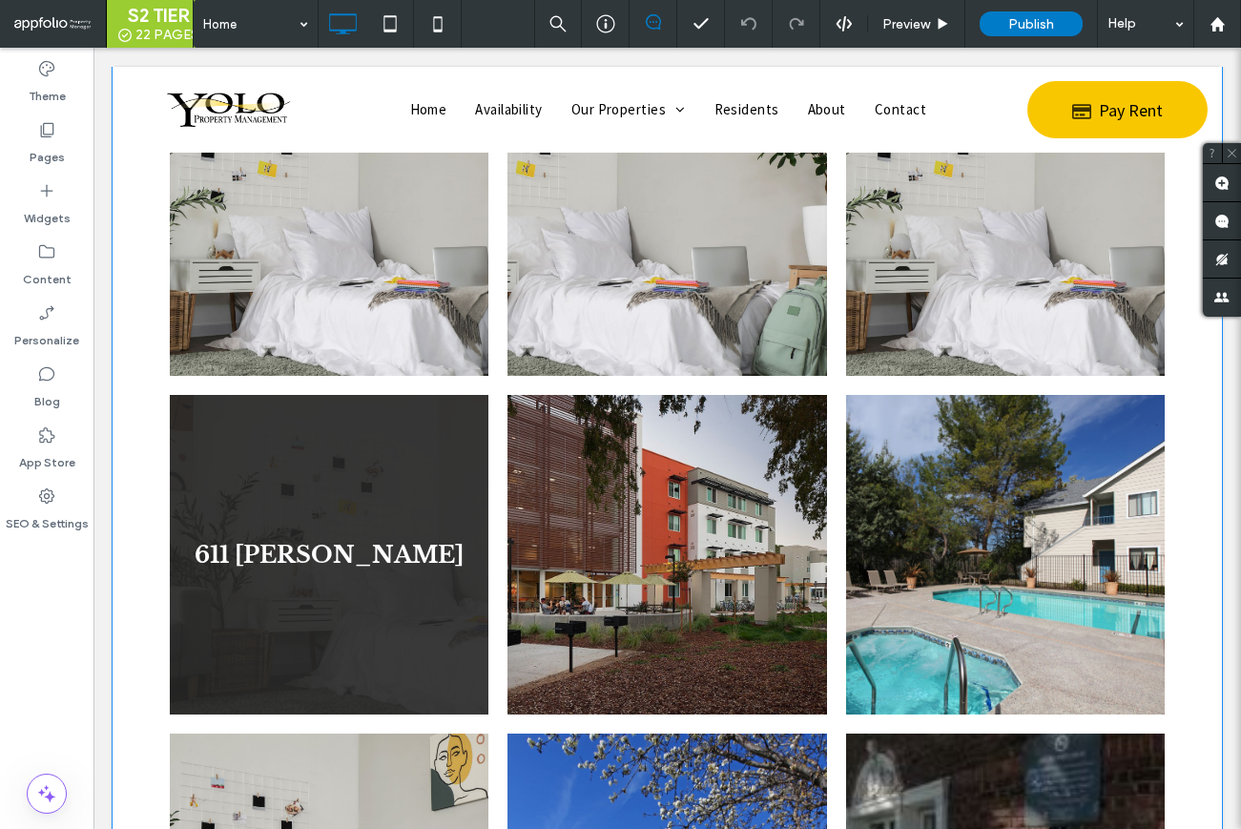
scroll to position [2050, 0]
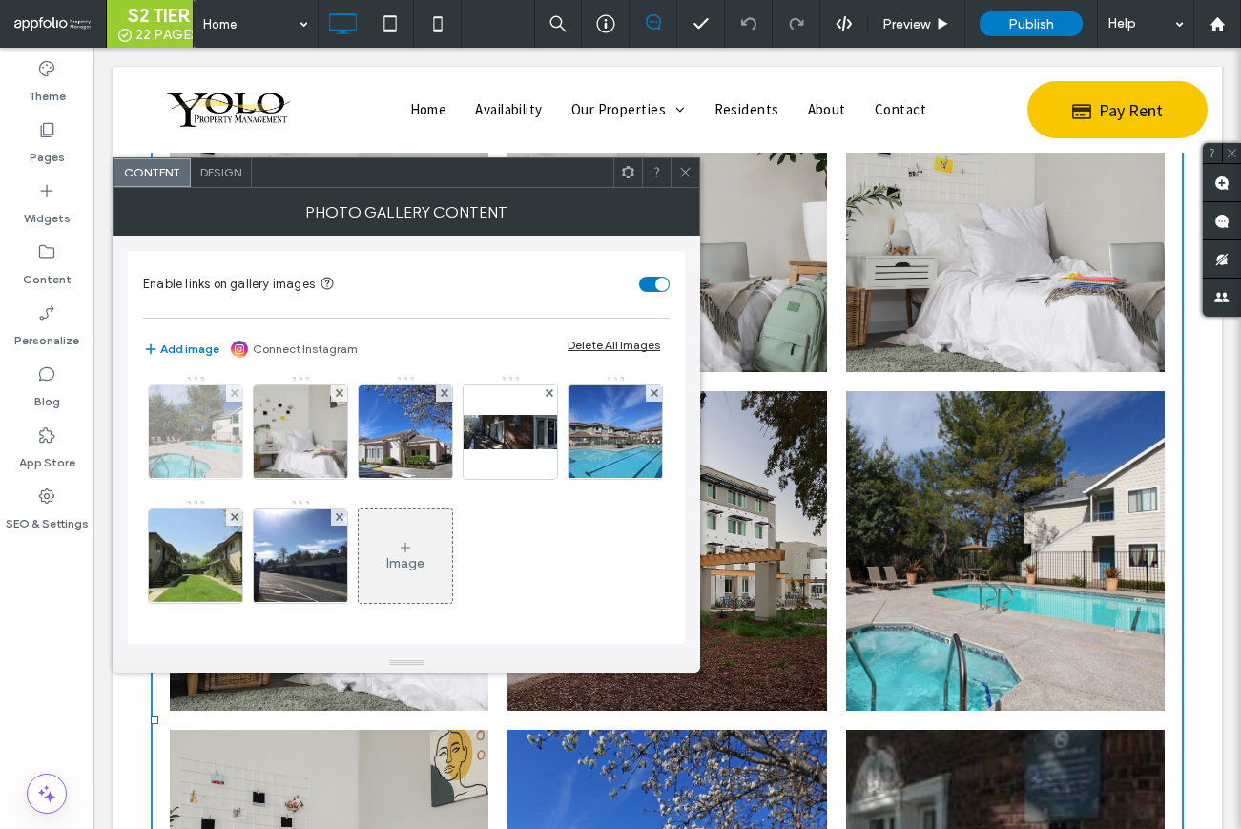
scroll to position [124, 0]
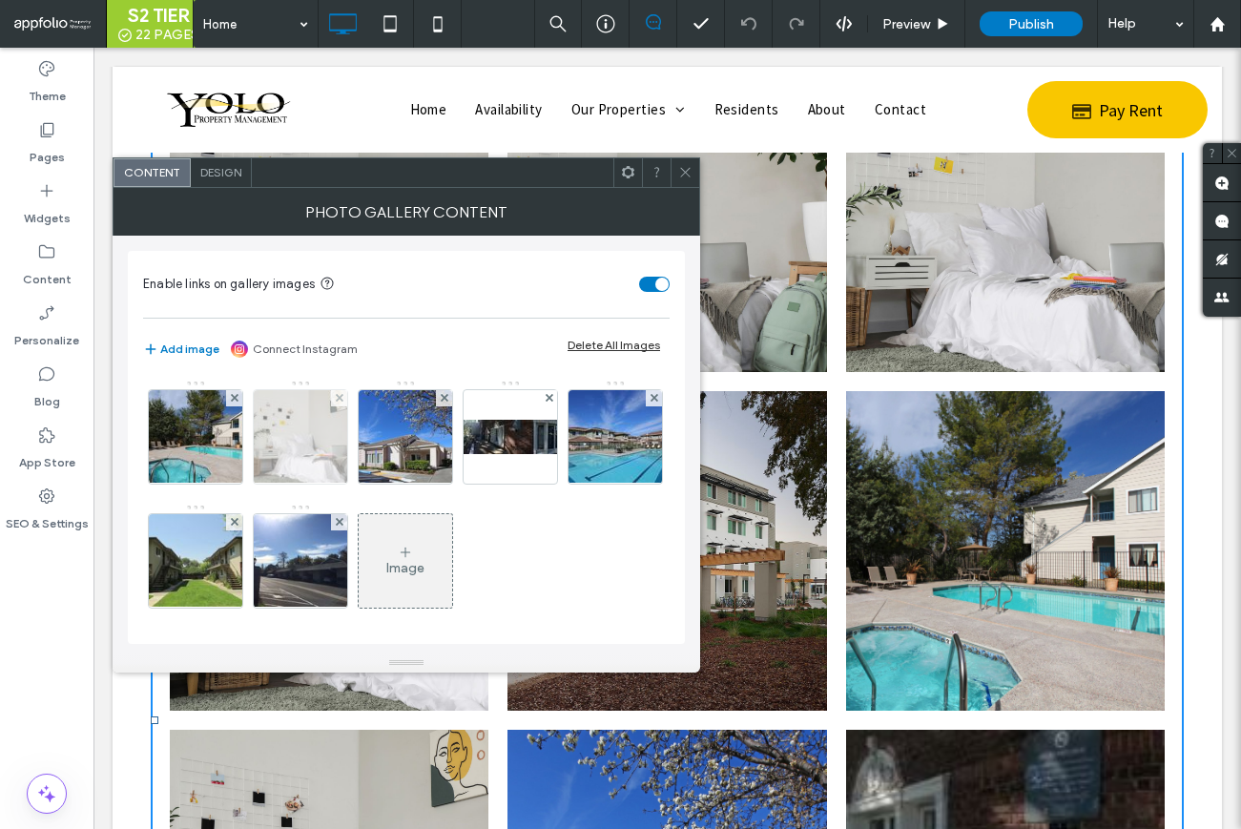
click at [371, 467] on img at bounding box center [301, 436] width 140 height 93
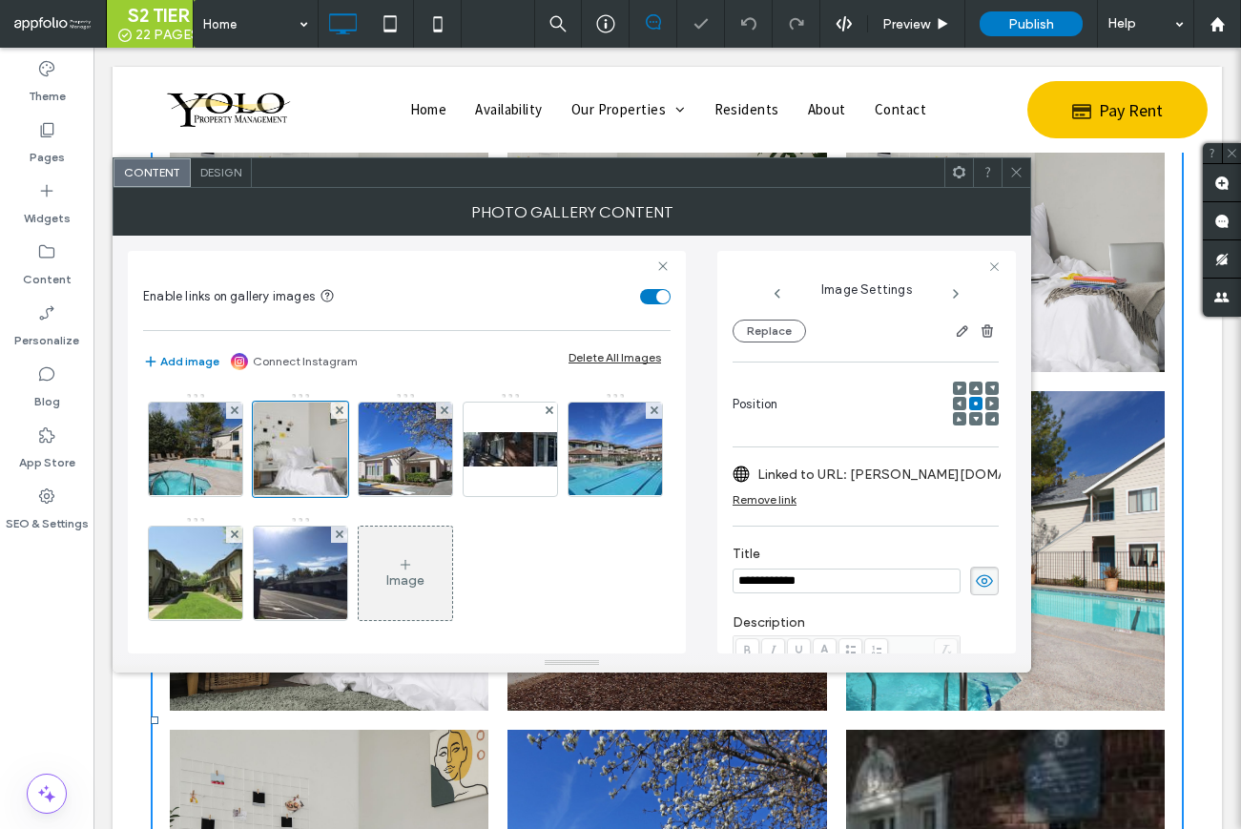
scroll to position [203, 0]
click at [794, 314] on div "Name: AdobeStock_872403233-1920w.jpeg Size: 1920x1280 Replace" at bounding box center [866, 303] width 266 height 80
click at [792, 330] on button "Replace" at bounding box center [769, 332] width 73 height 23
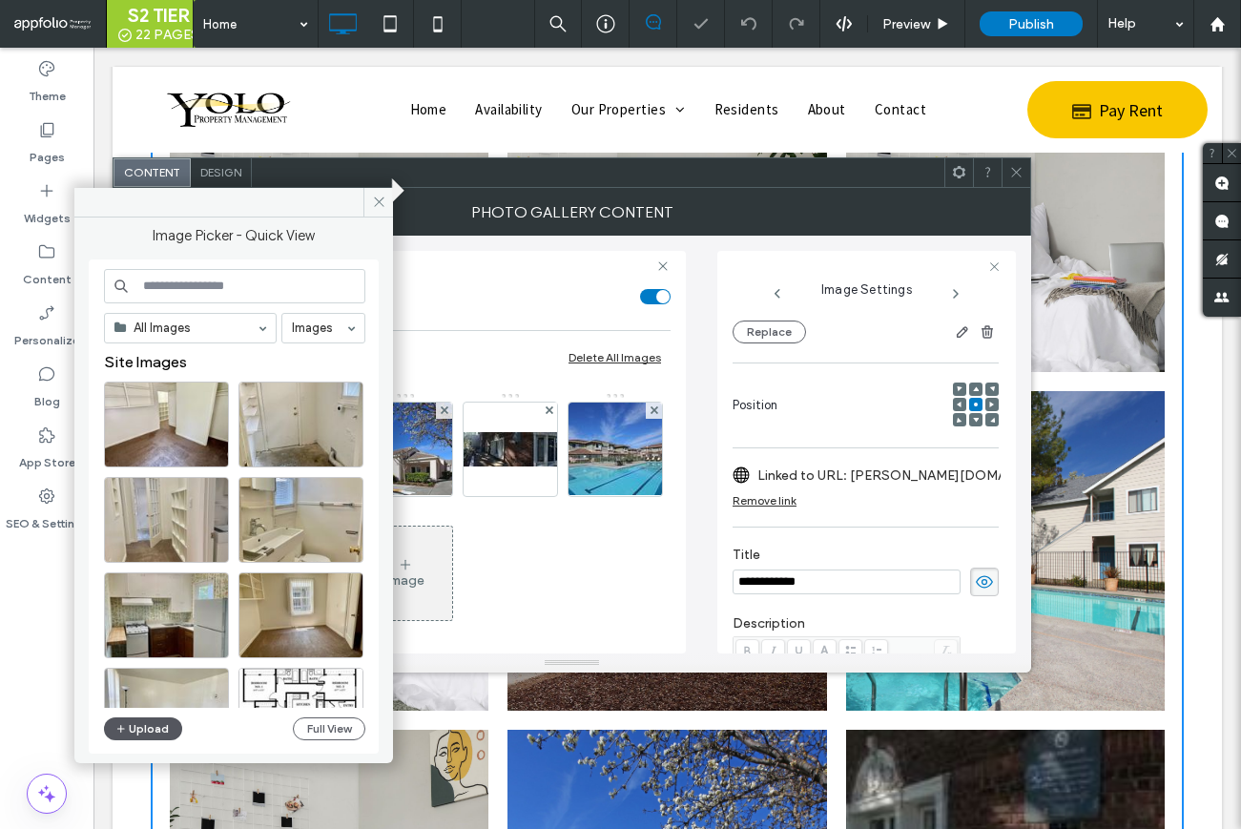
click at [135, 729] on button "Upload" at bounding box center [143, 728] width 78 height 23
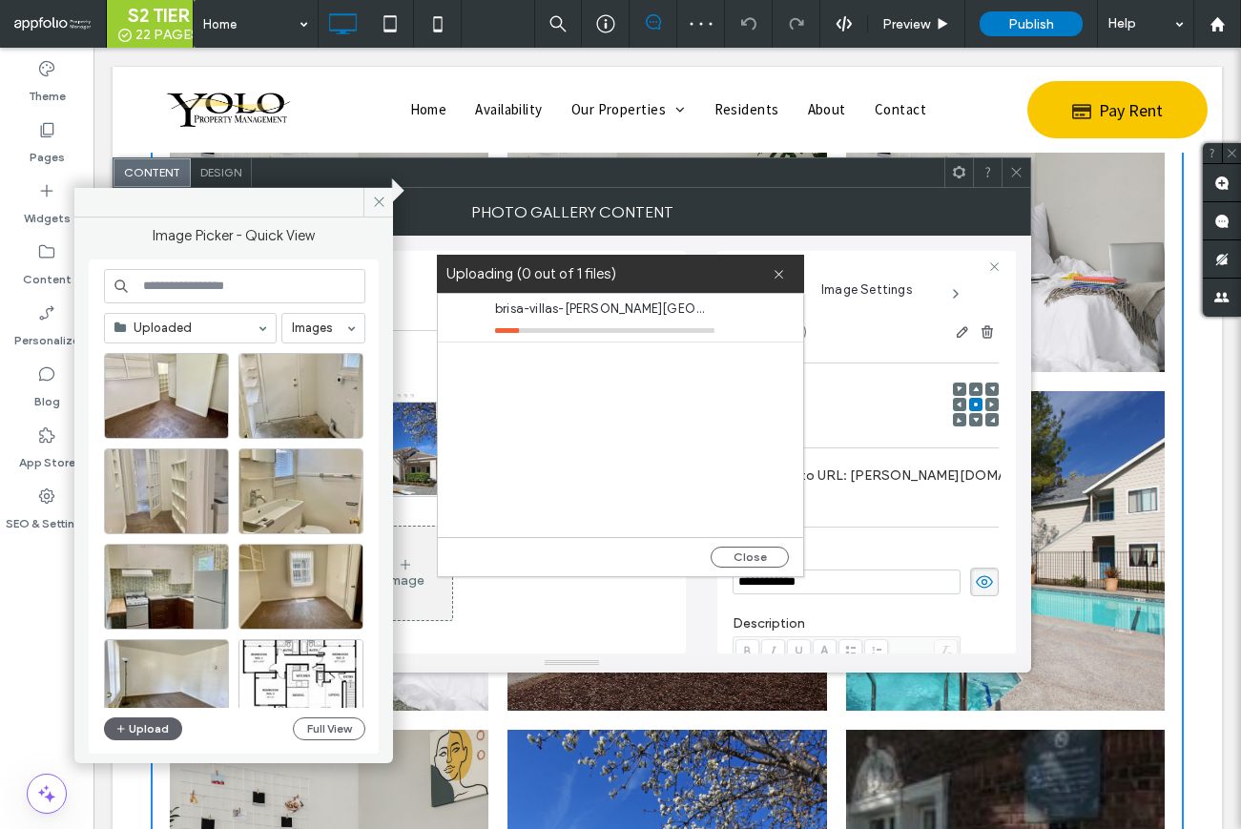
scroll to position [218, 0]
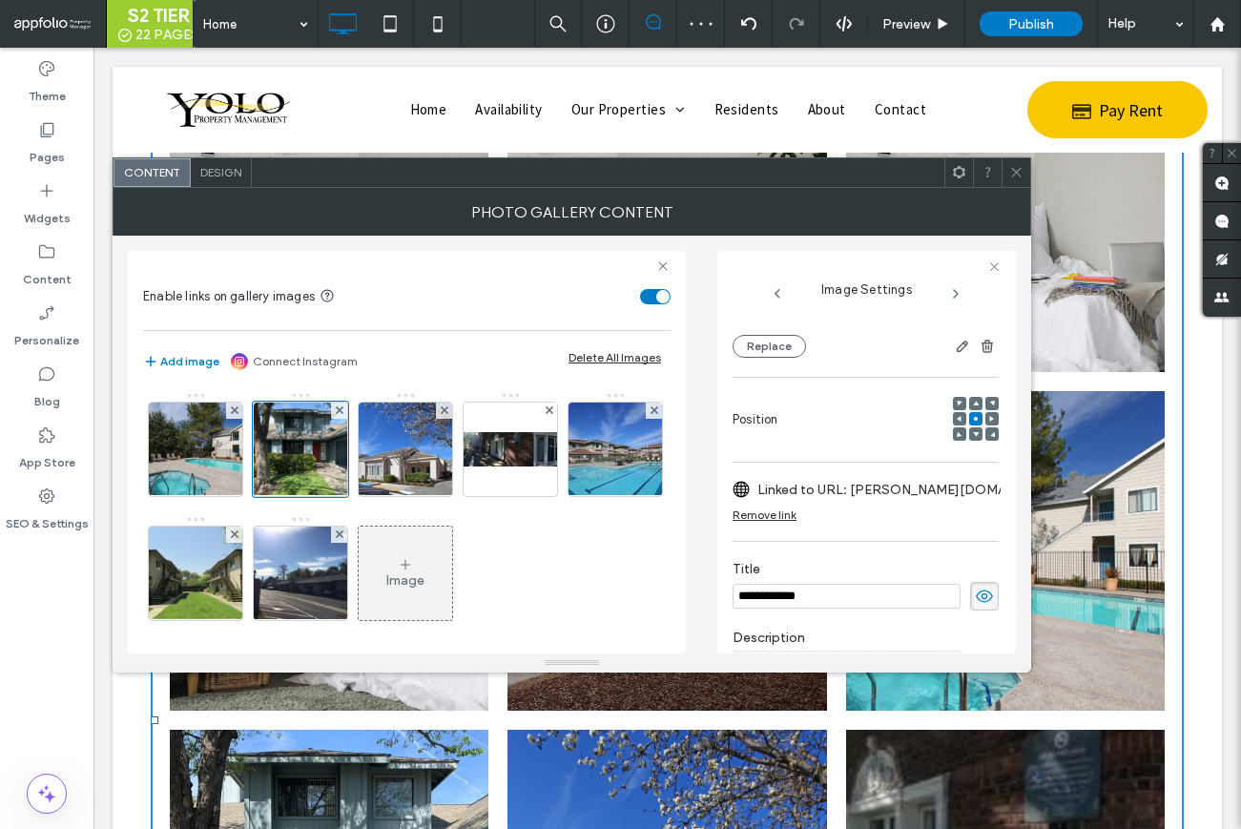
click at [1020, 171] on icon at bounding box center [1016, 172] width 14 height 14
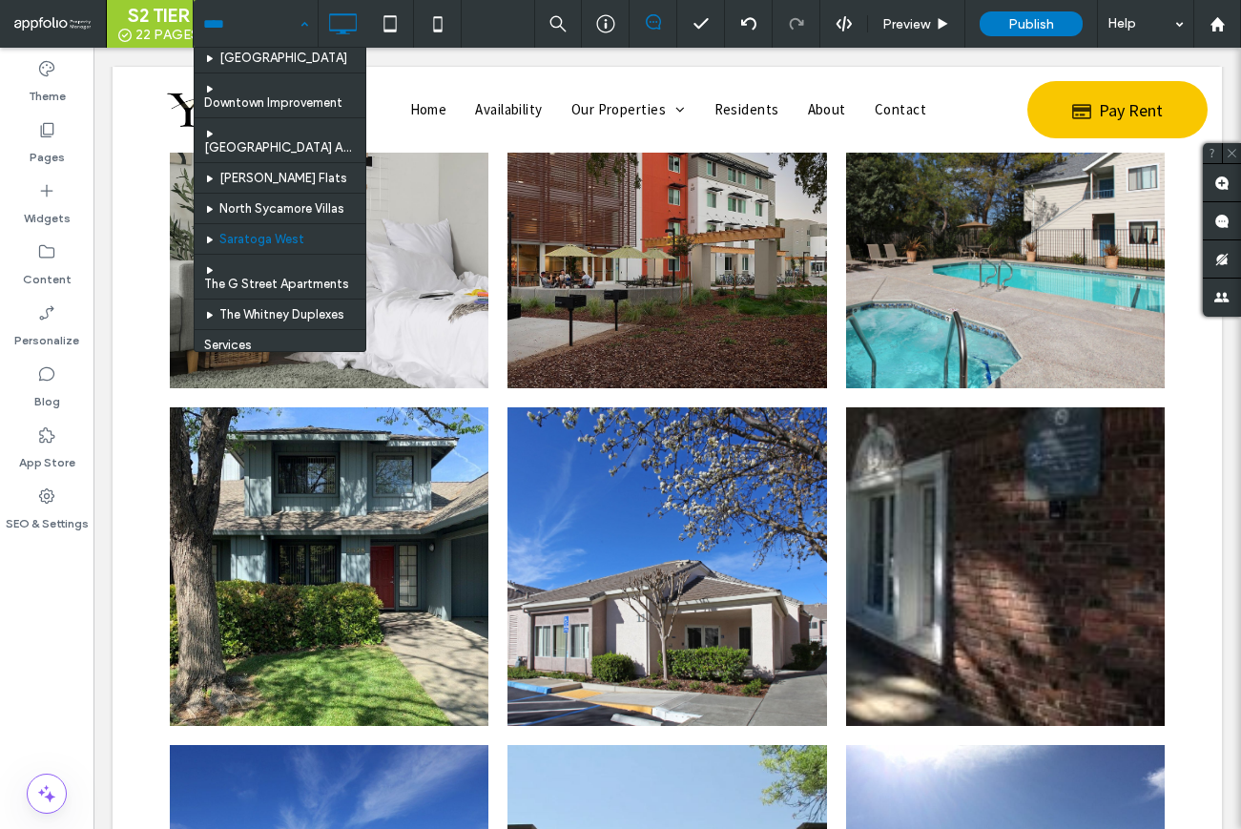
scroll to position [251, 0]
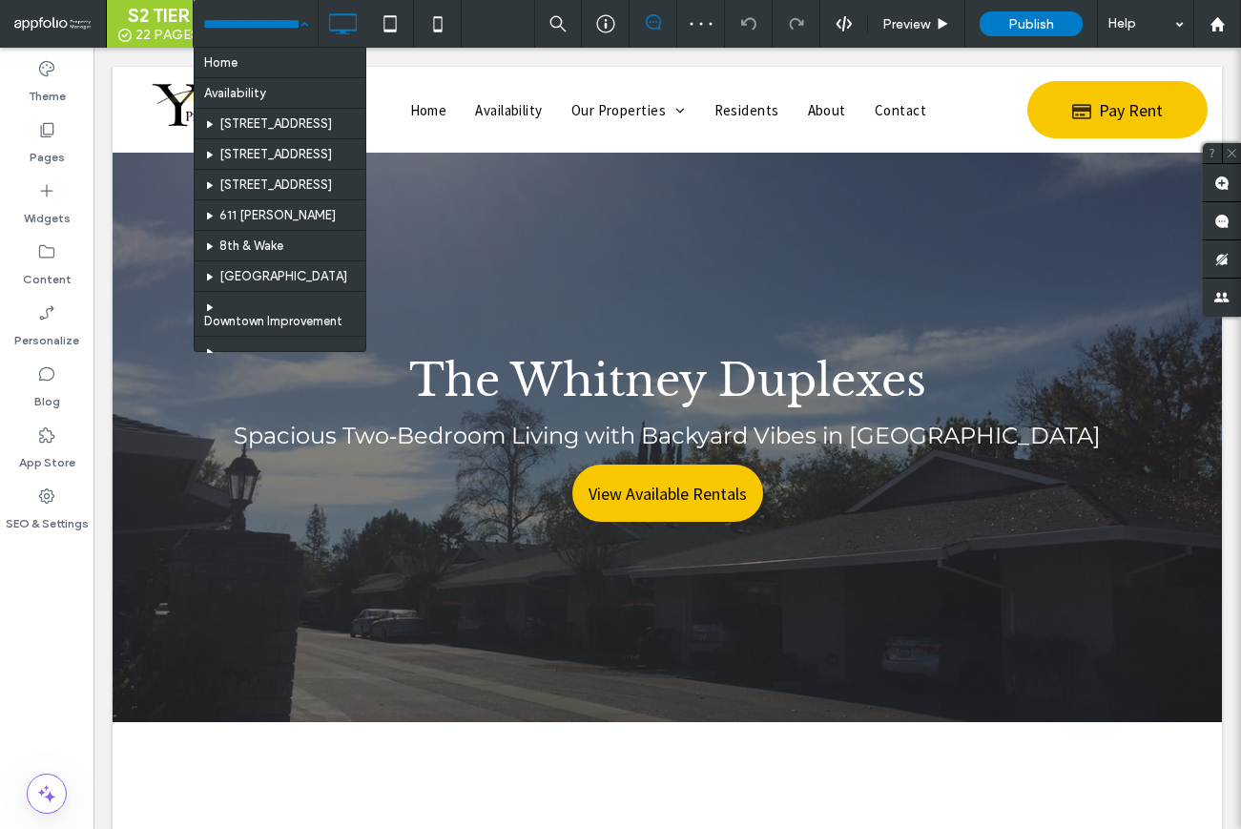
click at [286, 16] on input at bounding box center [250, 24] width 95 height 48
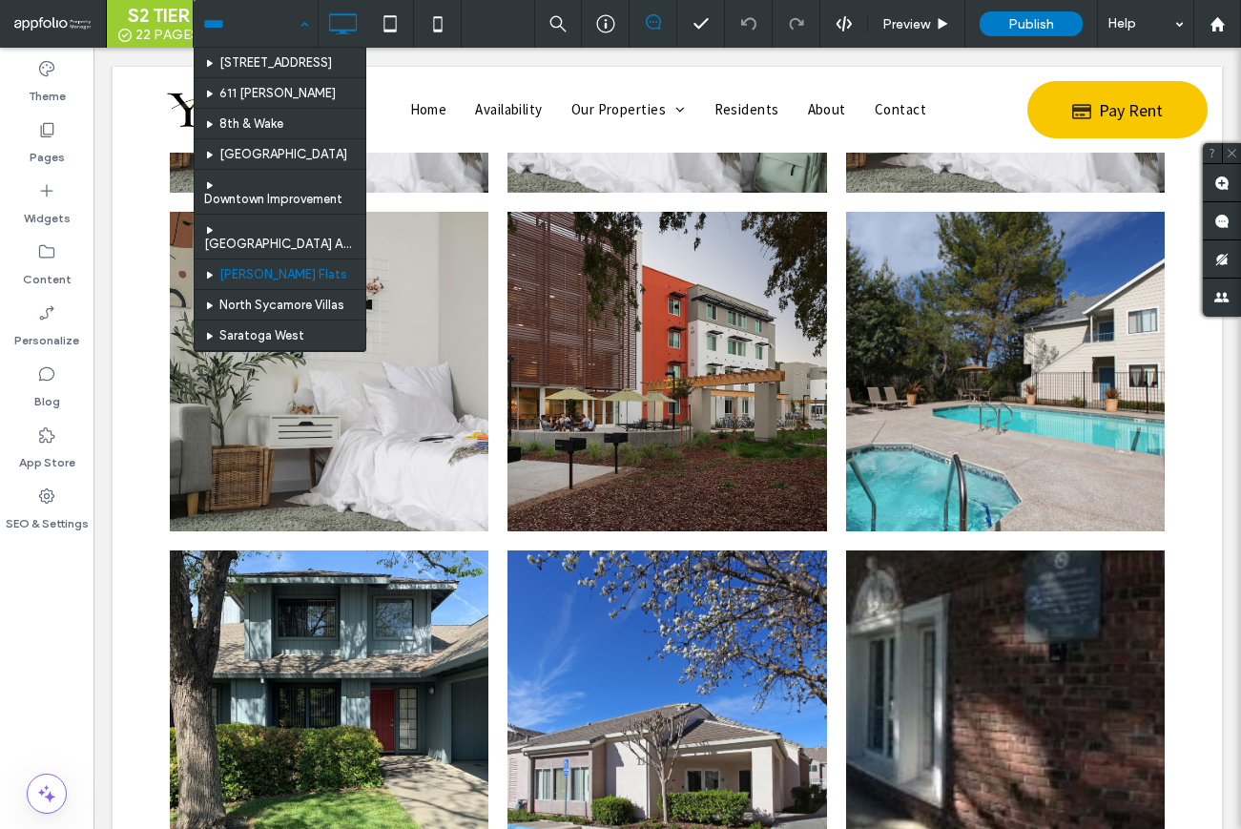
scroll to position [125, 0]
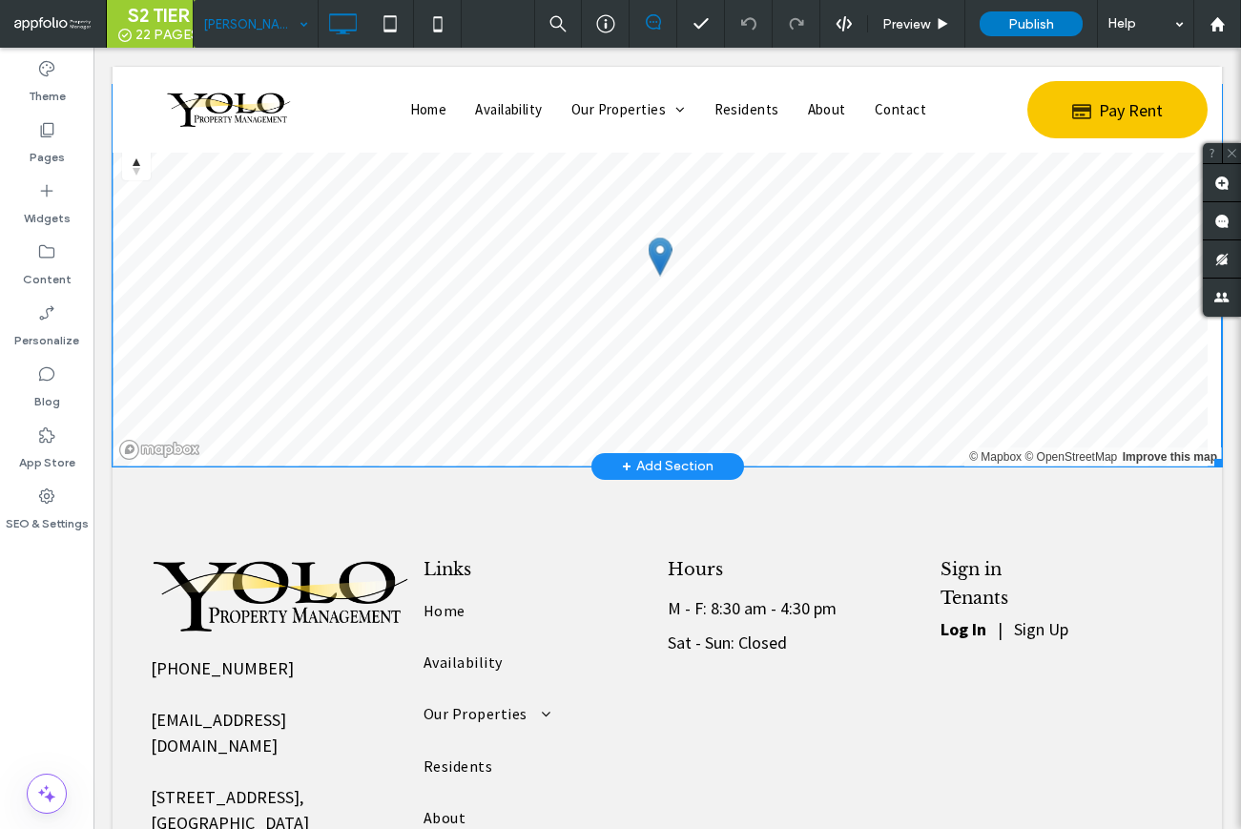
scroll to position [5178, 0]
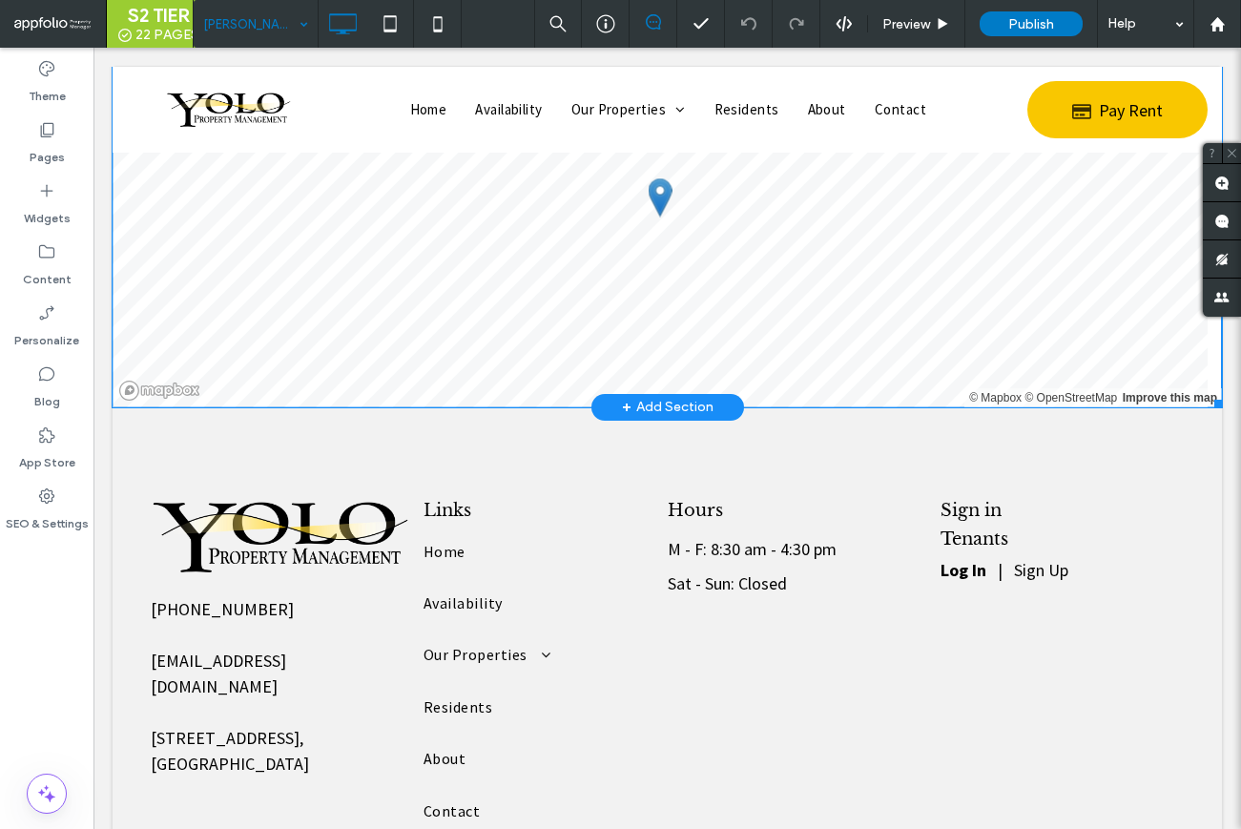
click at [418, 282] on span at bounding box center [668, 217] width 1110 height 382
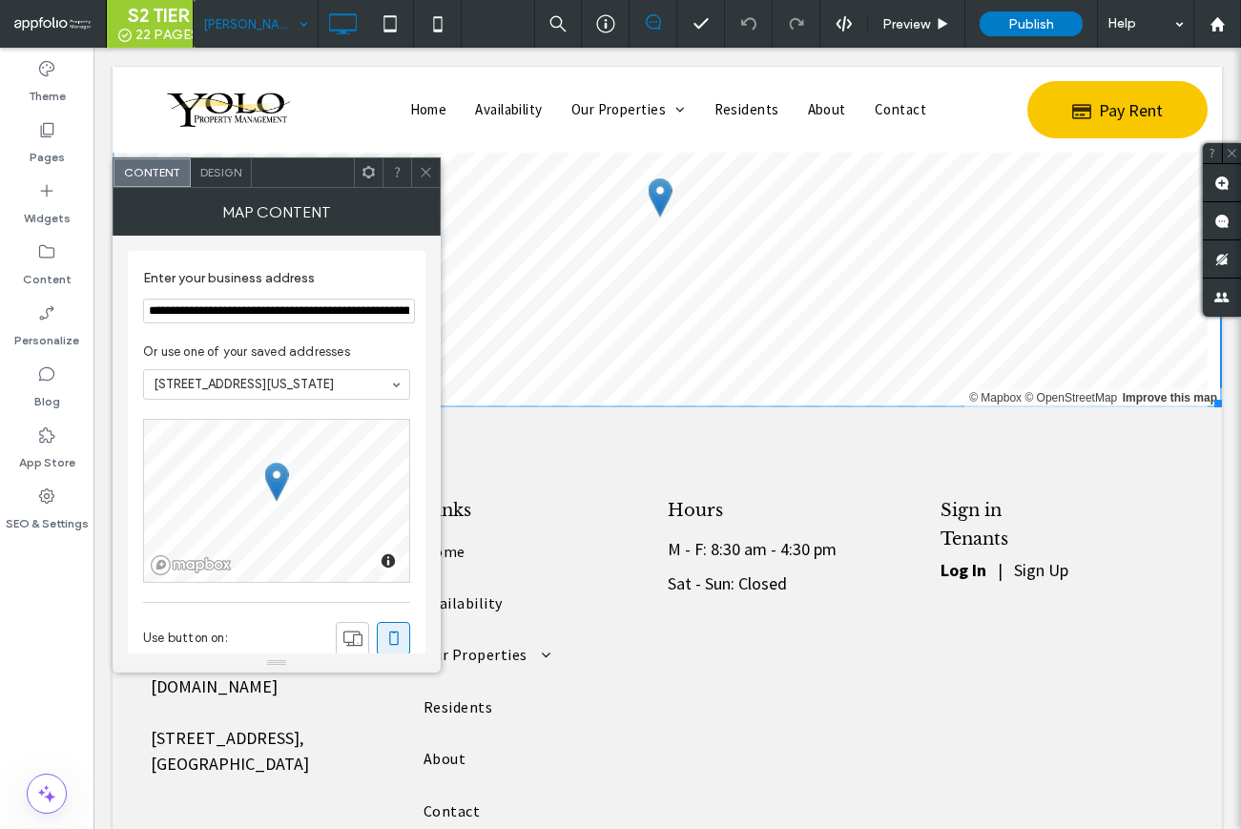
click at [417, 178] on div at bounding box center [425, 172] width 29 height 29
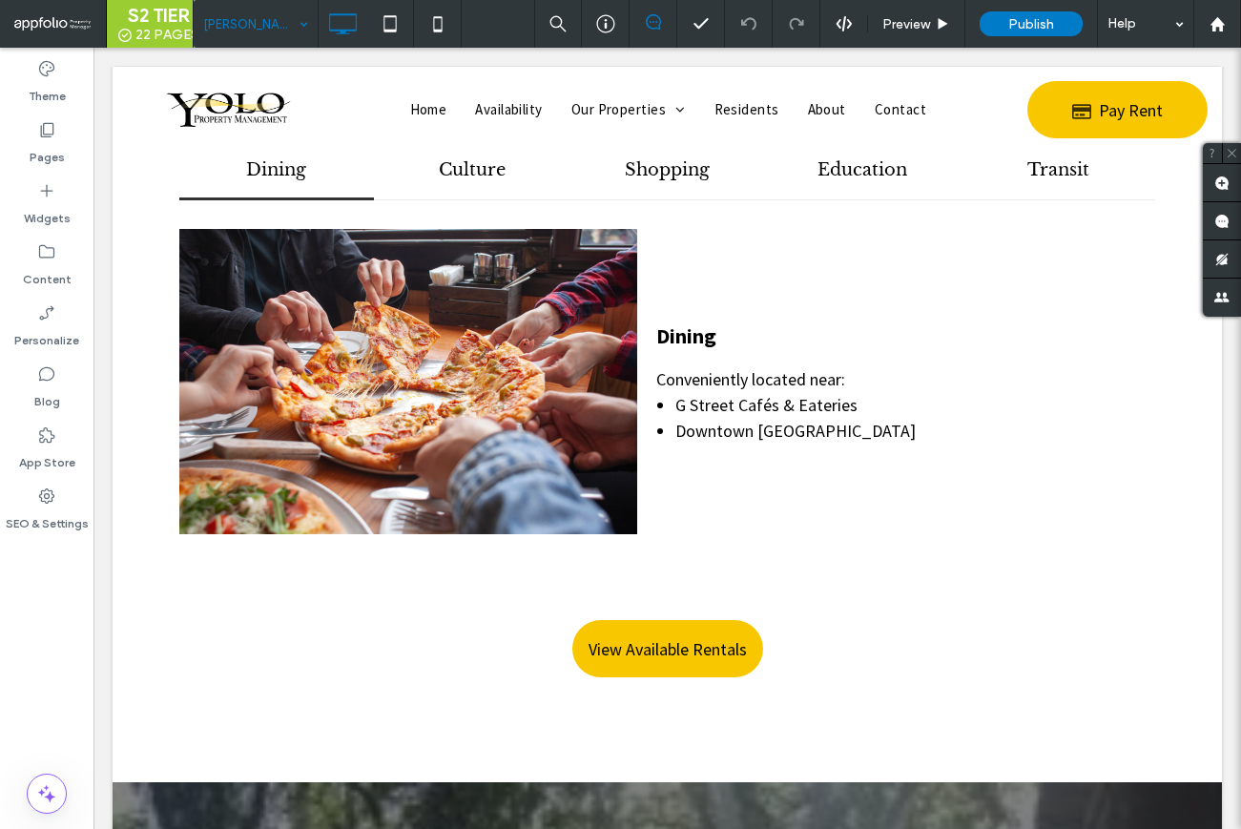
scroll to position [0, 0]
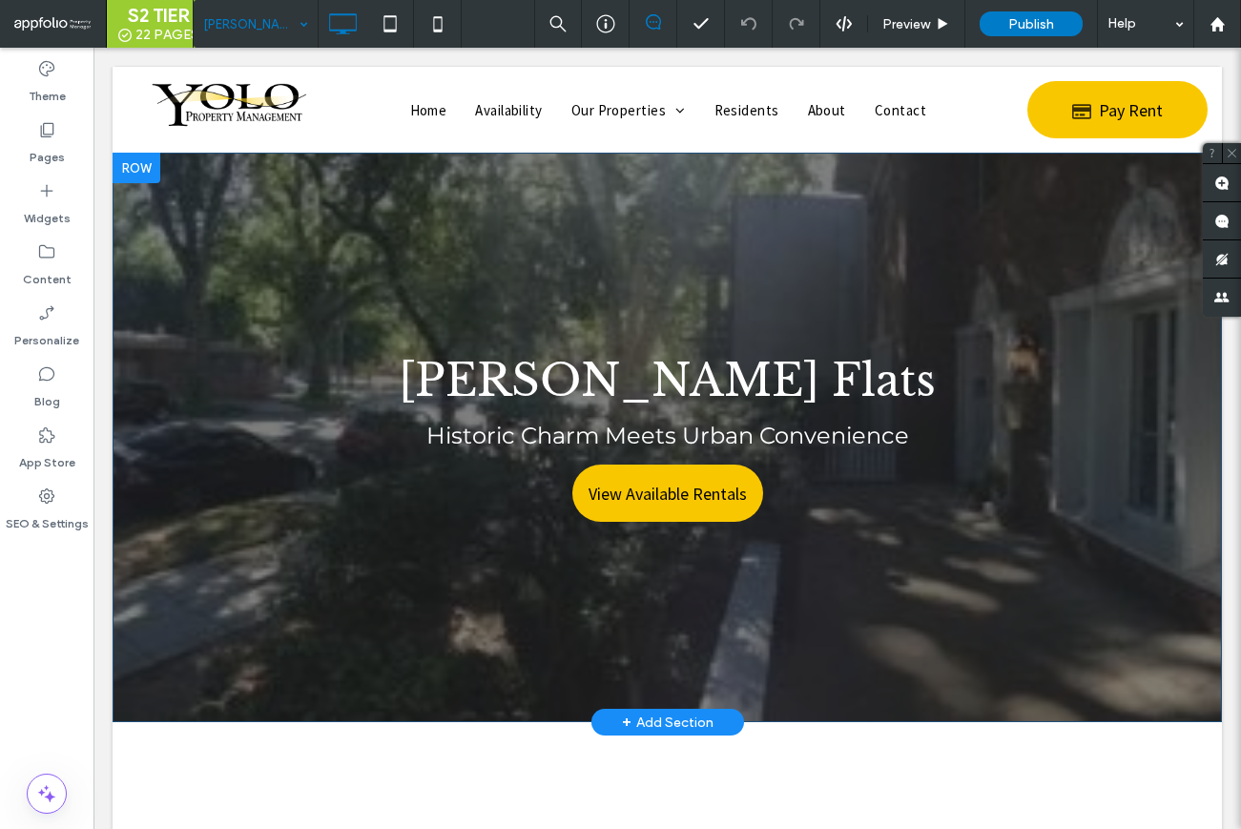
click at [156, 543] on div "McKinley Flats Historic Charm Meets Urban Convenience View Available Rentals Cl…" at bounding box center [668, 438] width 1110 height 570
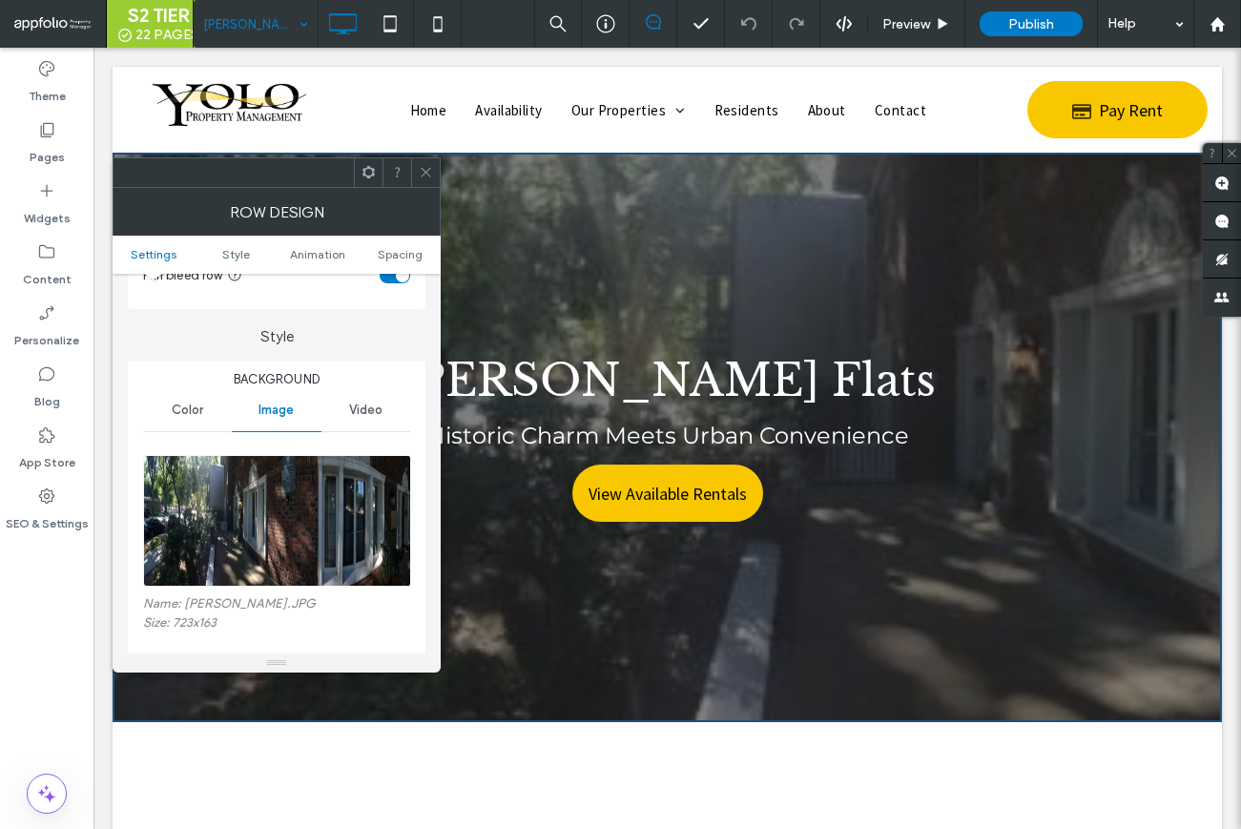
scroll to position [238, 0]
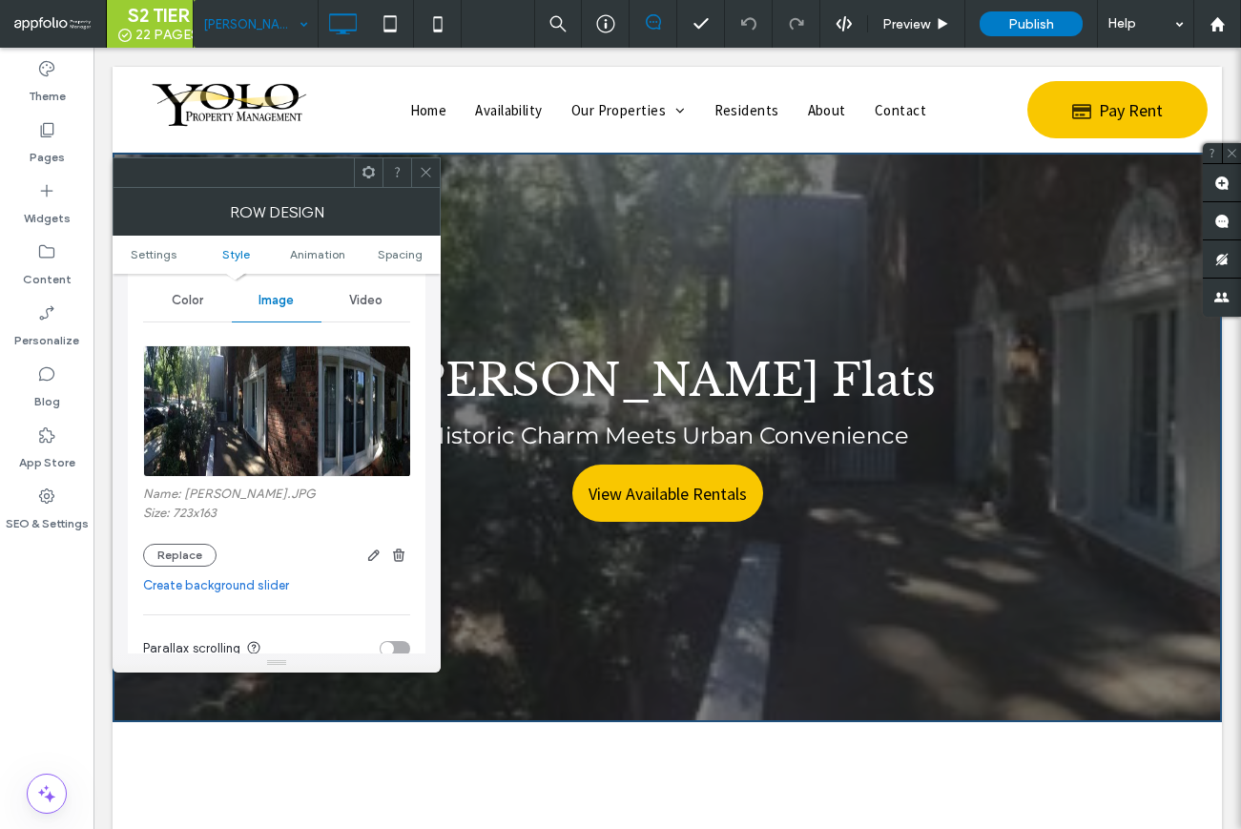
click at [159, 554] on button "Replace" at bounding box center [179, 555] width 73 height 23
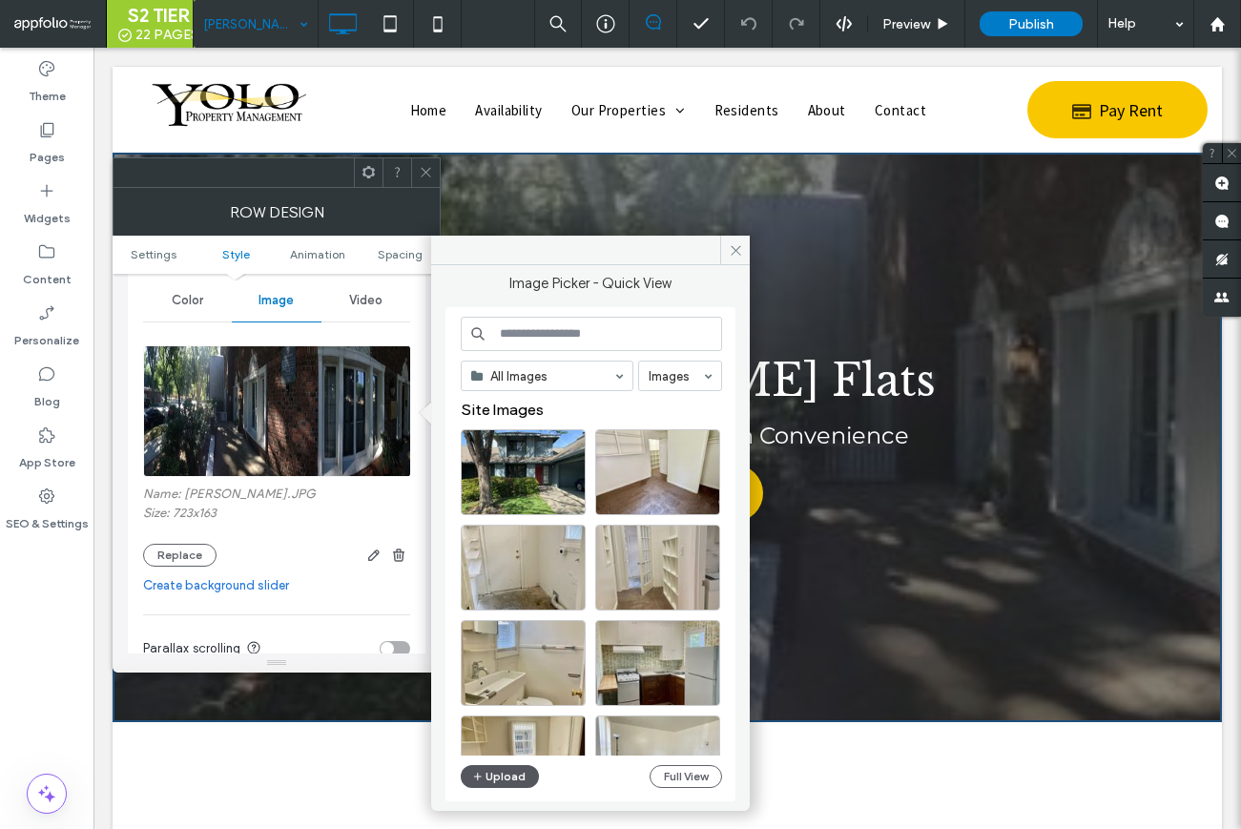
click at [506, 780] on button "Upload" at bounding box center [500, 776] width 78 height 23
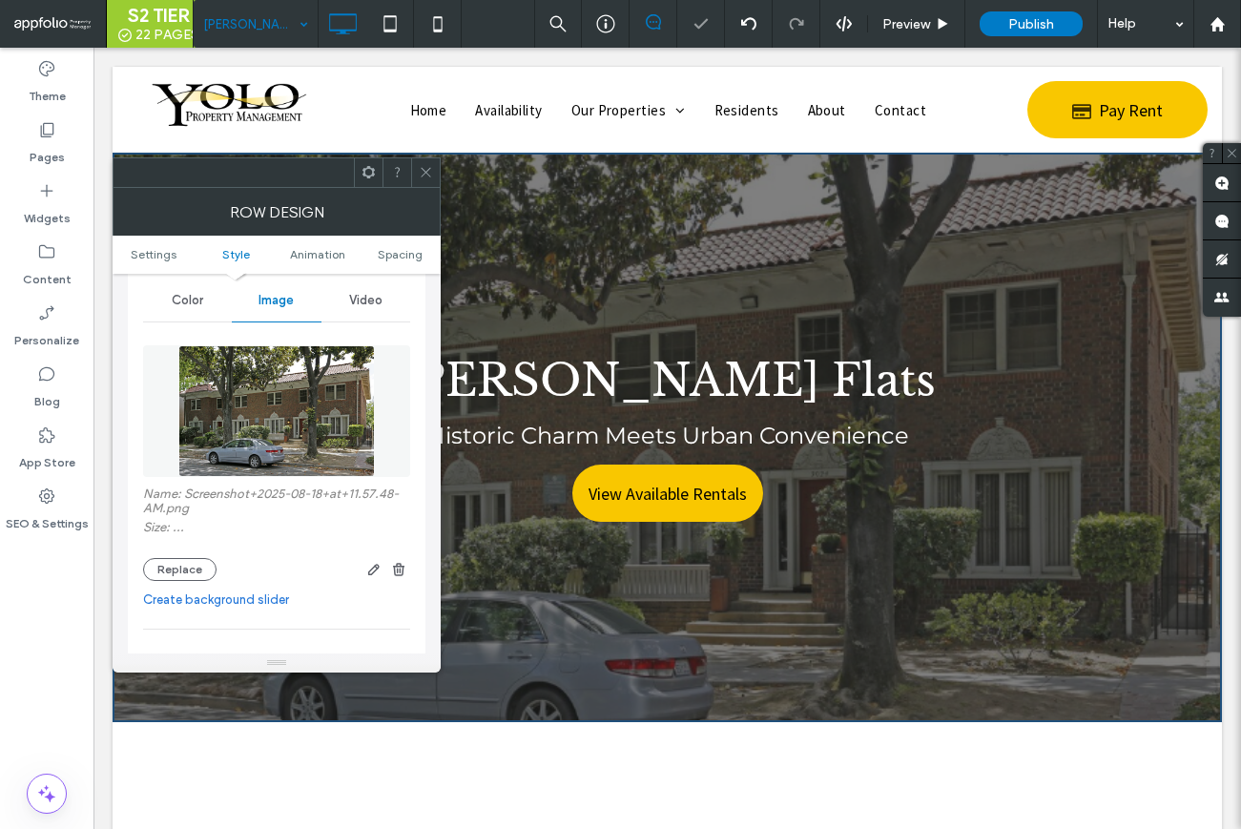
click at [429, 168] on icon at bounding box center [426, 172] width 14 height 14
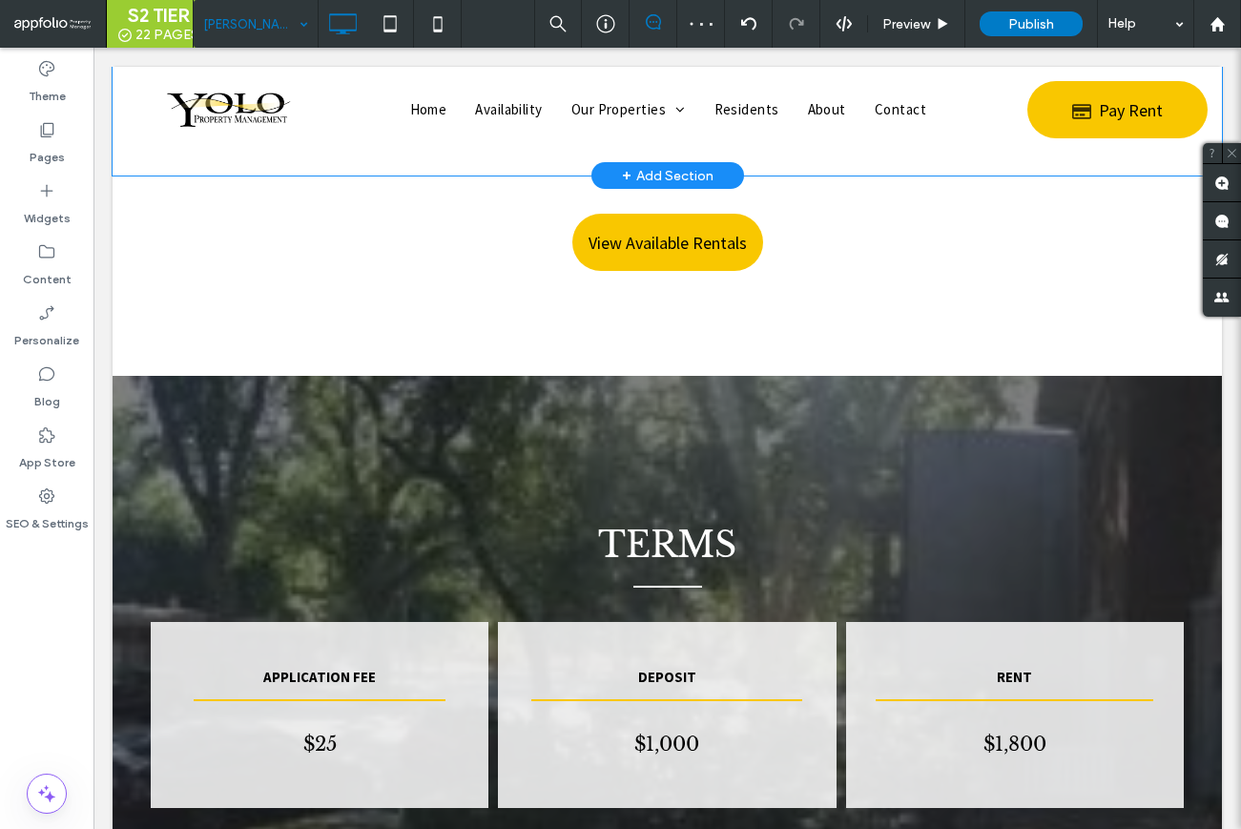
scroll to position [2286, 0]
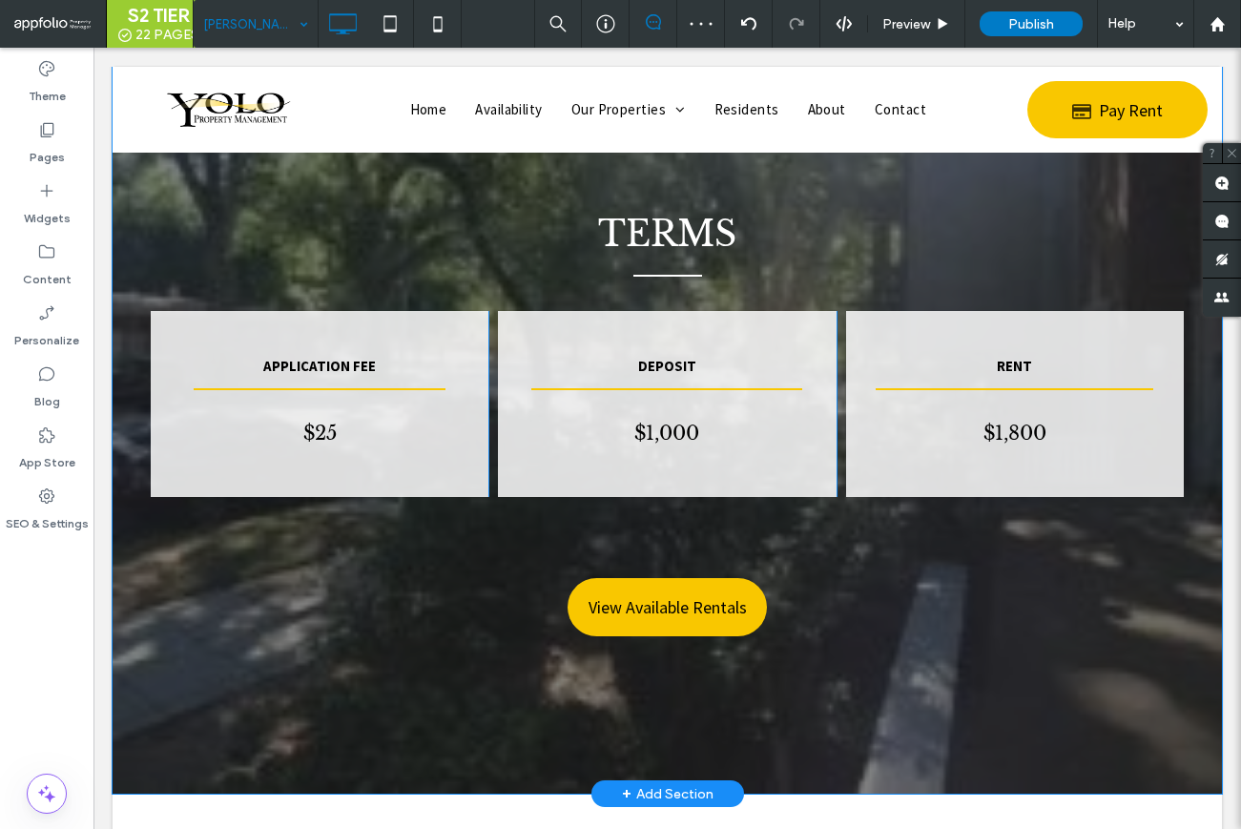
click at [234, 663] on div "TERMS APPLICATION FEE $25 Click To Paste DEPOSIT $1,000 Click To Paste RENT $1,…" at bounding box center [667, 429] width 1033 height 490
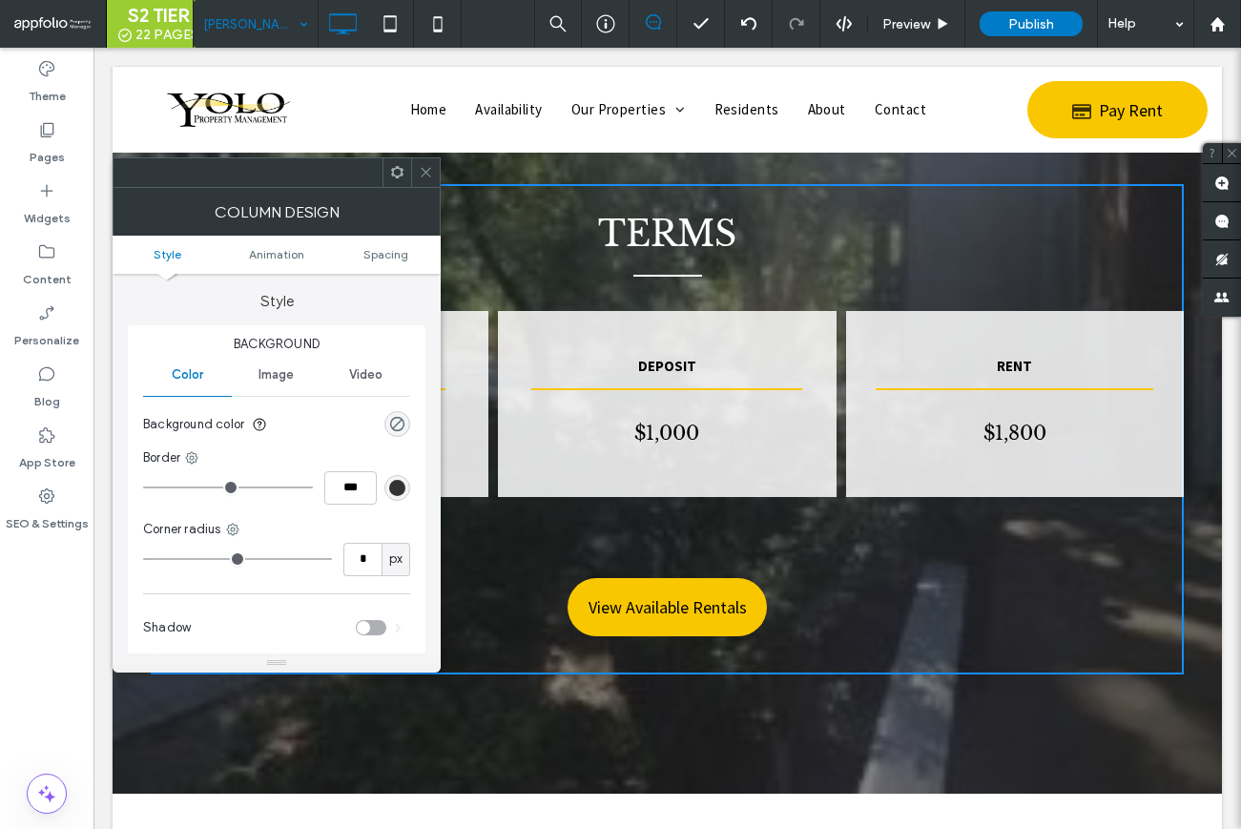
click at [427, 175] on use at bounding box center [426, 173] width 10 height 10
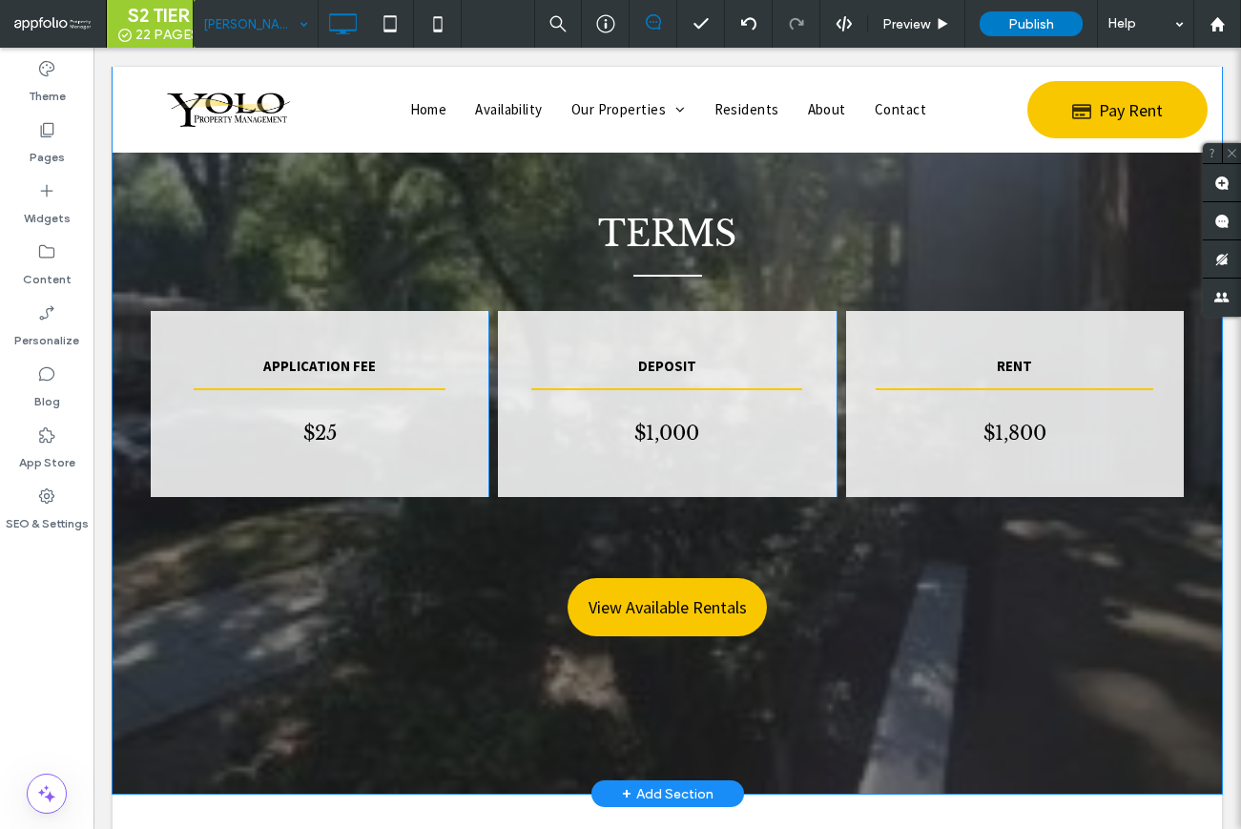
click at [151, 740] on div "TERMS APPLICATION FEE $25 Click To Paste DEPOSIT $1,000 Click To Paste RENT $1,…" at bounding box center [668, 429] width 1110 height 729
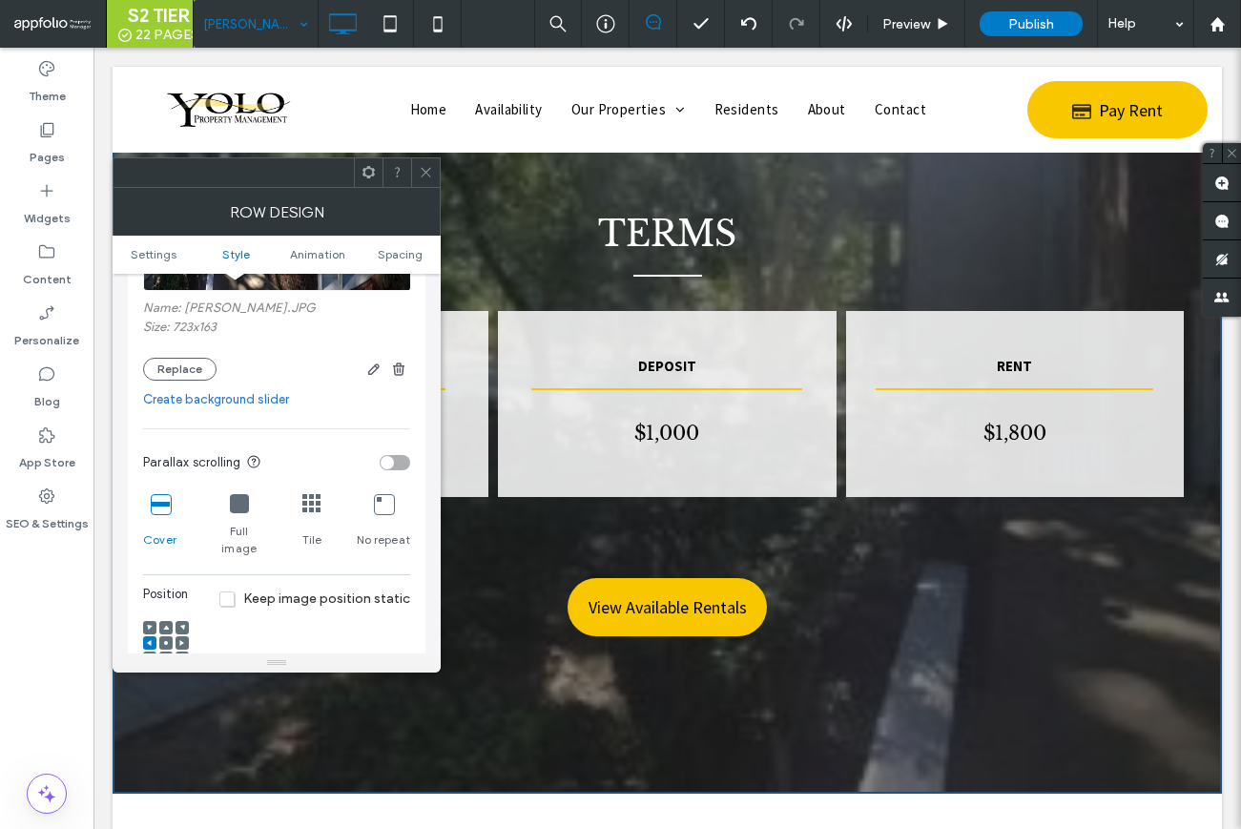
scroll to position [431, 0]
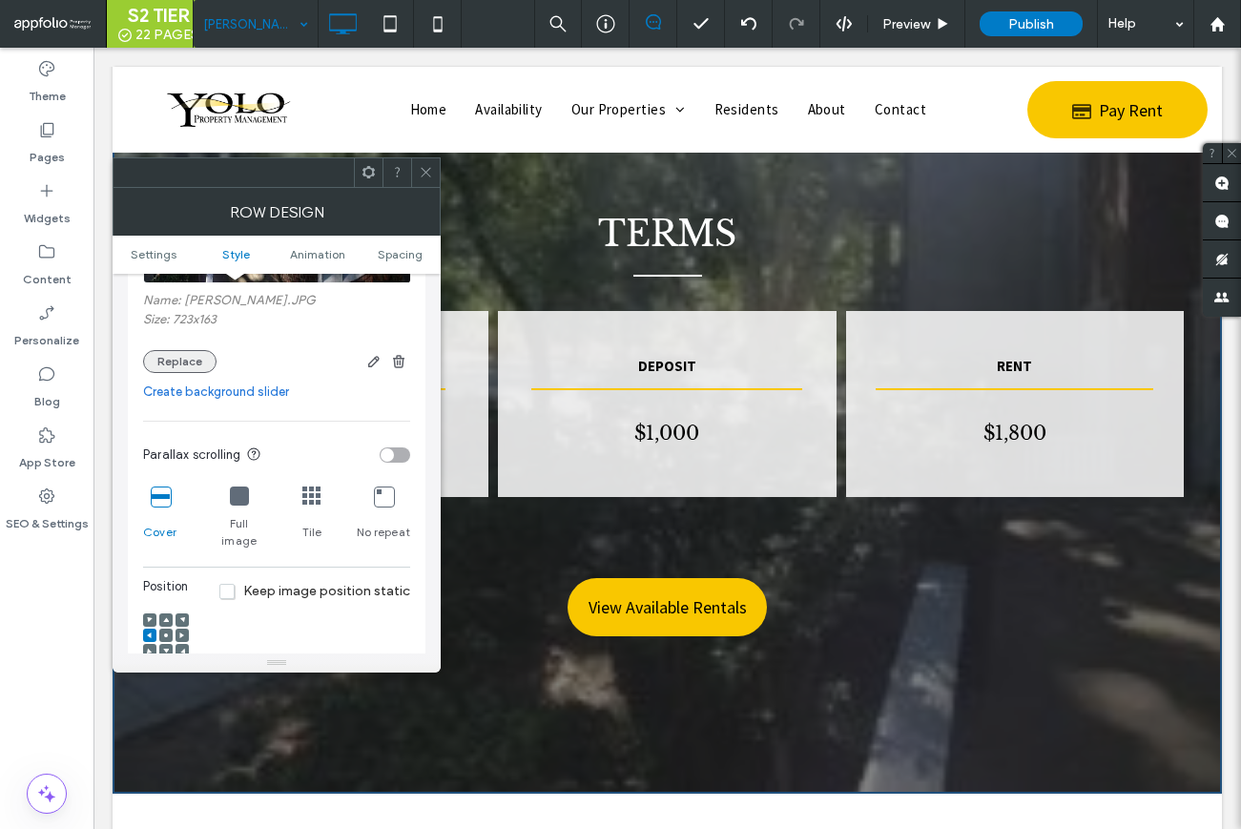
click at [206, 357] on button "Replace" at bounding box center [179, 361] width 73 height 23
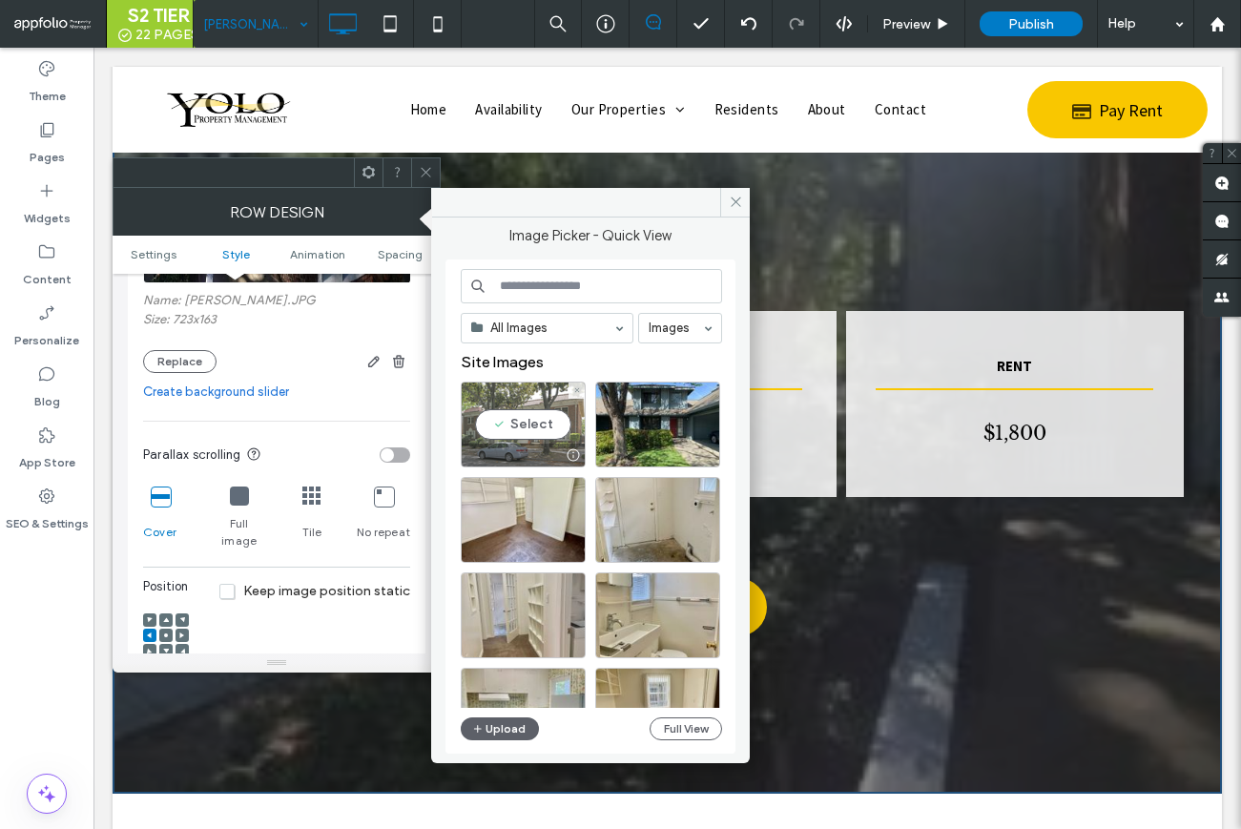
click at [555, 409] on div "Select" at bounding box center [523, 425] width 125 height 86
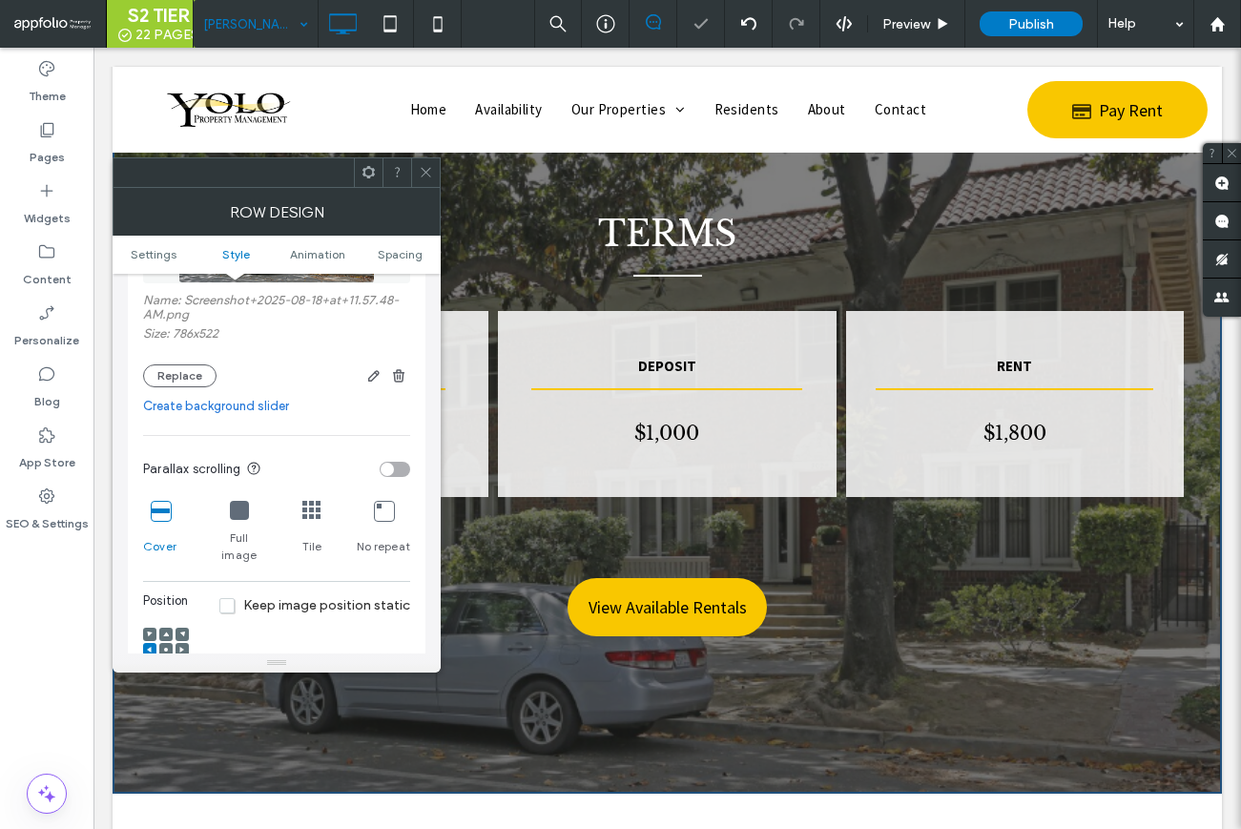
click at [455, 175] on div "TERMS APPLICATION FEE $25 Click To Paste DEPOSIT $1,000 Click To Paste RENT $1,…" at bounding box center [668, 429] width 1110 height 729
click at [445, 176] on div "TERMS APPLICATION FEE $25 Click To Paste DEPOSIT $1,000 Click To Paste RENT $1,…" at bounding box center [668, 429] width 1110 height 729
click at [430, 172] on icon at bounding box center [426, 172] width 14 height 14
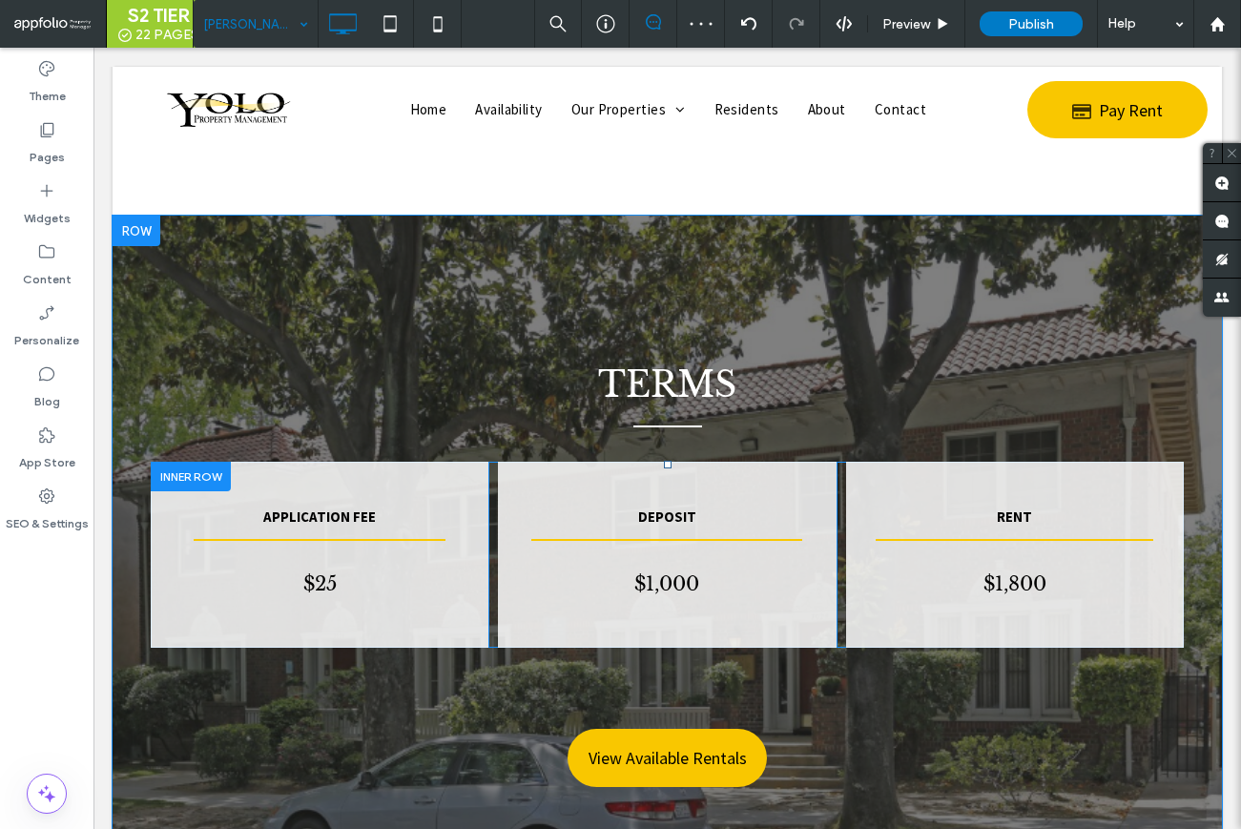
scroll to position [1068, 0]
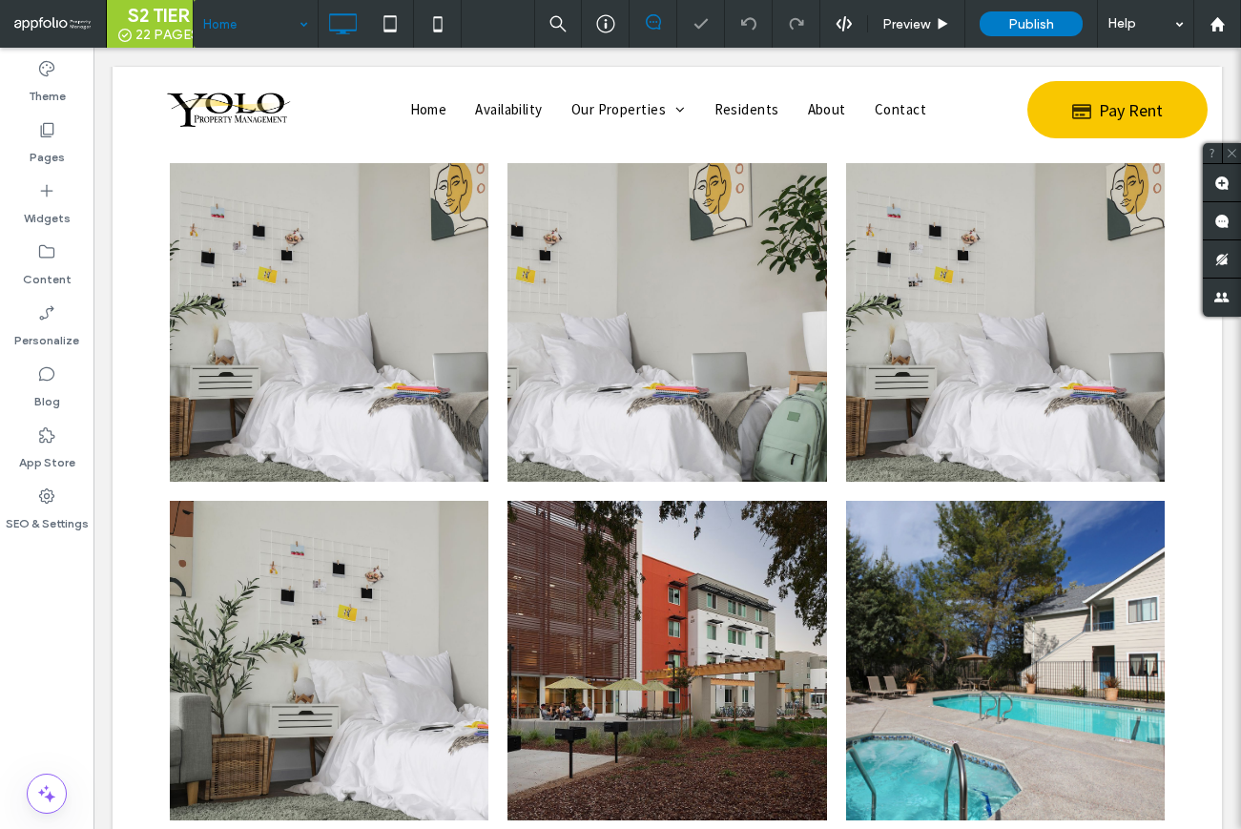
scroll to position [2335, 0]
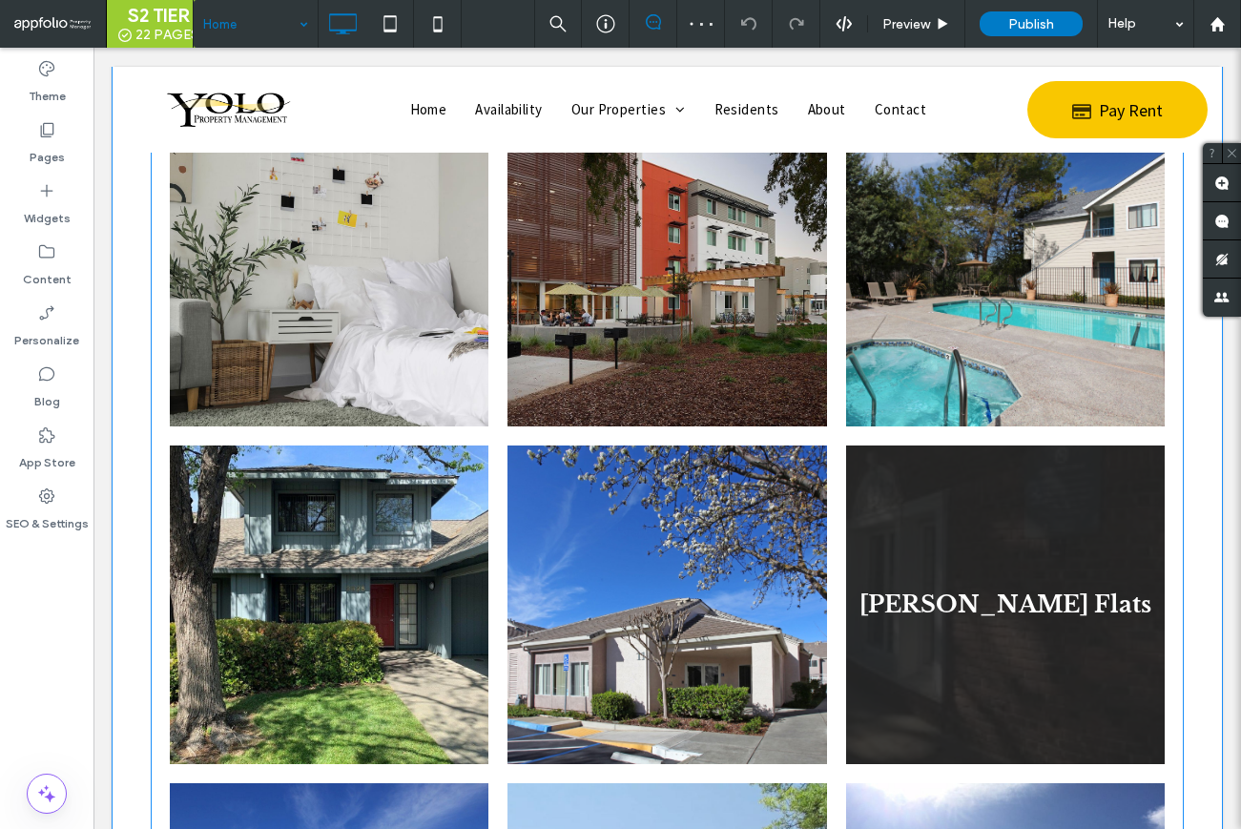
click at [945, 512] on link at bounding box center [1005, 605] width 319 height 319
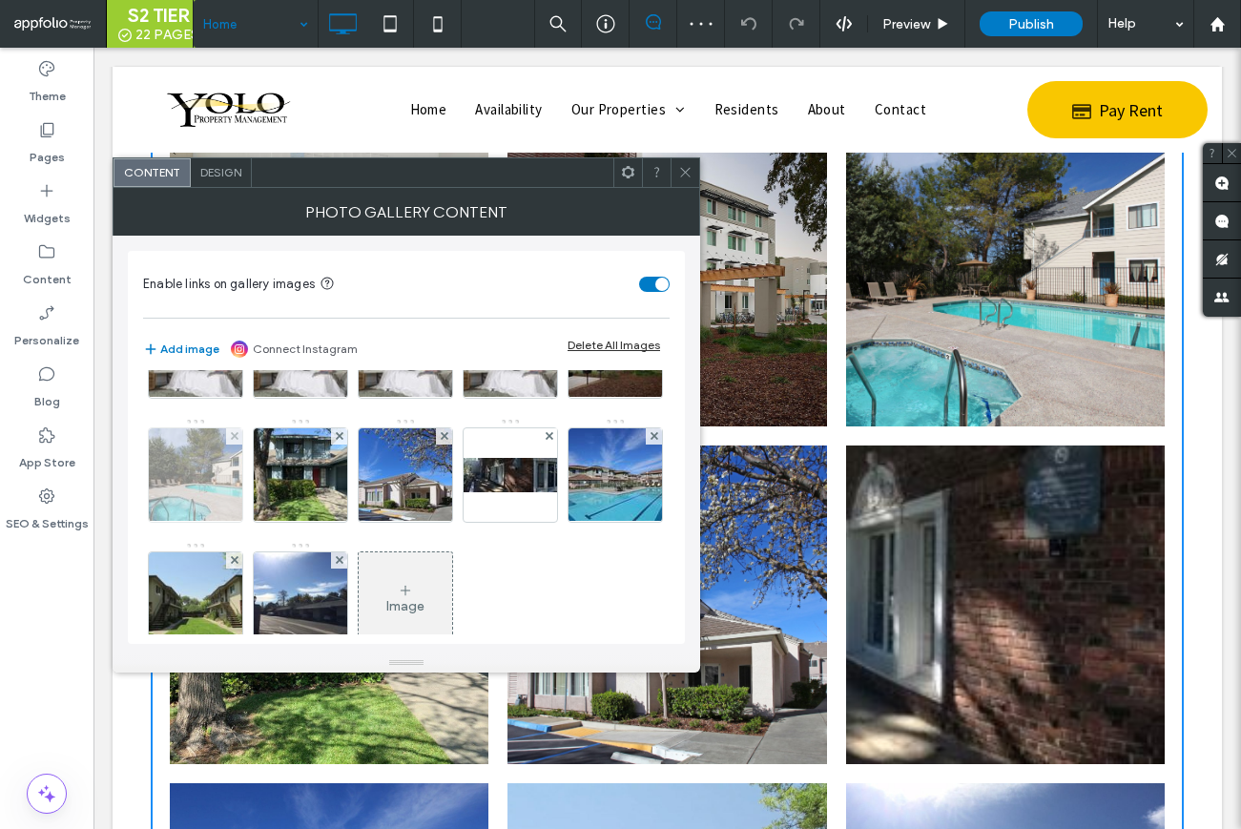
scroll to position [185, 0]
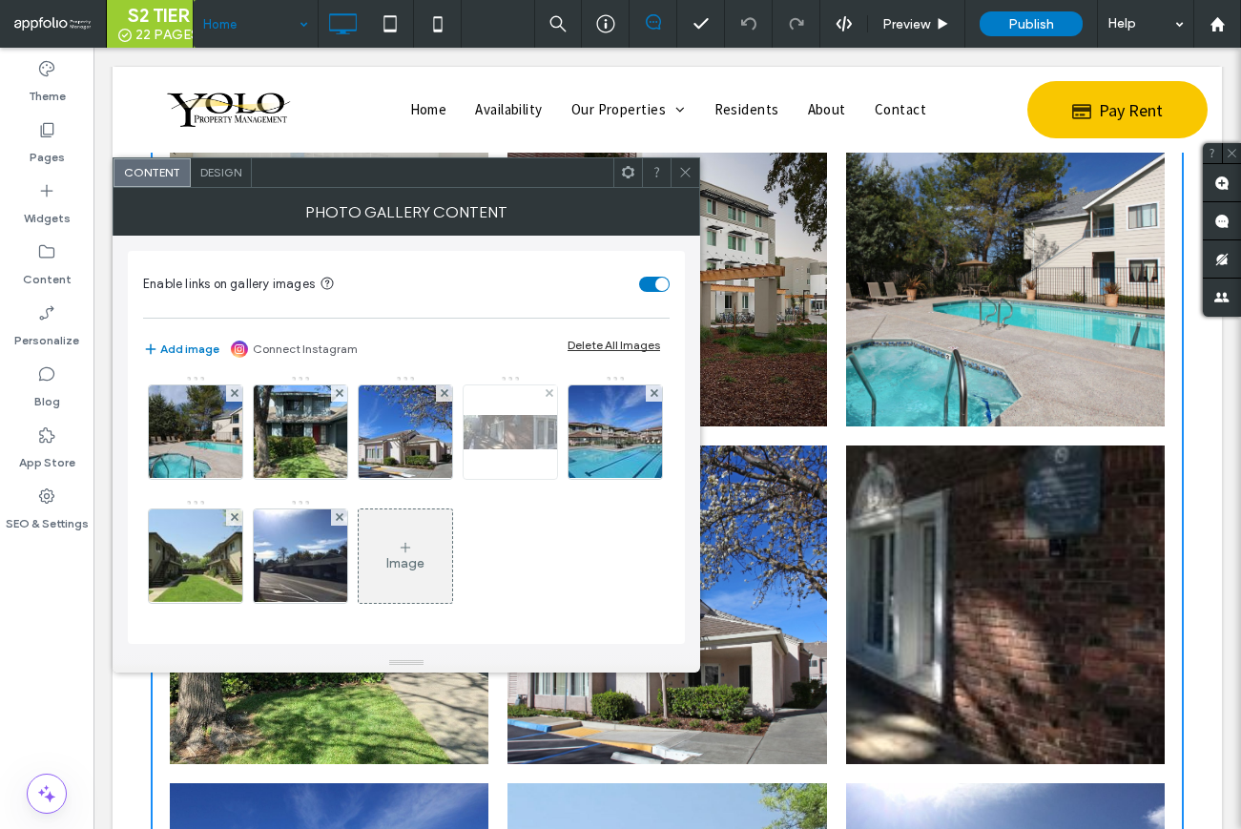
click at [464, 479] on div at bounding box center [510, 431] width 93 height 93
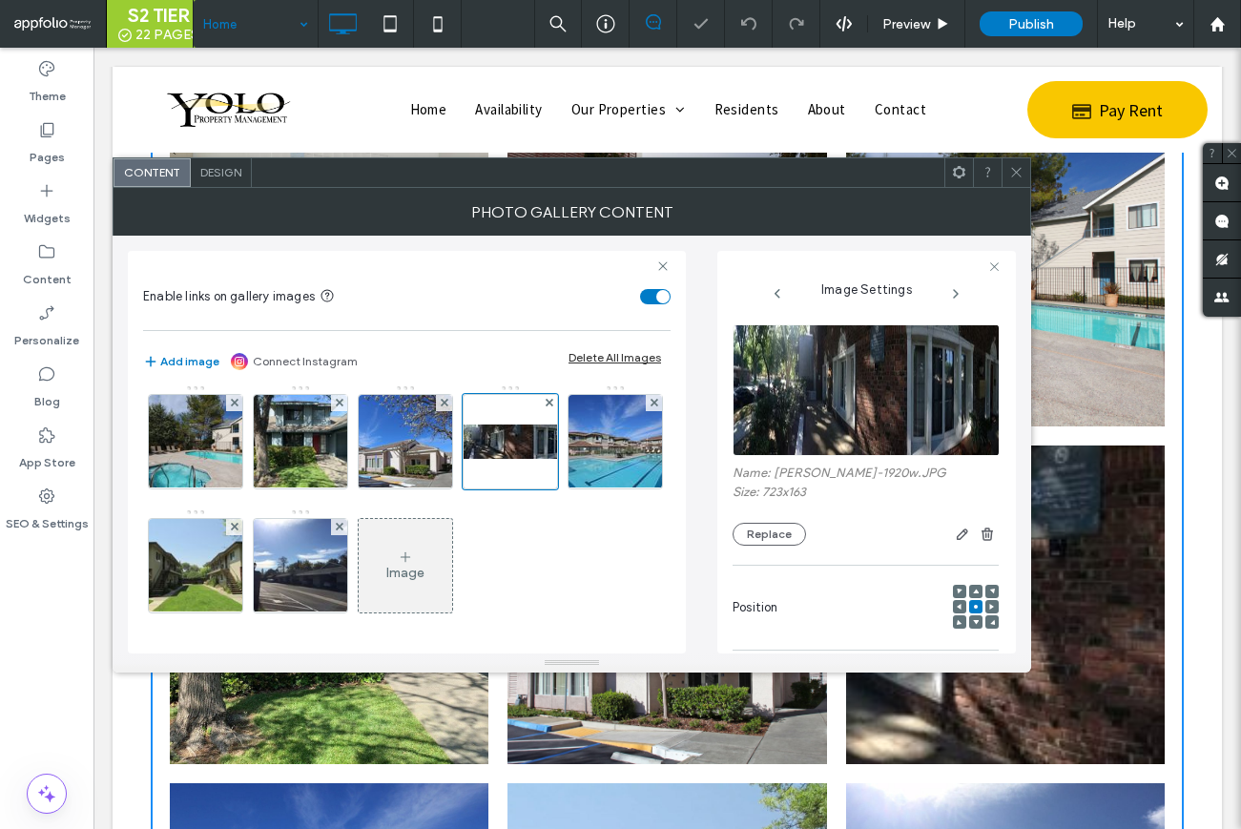
scroll to position [0, 0]
click at [780, 541] on button "Replace" at bounding box center [769, 535] width 73 height 23
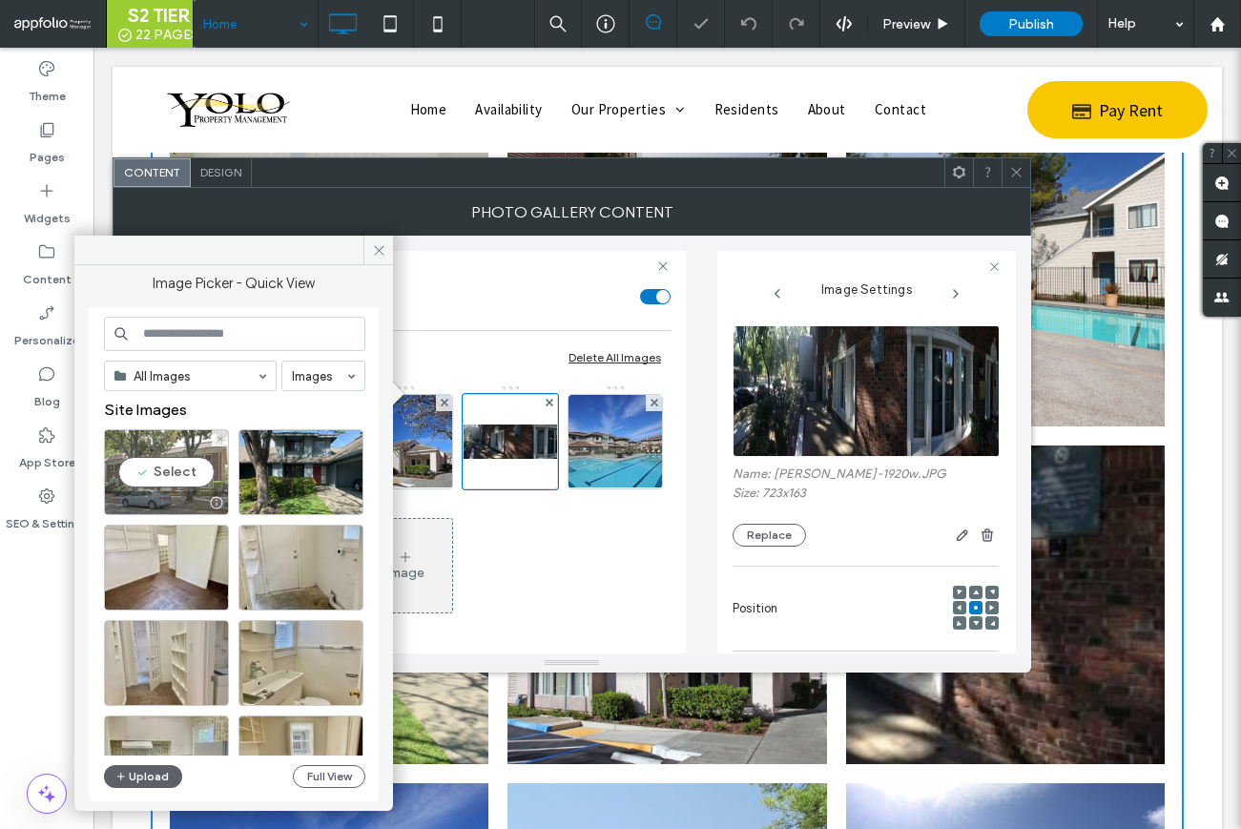
click at [173, 465] on div "Select" at bounding box center [166, 472] width 125 height 86
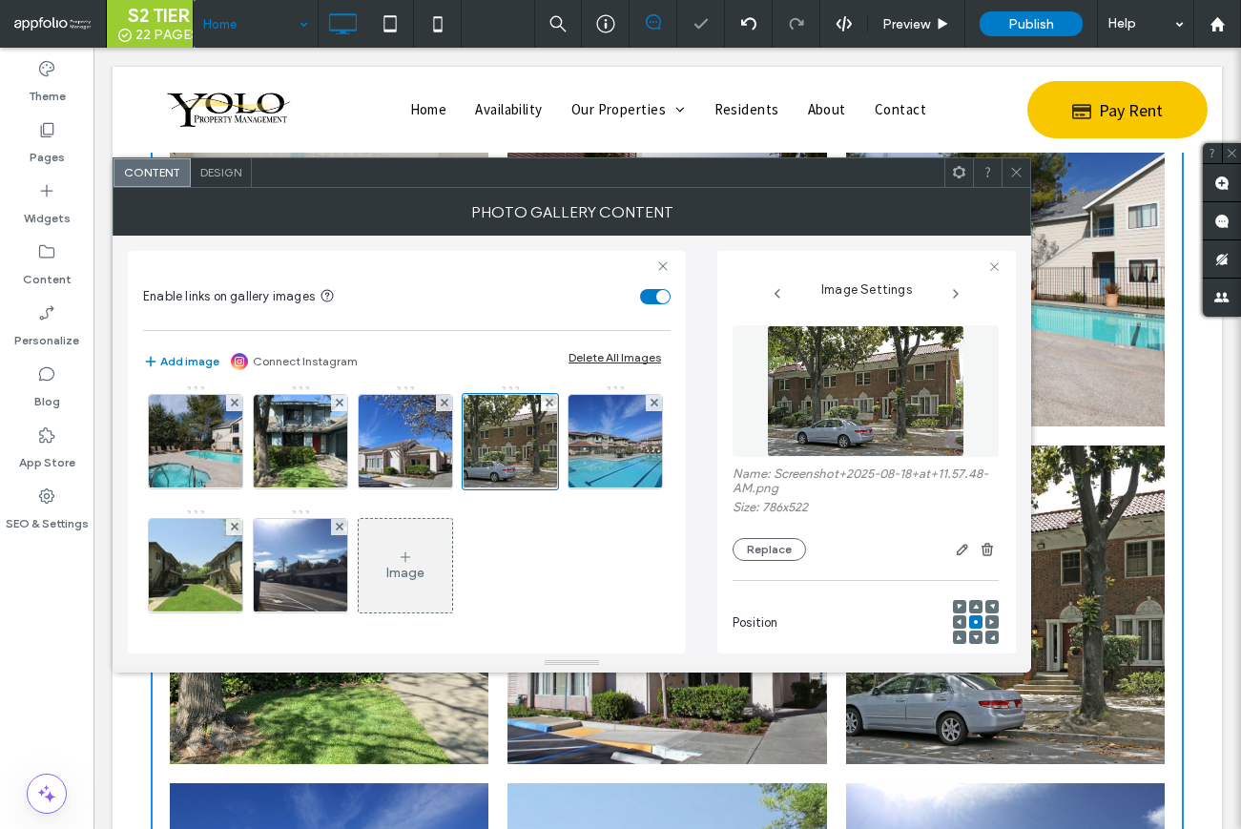
click at [1013, 173] on icon at bounding box center [1016, 172] width 14 height 14
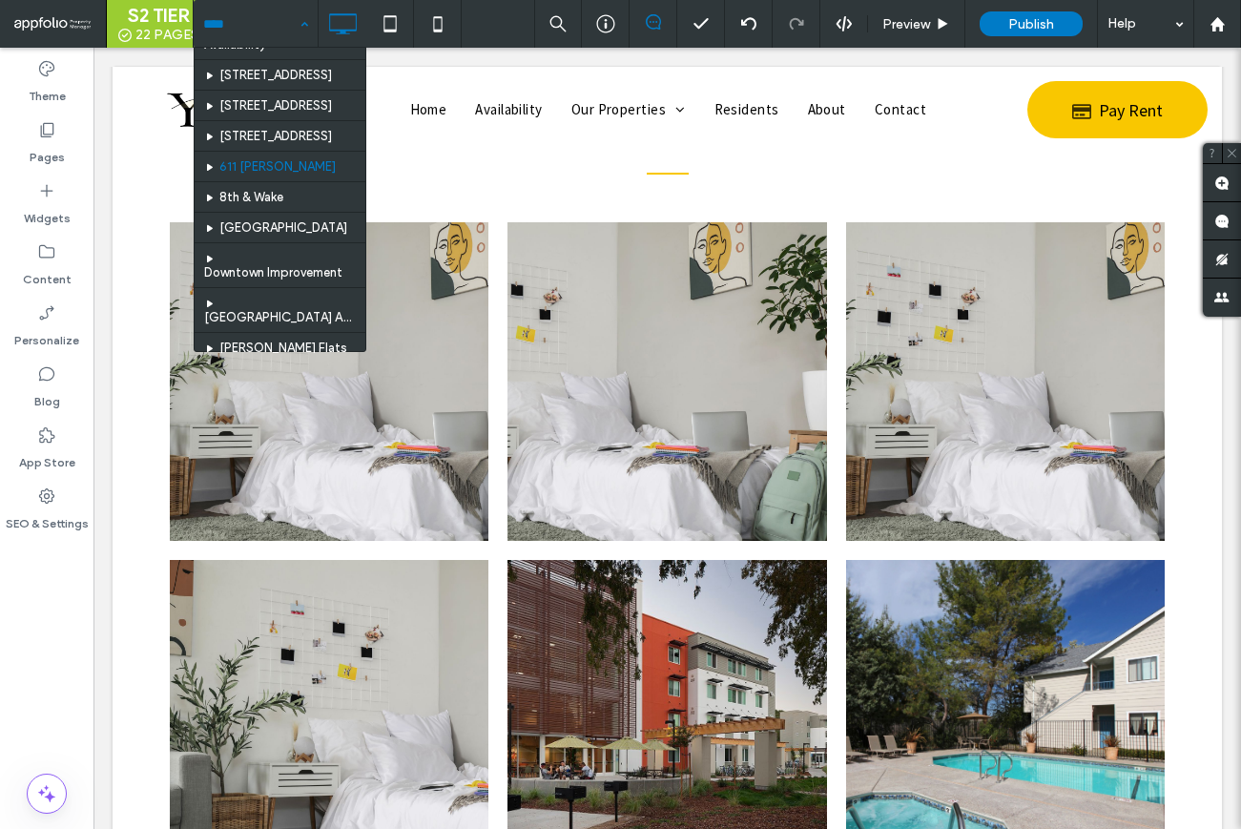
scroll to position [58, 0]
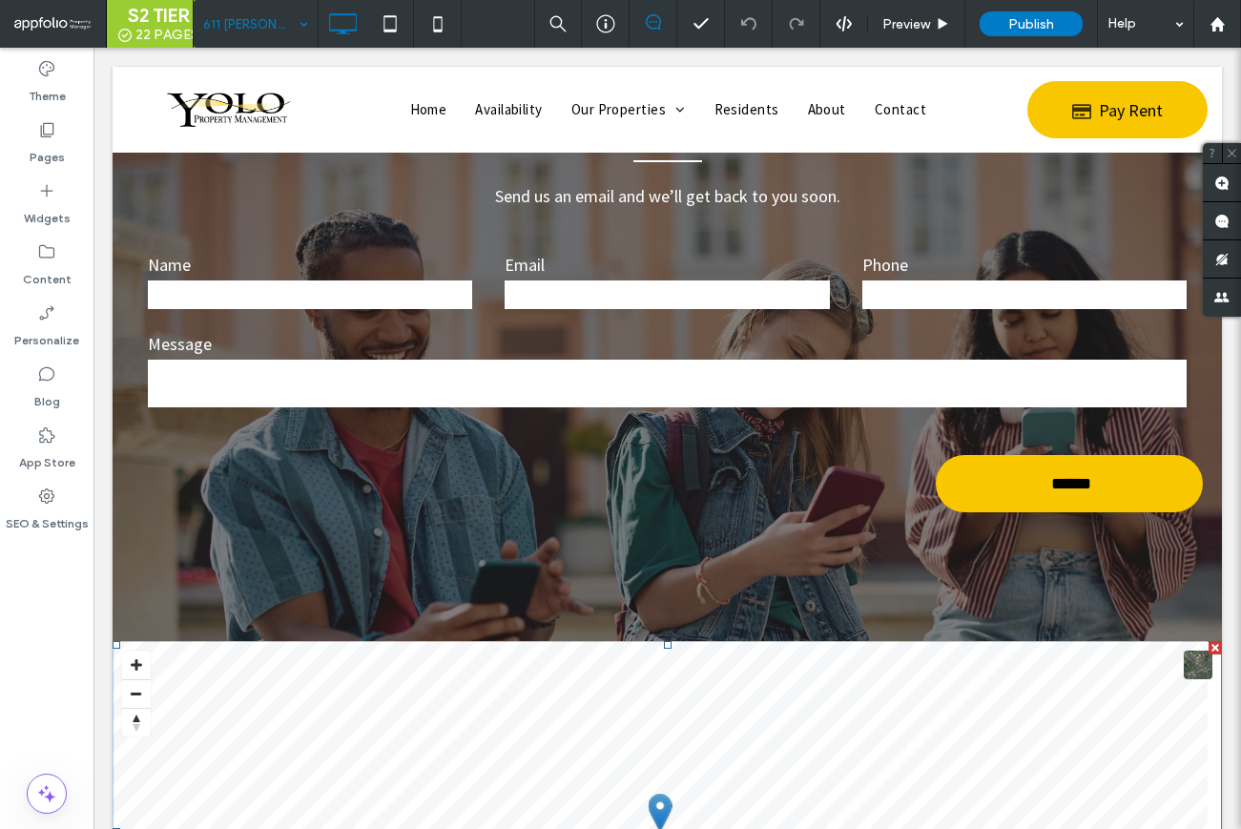
scroll to position [4235, 0]
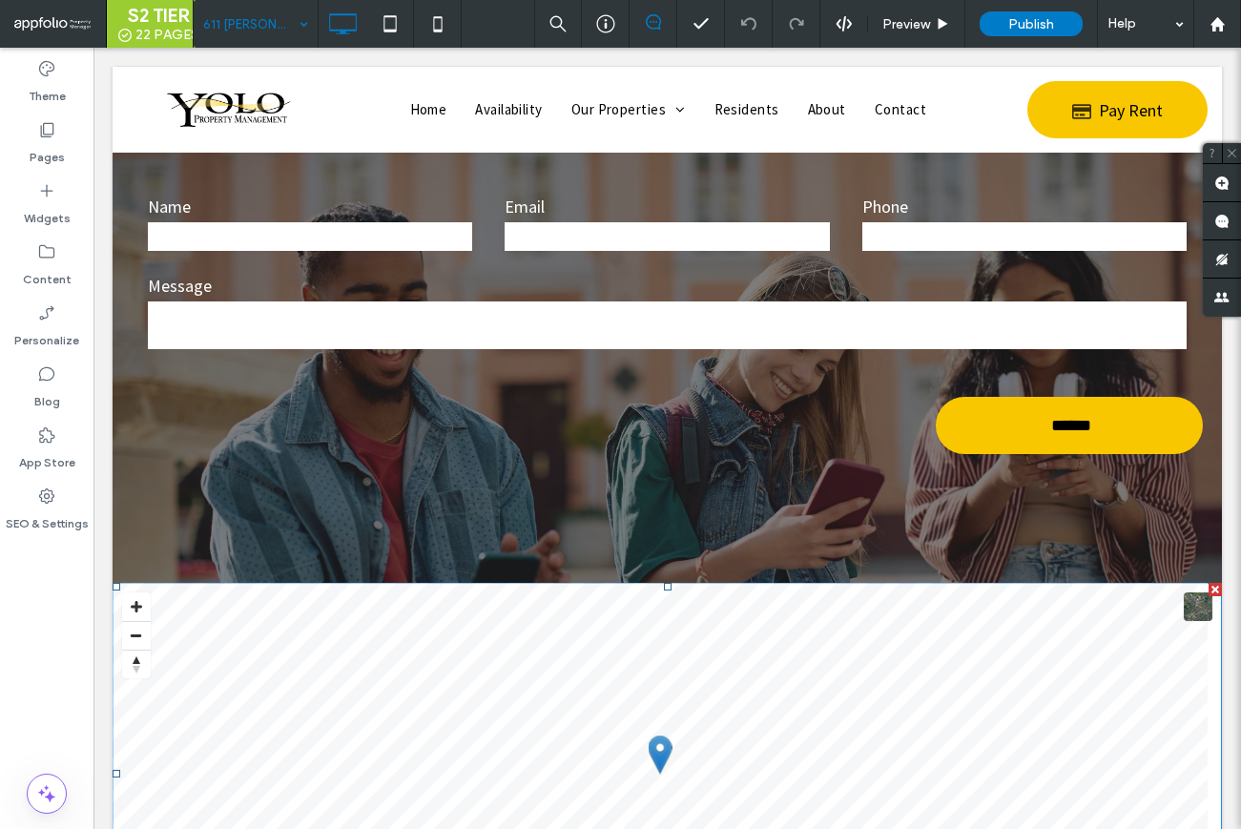
click at [113, 583] on span at bounding box center [113, 583] width 0 height 0
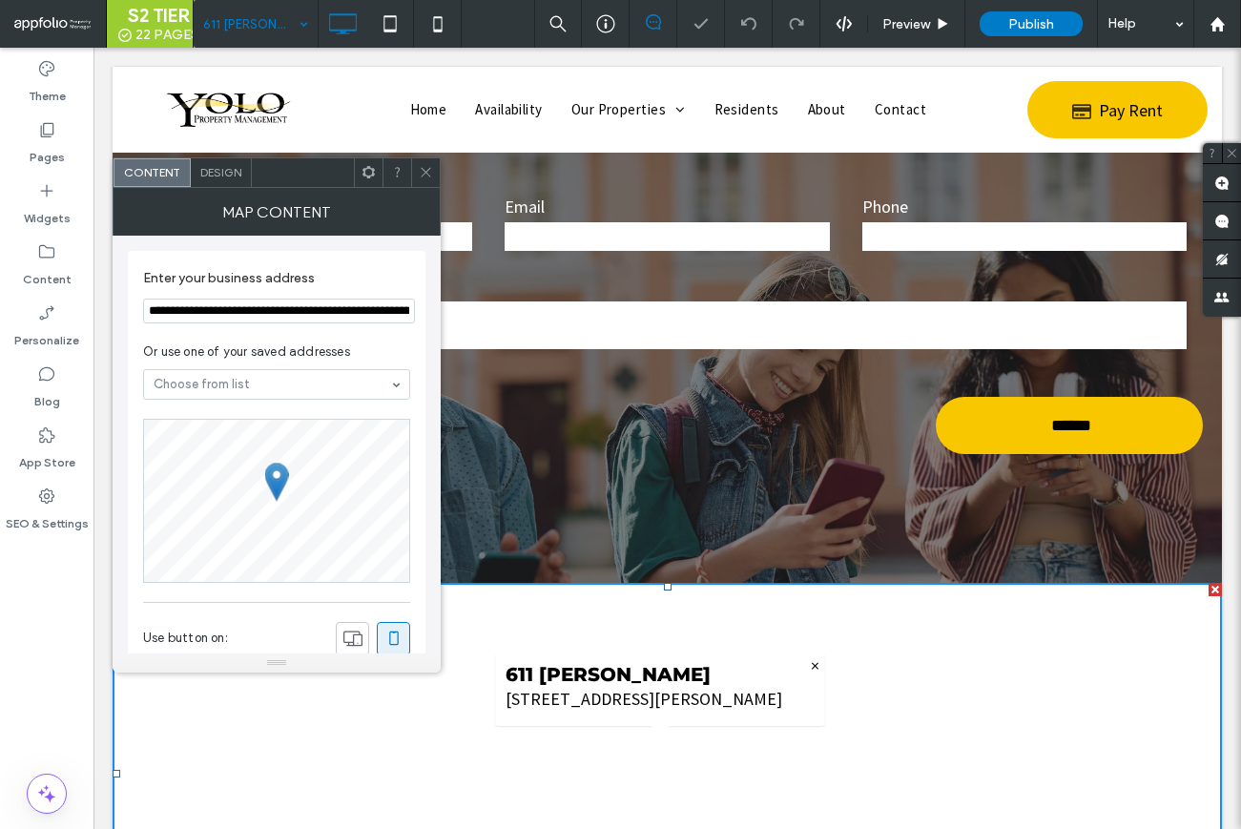
scroll to position [379, 0]
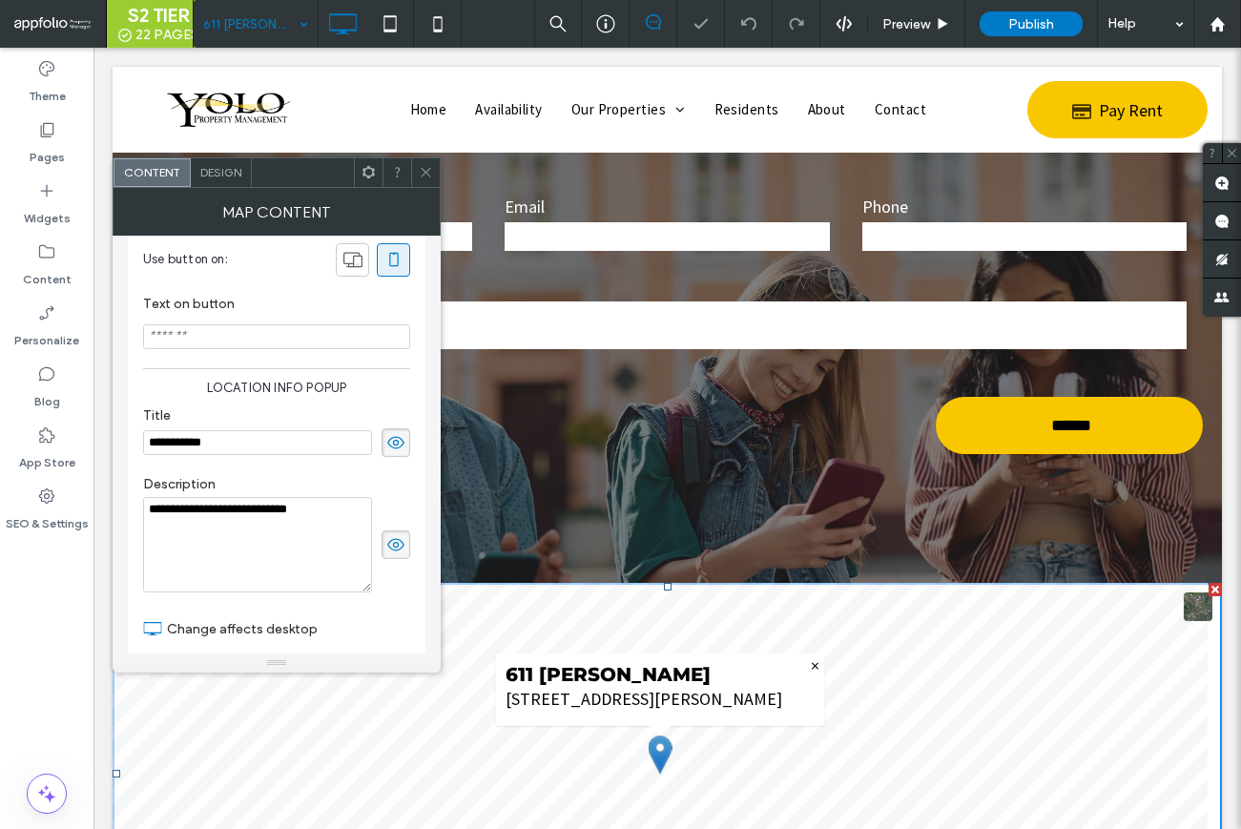
click at [259, 513] on textarea "**********" at bounding box center [257, 544] width 229 height 95
click at [420, 178] on icon at bounding box center [426, 172] width 14 height 14
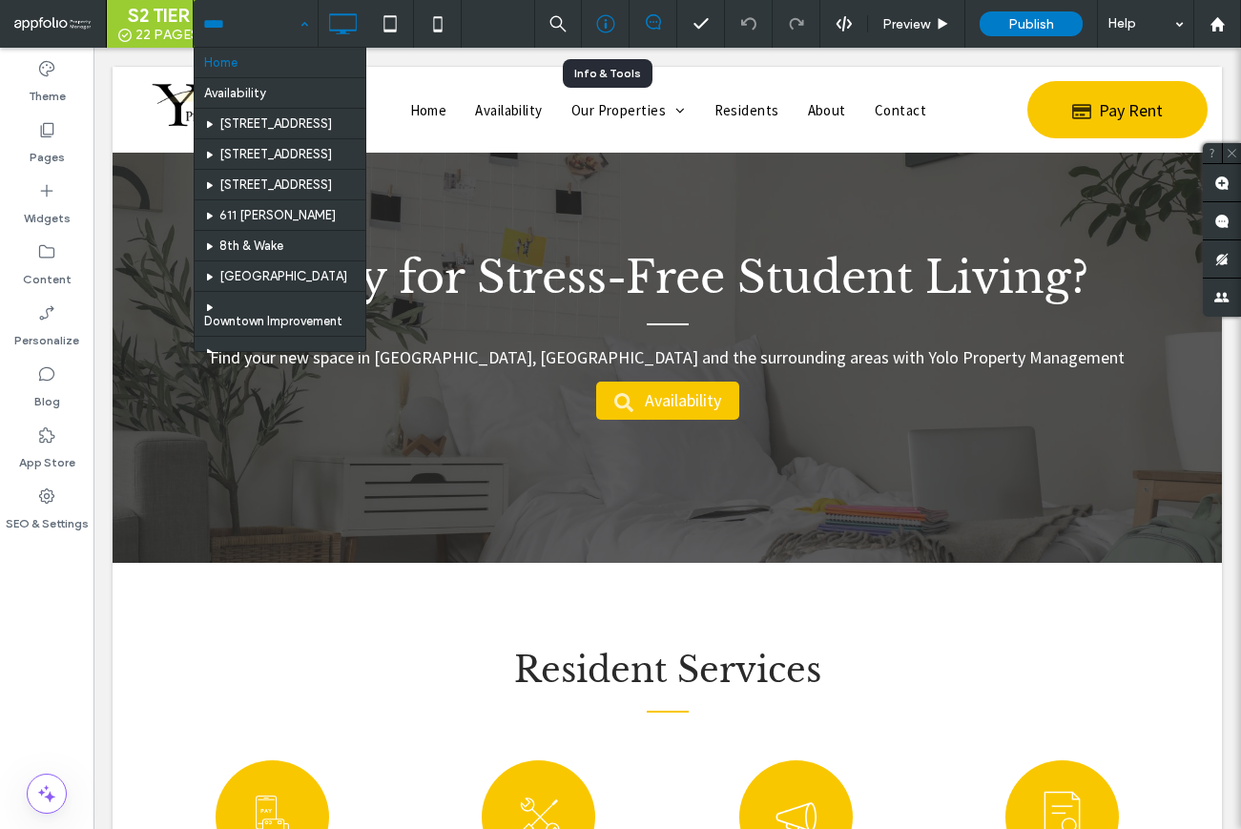
click at [610, 26] on icon at bounding box center [605, 23] width 19 height 19
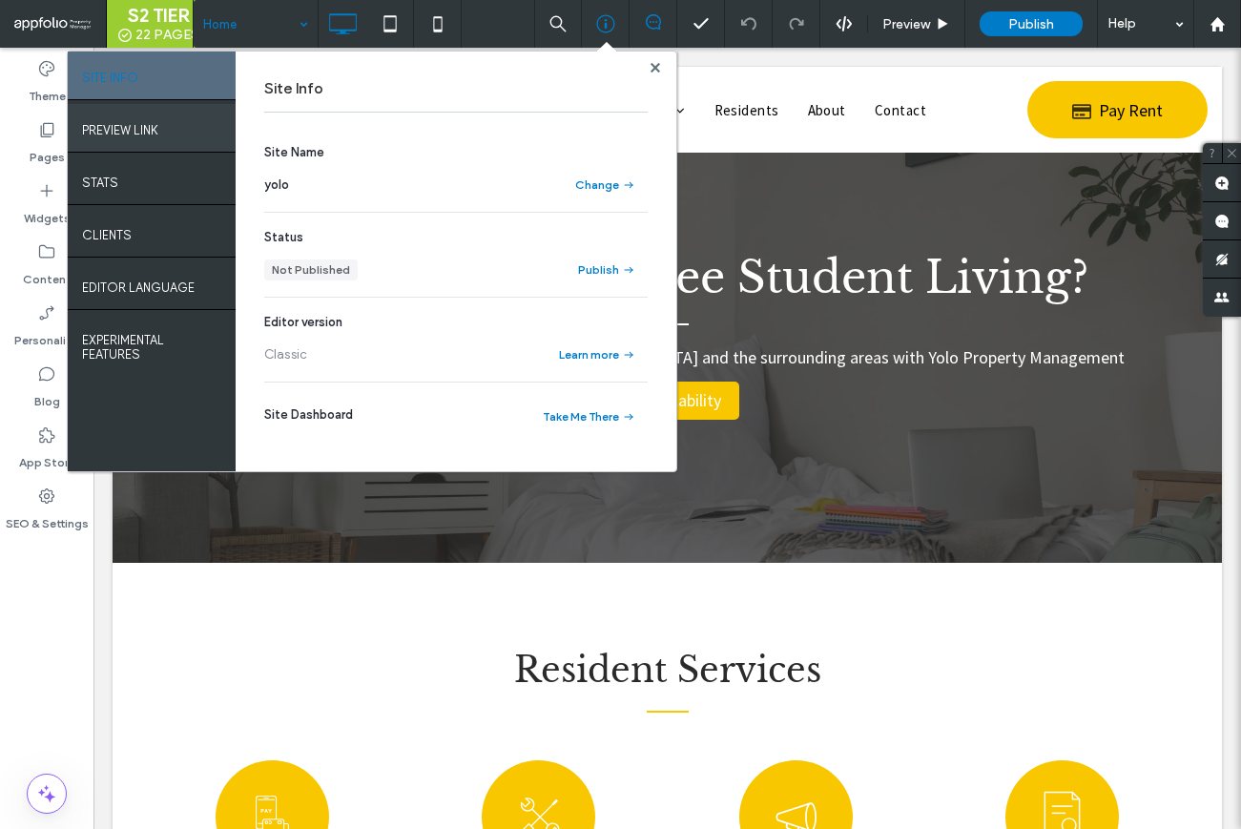
click at [103, 139] on div "PREVIEW LINK" at bounding box center [152, 128] width 168 height 48
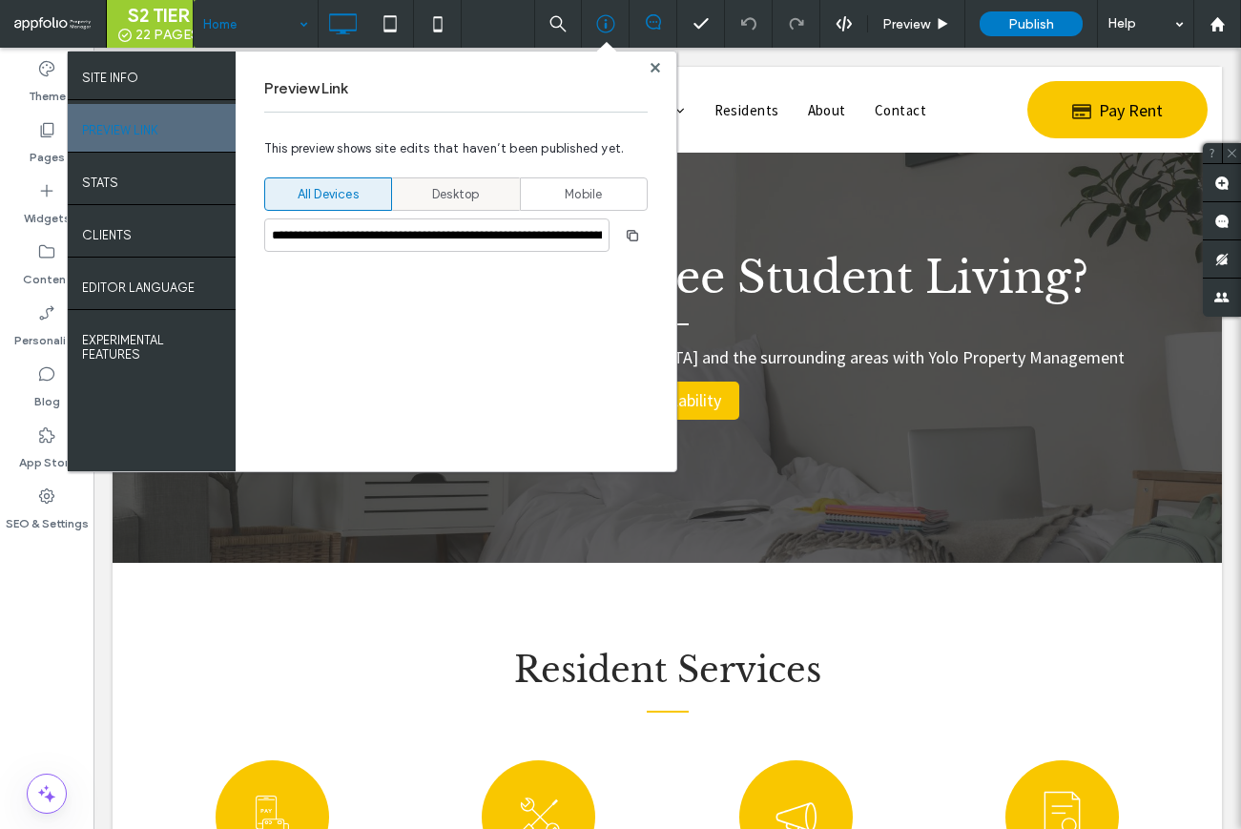
click at [441, 185] on span "Desktop" at bounding box center [455, 194] width 47 height 19
type input "**********"
click at [628, 239] on icon "button" at bounding box center [632, 235] width 15 height 15
